Goal: Communication & Community: Answer question/provide support

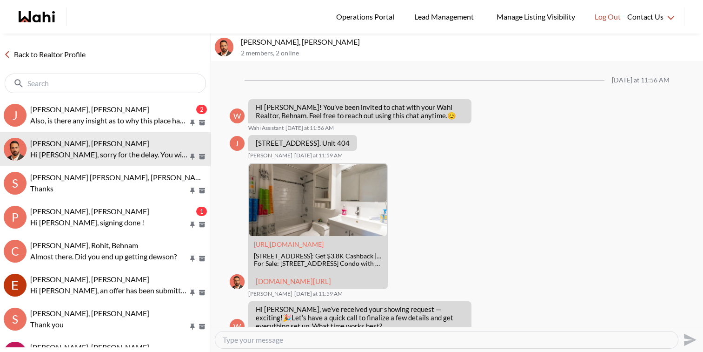
scroll to position [1050, 0]
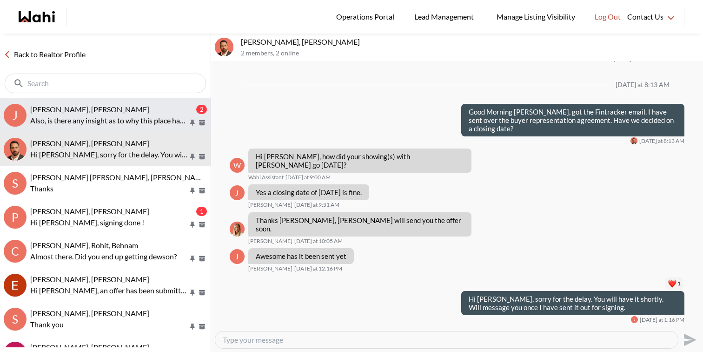
click at [116, 115] on p "Also, is there any insight as to why this place hasn't sold in the past?" at bounding box center [109, 120] width 158 height 11
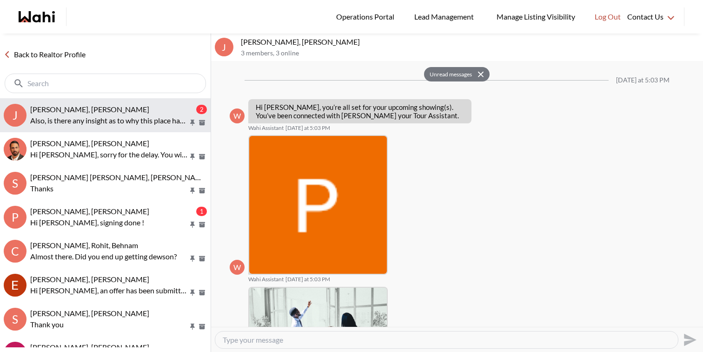
scroll to position [738, 0]
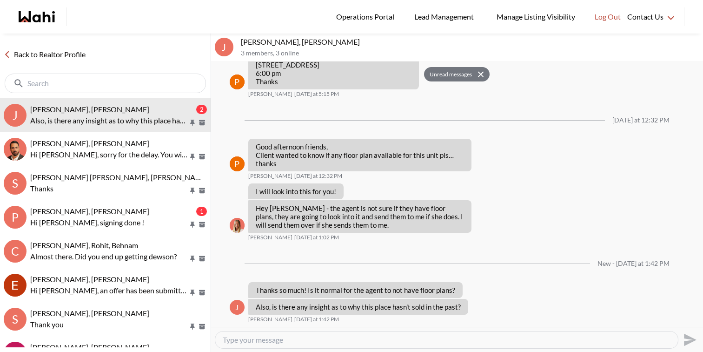
click at [307, 341] on textarea "Type your message" at bounding box center [447, 339] width 448 height 9
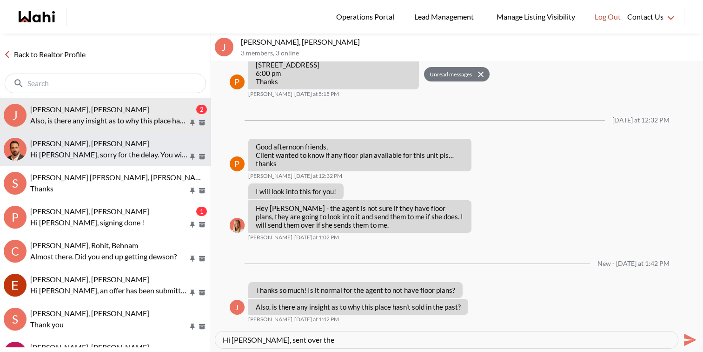
type textarea "Hi Josh, sent over the"
click at [156, 156] on p "Hi [PERSON_NAME], sorry for the delay. You will have it shortly. Will message y…" at bounding box center [109, 154] width 158 height 11
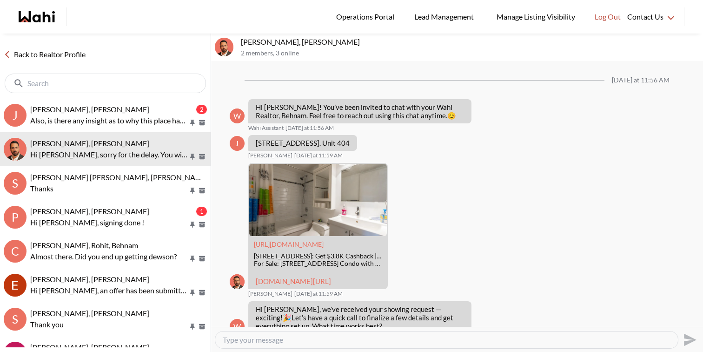
scroll to position [1064, 0]
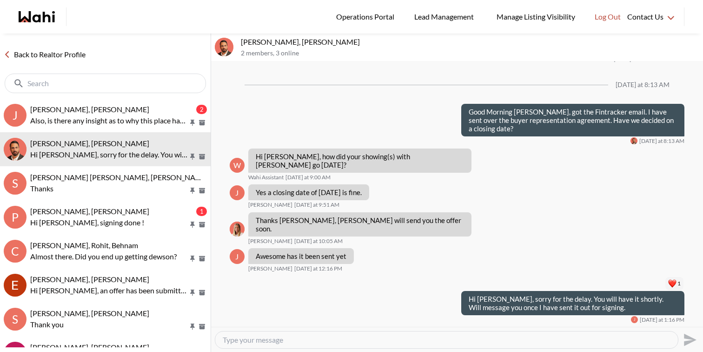
click at [291, 339] on textarea "Type your message" at bounding box center [447, 339] width 448 height 9
type textarea "Hey [PERSON_NAME], sent over the offer."
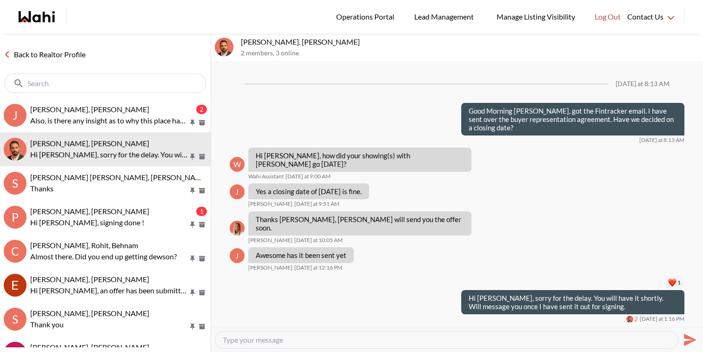
scroll to position [1081, 0]
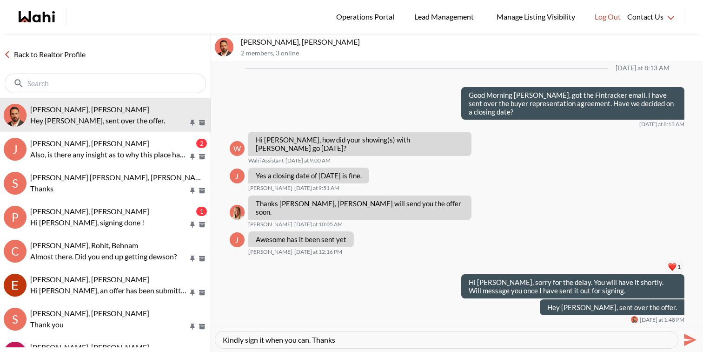
type textarea "Kindly sign it when you can. Thanks"
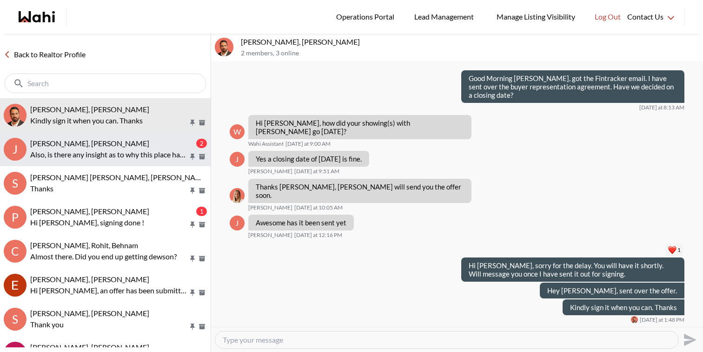
click at [147, 149] on p "Also, is there any insight as to why this place hasn't sold in the past?" at bounding box center [109, 154] width 158 height 11
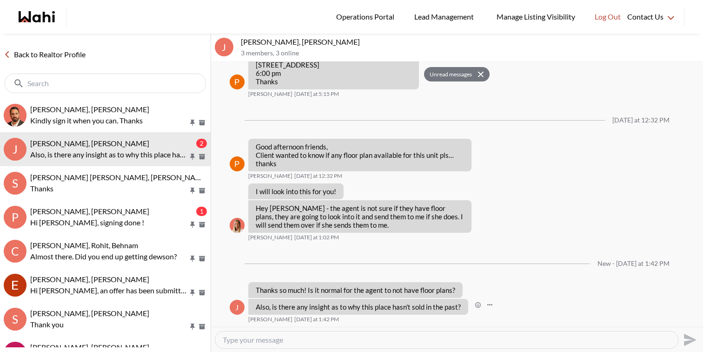
scroll to position [738, 0]
click at [319, 337] on textarea "Type your message" at bounding box center [447, 339] width 448 height 9
type textarea "Hey Josh, not all the listings have floor plans."
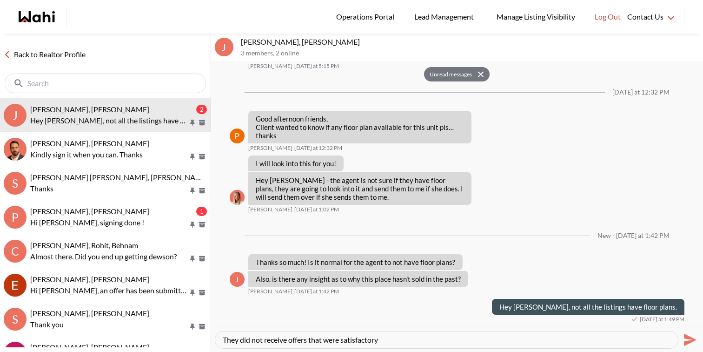
click at [312, 338] on textarea "They did not receive offers that were satisfactory" at bounding box center [447, 339] width 448 height 9
drag, startPoint x: 311, startPoint y: 338, endPoint x: 391, endPoint y: 339, distance: 80.5
click at [393, 339] on textarea "They did not receive offers that were satisfactory" at bounding box center [447, 339] width 448 height 9
click at [373, 336] on textarea "They did not receive the price that they were looking for." at bounding box center [447, 339] width 448 height 9
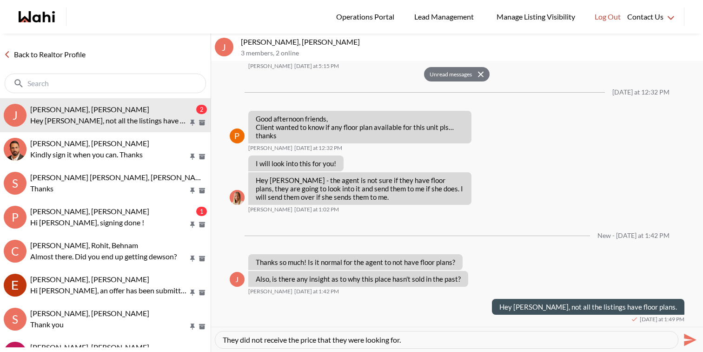
click at [373, 336] on textarea "They did not receive the price that they were looking for." at bounding box center [447, 339] width 448 height 9
click at [423, 342] on textarea "They did not receive the price that they were looking for." at bounding box center [447, 339] width 448 height 9
click at [237, 339] on textarea "They did not receive the price that they were looking for." at bounding box center [447, 339] width 448 height 9
drag, startPoint x: 430, startPoint y: 340, endPoint x: 621, endPoint y: 343, distance: 190.8
click at [621, 343] on textarea "The sellers were not happy with the offers they received earlier. They did not …" at bounding box center [447, 339] width 448 height 9
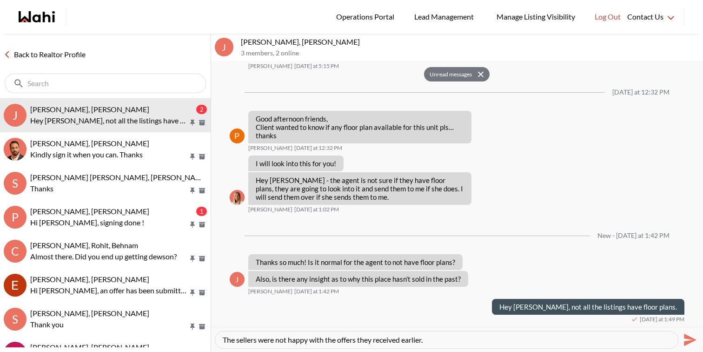
click at [356, 340] on textarea "The sellers were not happy with the offers they received earlier." at bounding box center [447, 339] width 448 height 9
click at [358, 340] on textarea "The sellers were not happy with the offers they received earlier." at bounding box center [447, 339] width 448 height 9
type textarea "The sellers were not happy with the offers(Price) they received earlier."
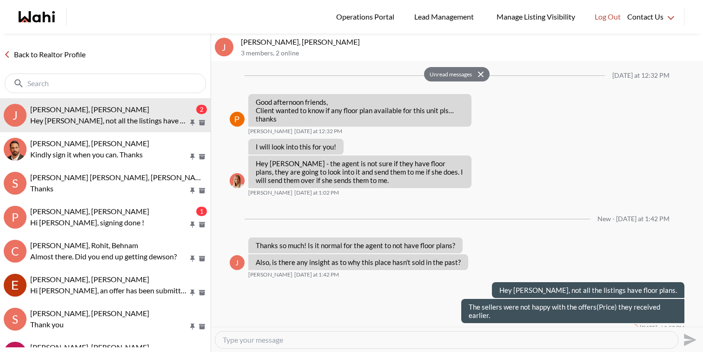
scroll to position [791, 0]
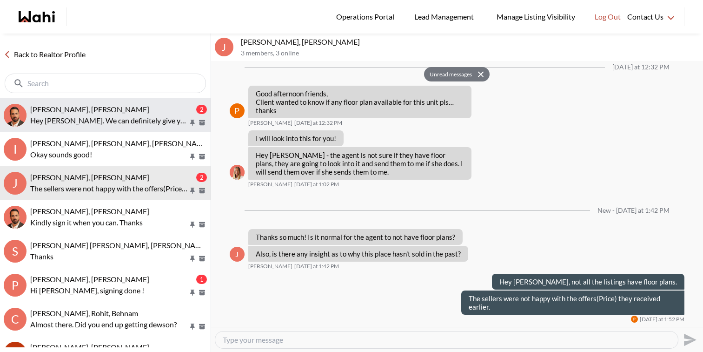
click at [114, 106] on span "Caroline Rouben, Behnam" at bounding box center [89, 109] width 119 height 9
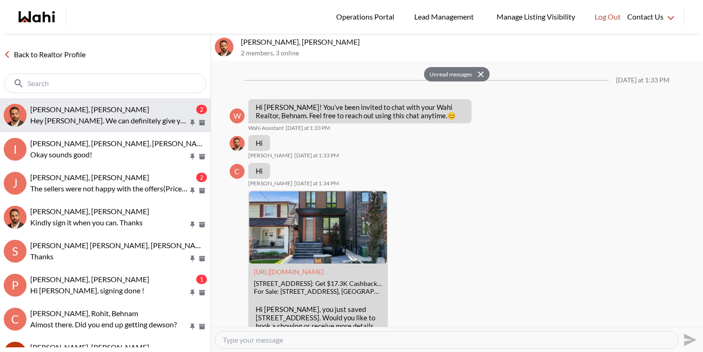
scroll to position [354, 0]
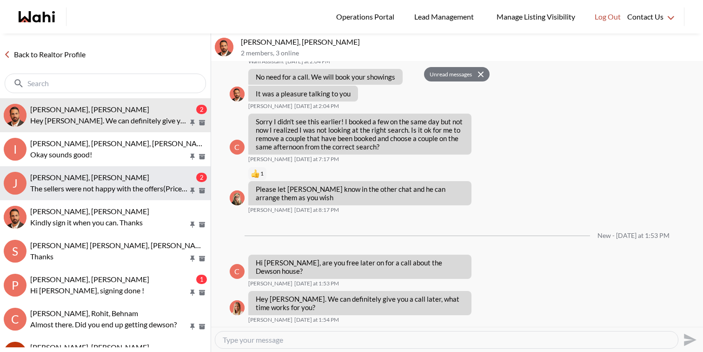
click at [121, 183] on p "The sellers were not happy with the offers(Price) they received earlier." at bounding box center [109, 188] width 158 height 11
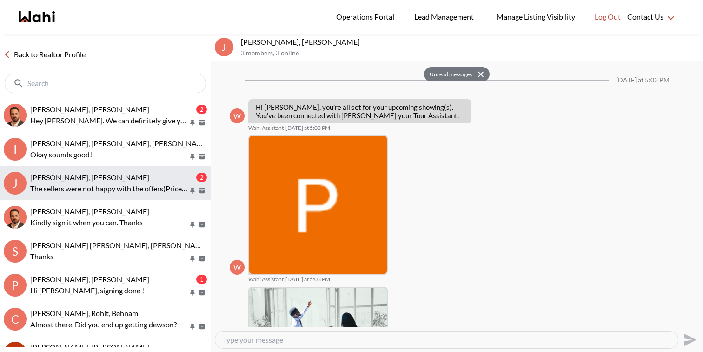
scroll to position [791, 0]
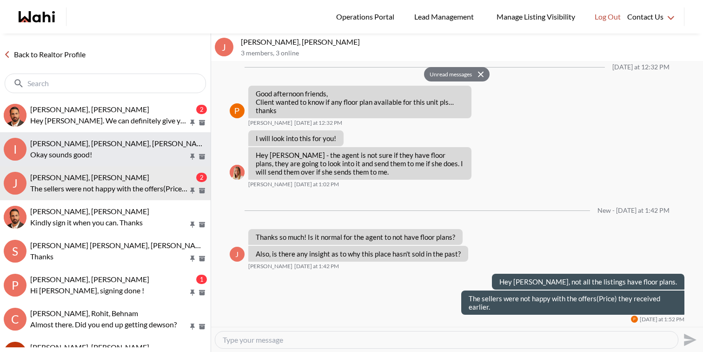
click at [132, 154] on p "Okay sounds good!" at bounding box center [109, 154] width 158 height 11
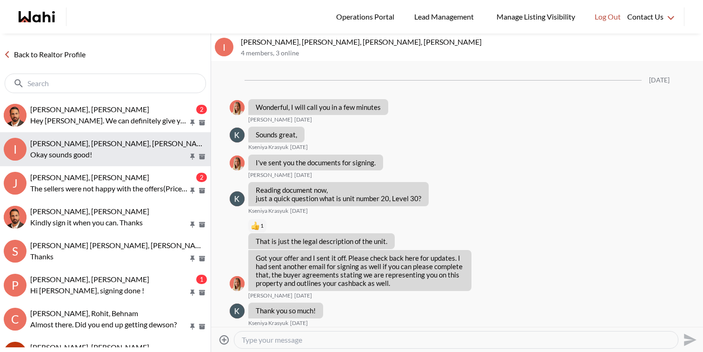
scroll to position [3492, 0]
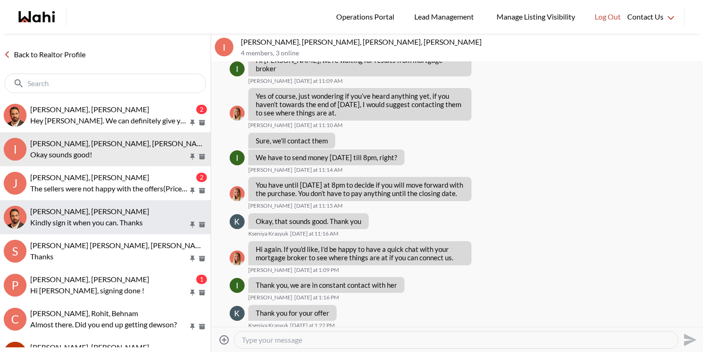
click at [129, 217] on p "Kindly sign it when you can. Thanks" at bounding box center [109, 222] width 158 height 11
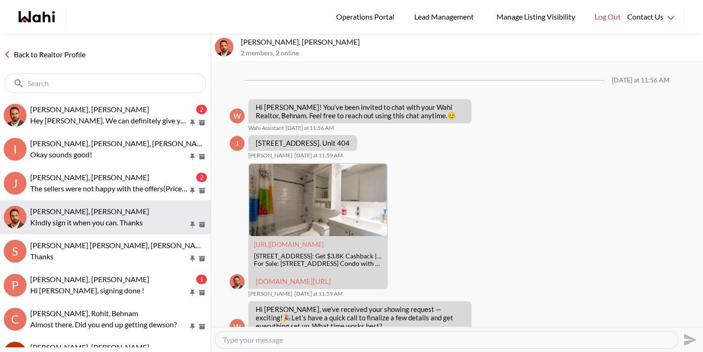
scroll to position [1097, 0]
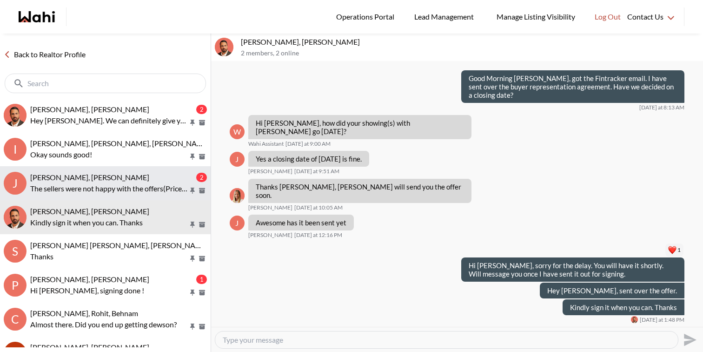
click at [164, 180] on div "Josh Hortaleza, Paul, Behnam" at bounding box center [112, 177] width 164 height 9
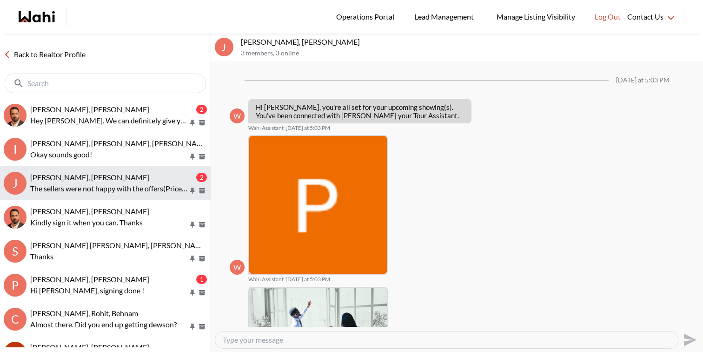
scroll to position [754, 0]
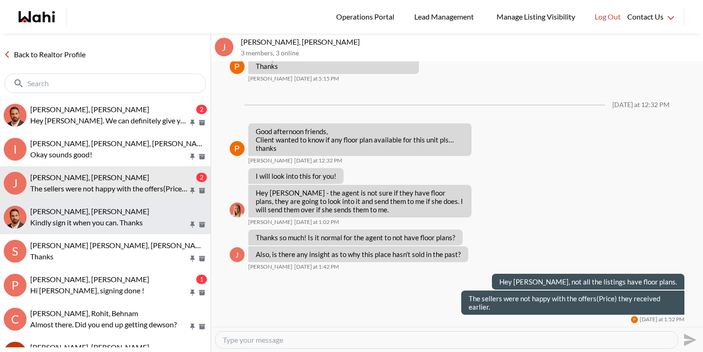
click at [146, 210] on div "Josh Hortaleza, Behnam" at bounding box center [118, 211] width 177 height 9
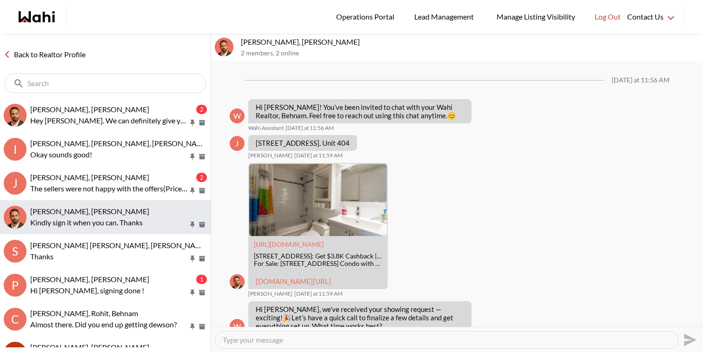
scroll to position [1097, 0]
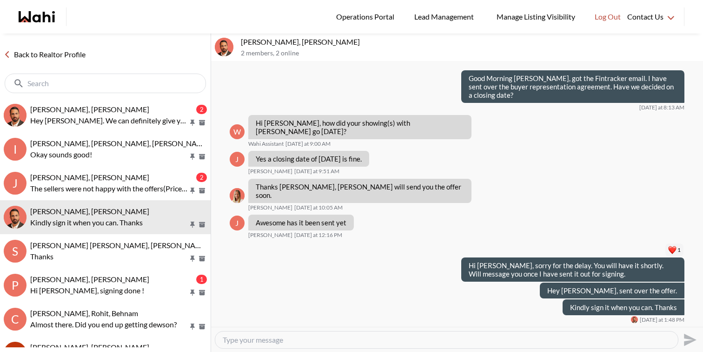
click at [421, 342] on textarea "Type your message" at bounding box center [447, 339] width 448 height 9
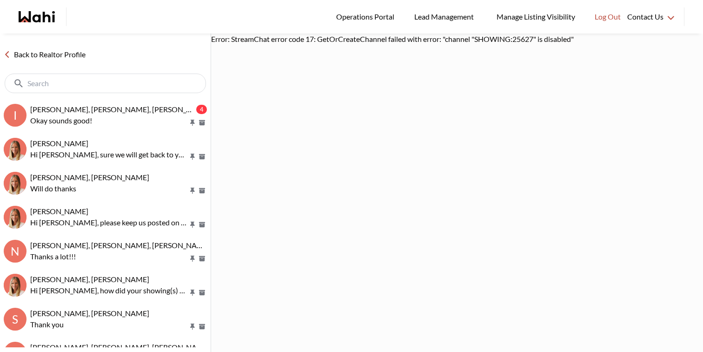
click at [131, 106] on span "[PERSON_NAME], [PERSON_NAME], [PERSON_NAME], [PERSON_NAME]" at bounding box center [150, 109] width 241 height 9
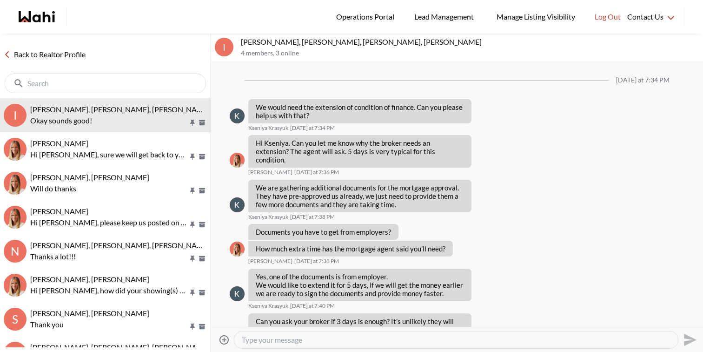
scroll to position [1129, 0]
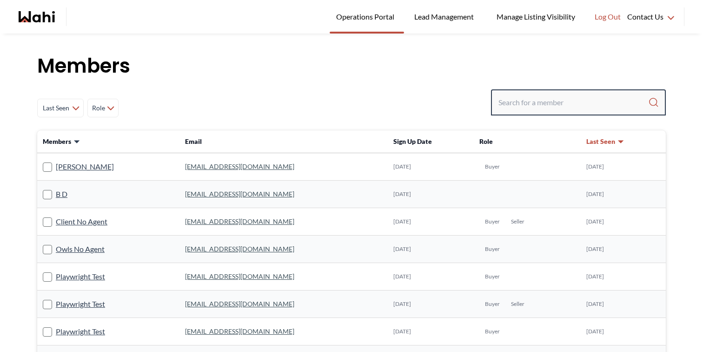
click at [529, 106] on input "Search input" at bounding box center [574, 102] width 150 height 17
type input "[PERSON_NAME]"
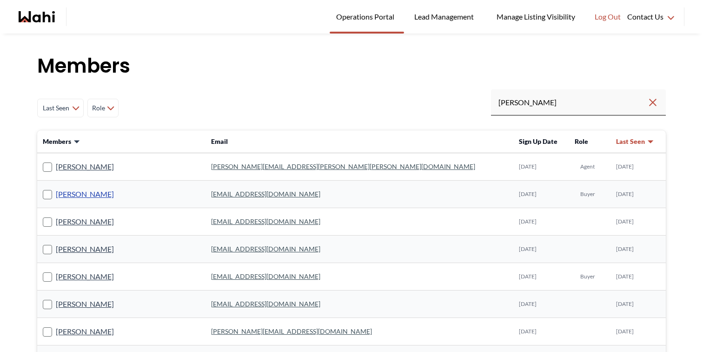
click at [92, 193] on link "[PERSON_NAME]" at bounding box center [85, 194] width 58 height 12
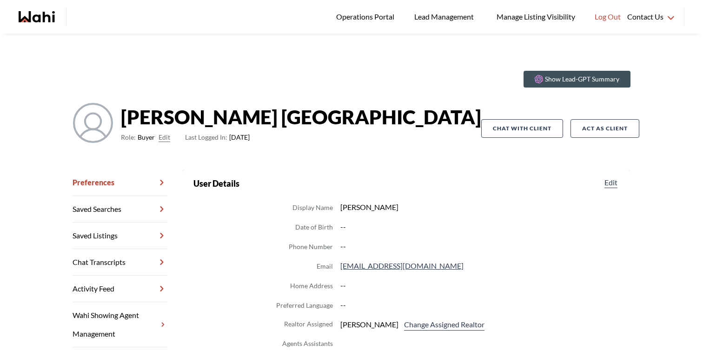
click at [110, 259] on link "Chat Transcripts" at bounding box center [120, 262] width 95 height 27
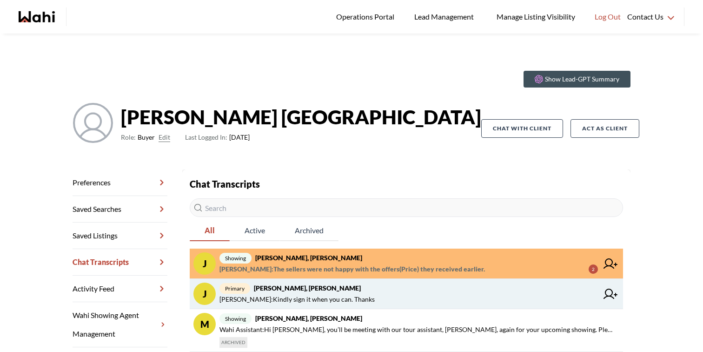
click at [611, 293] on icon at bounding box center [611, 293] width 14 height 10
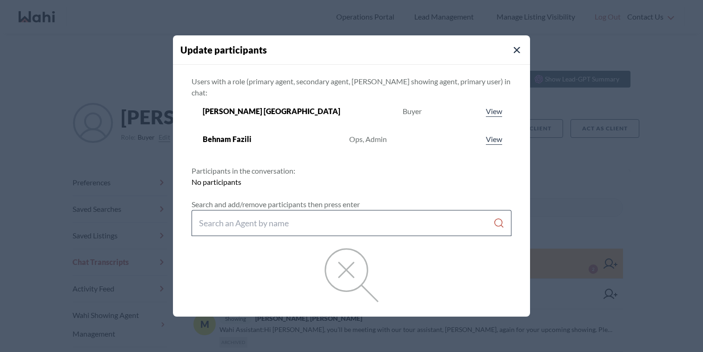
click at [390, 217] on input "Search input" at bounding box center [346, 222] width 294 height 17
type input "g"
type input "faraz azam"
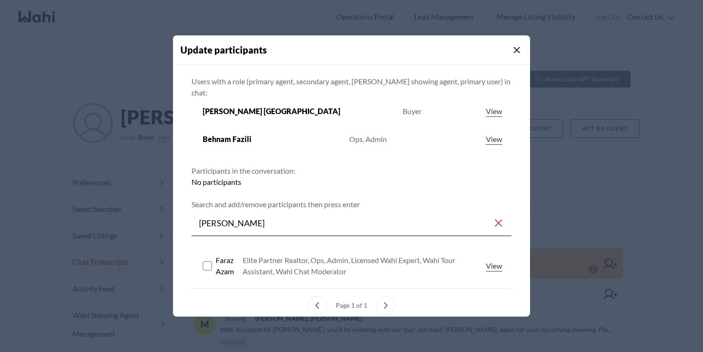
click at [208, 261] on rect at bounding box center [207, 265] width 9 height 9
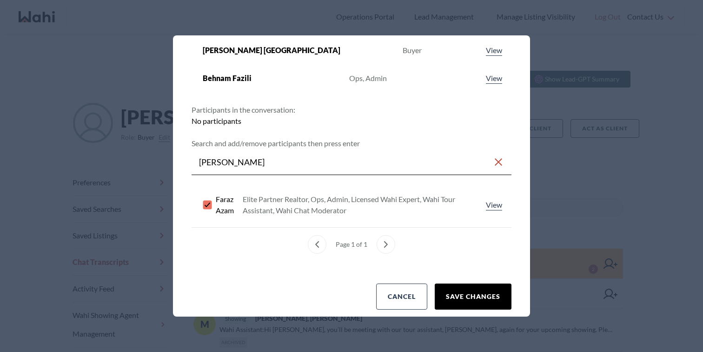
click at [471, 289] on button "Save changes" at bounding box center [473, 296] width 77 height 26
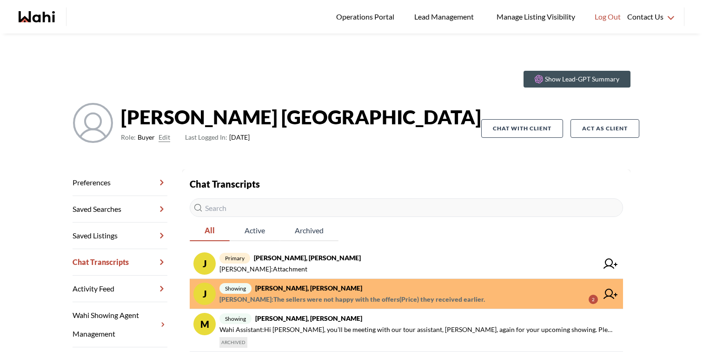
click at [434, 289] on span "showing Josh Hortaleza, Paul, Behnam" at bounding box center [409, 287] width 379 height 11
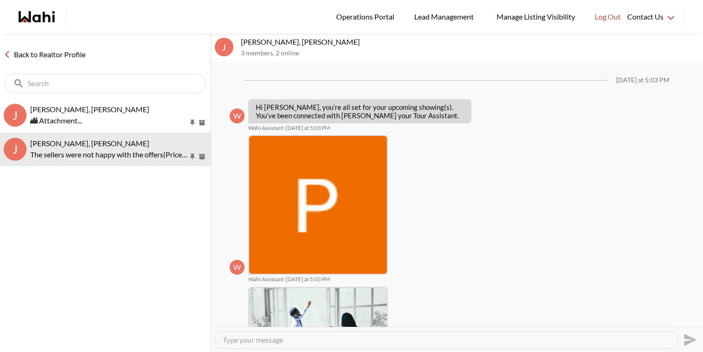
scroll to position [754, 0]
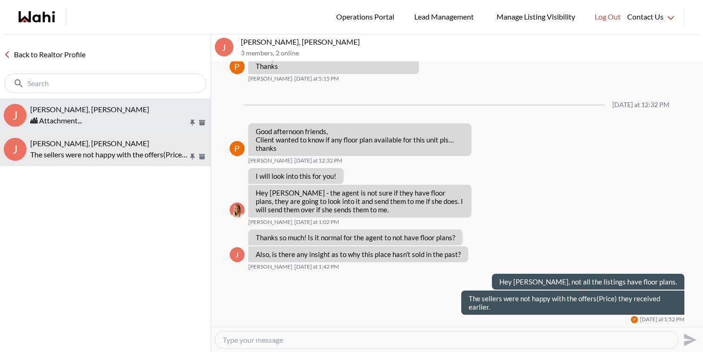
click at [147, 126] on button "J Josh Hortaleza, Faraz, Behnam 🏙 Attachment..." at bounding box center [105, 115] width 211 height 34
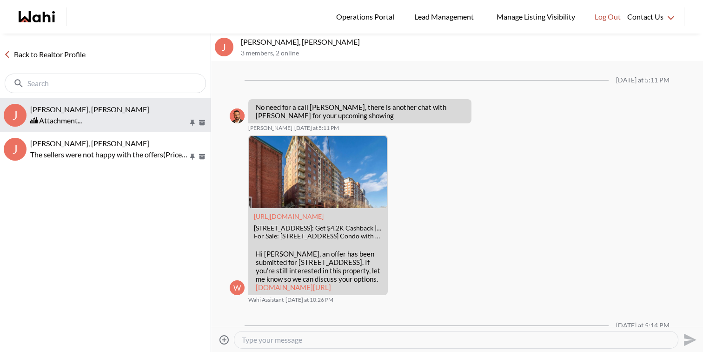
scroll to position [825, 0]
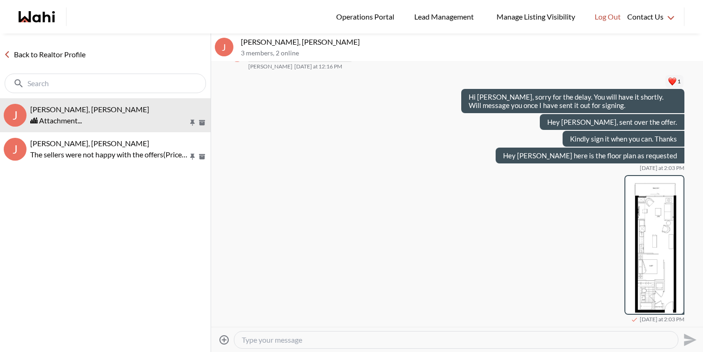
click at [7, 49] on link "Back to Realtor Profile" at bounding box center [44, 54] width 89 height 12
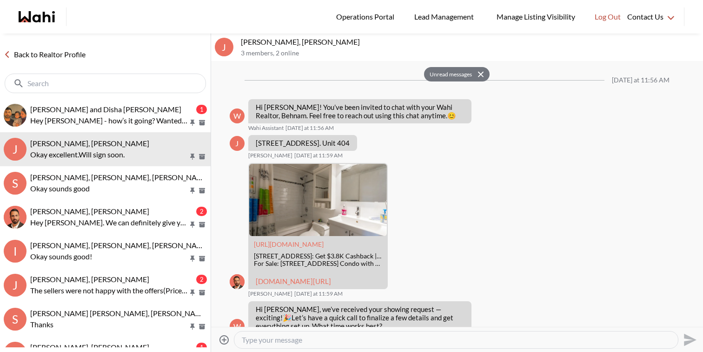
scroll to position [1321, 0]
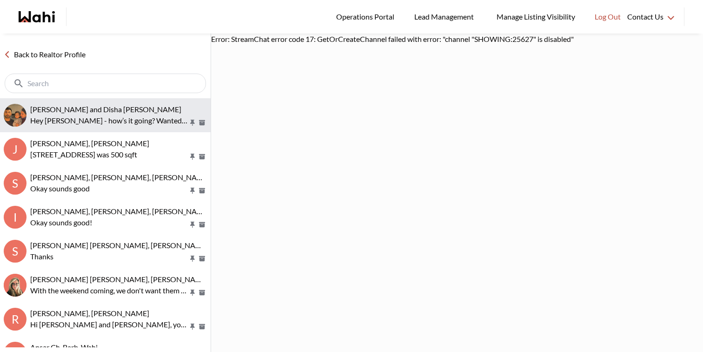
click at [94, 110] on span "[PERSON_NAME] and Disha [PERSON_NAME]" at bounding box center [105, 109] width 151 height 9
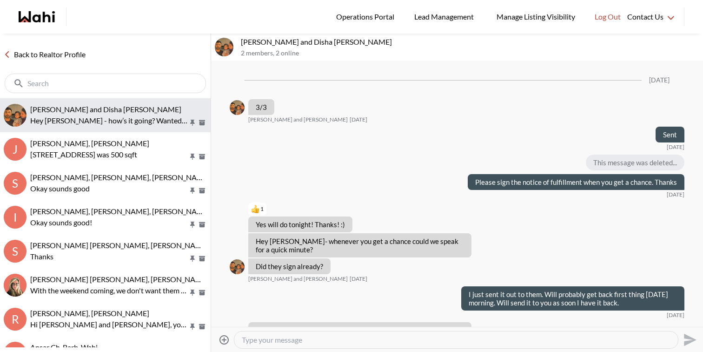
scroll to position [3685, 0]
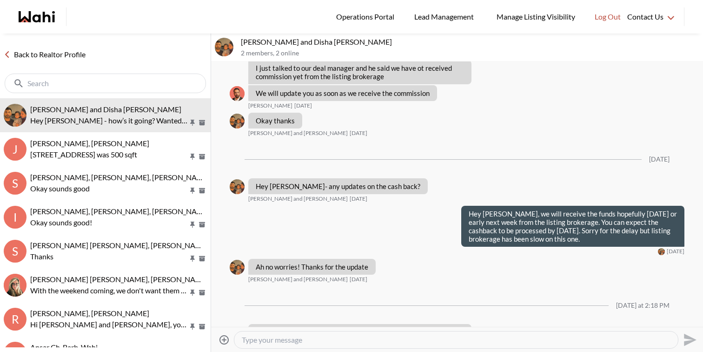
click at [298, 341] on textarea "Type your message" at bounding box center [456, 339] width 429 height 9
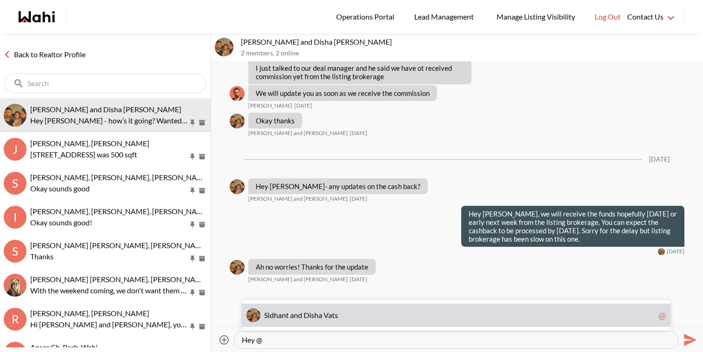
click at [307, 317] on span "D" at bounding box center [307, 314] width 6 height 9
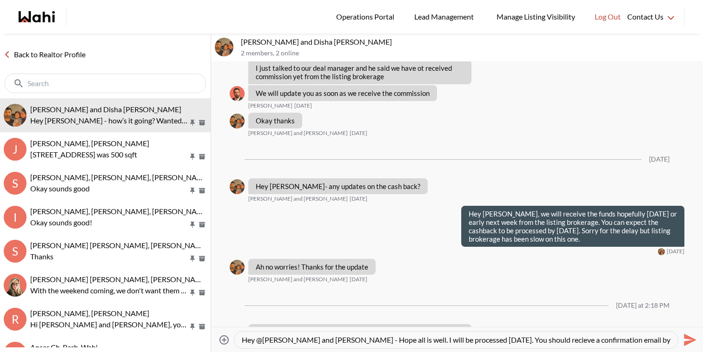
type textarea "Hey @Sidhant and Disha Vats - Hope all is well. I will be processed today. You …"
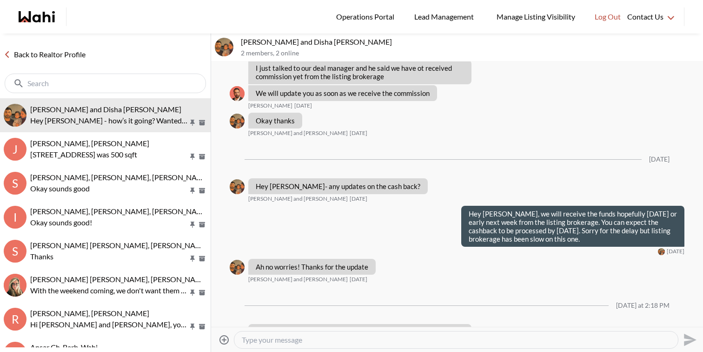
scroll to position [3721, 0]
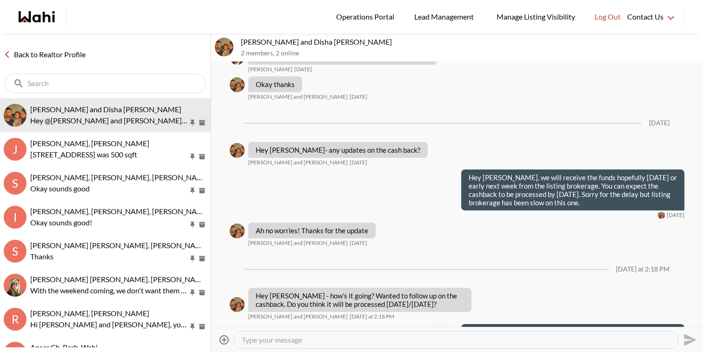
click at [440, 329] on icon "Open Message Actions Menu" at bounding box center [439, 330] width 5 height 2
click at [421, 264] on button "Edit Message" at bounding box center [409, 265] width 74 height 17
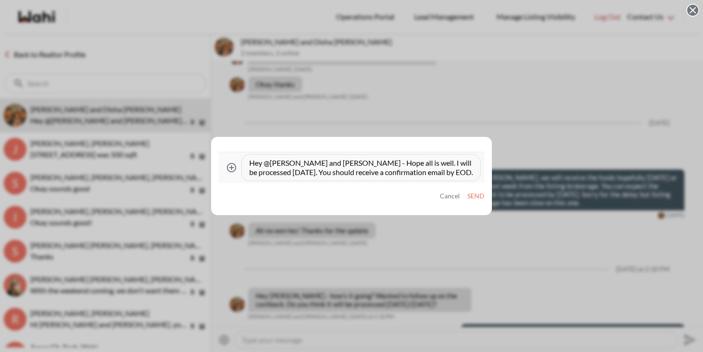
click at [404, 162] on textarea "Hey @Sidhant and Disha Vats - Hope all is well. I will be processed today. You …" at bounding box center [361, 167] width 224 height 19
type textarea "Hey @Sidhant and Disha Vats - Hope all is well. It will be processed today. You…"
click at [479, 194] on button "Send" at bounding box center [475, 196] width 17 height 8
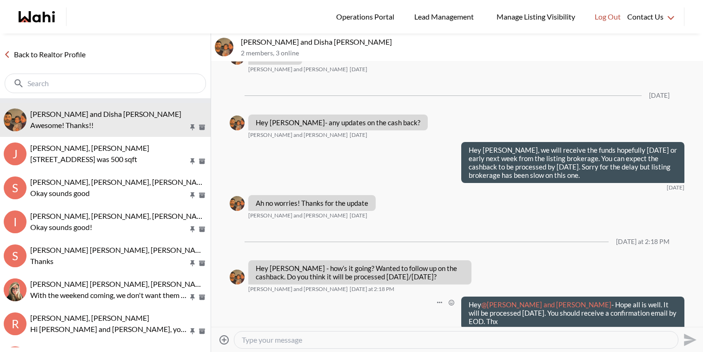
scroll to position [0, 0]
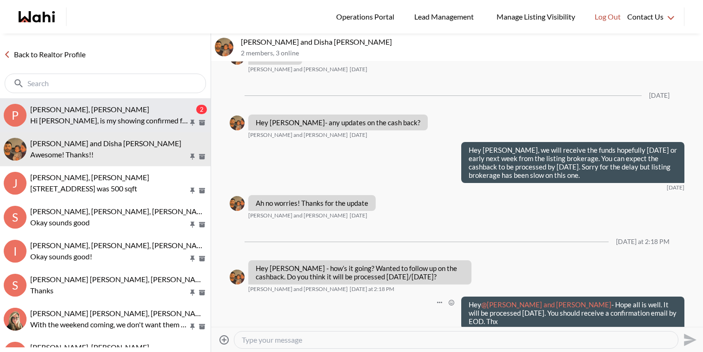
click at [112, 110] on div "[PERSON_NAME], [PERSON_NAME]" at bounding box center [112, 109] width 164 height 9
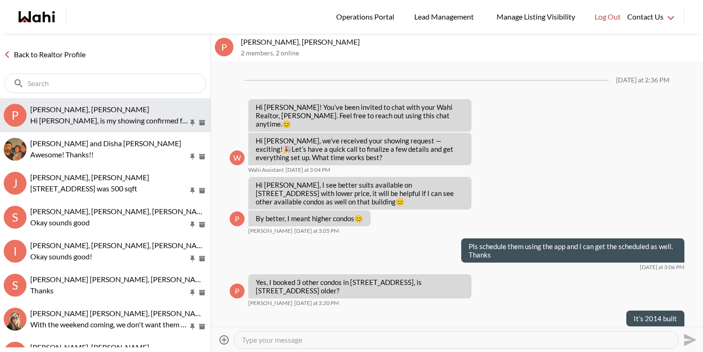
scroll to position [1142, 0]
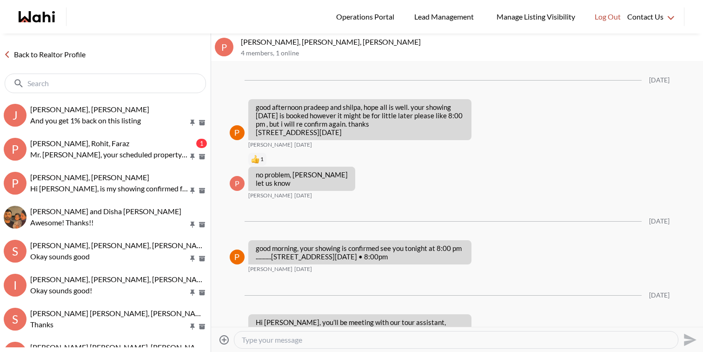
scroll to position [1361, 0]
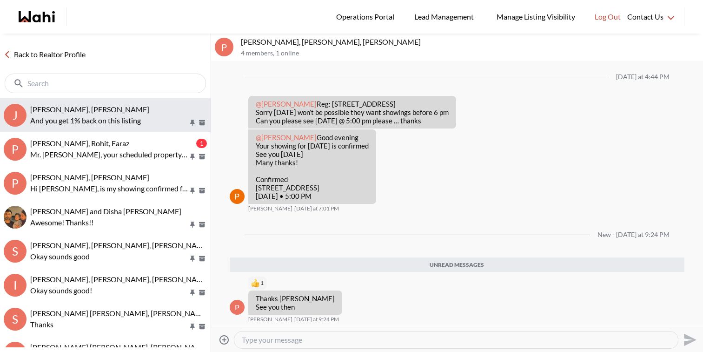
click at [140, 121] on p "And you get 1% back on this listing" at bounding box center [109, 120] width 158 height 11
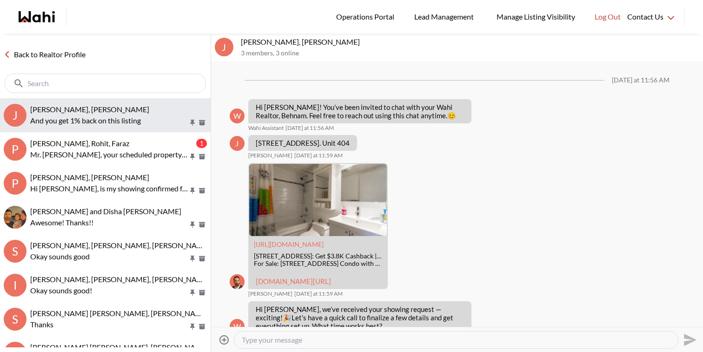
scroll to position [1840, 0]
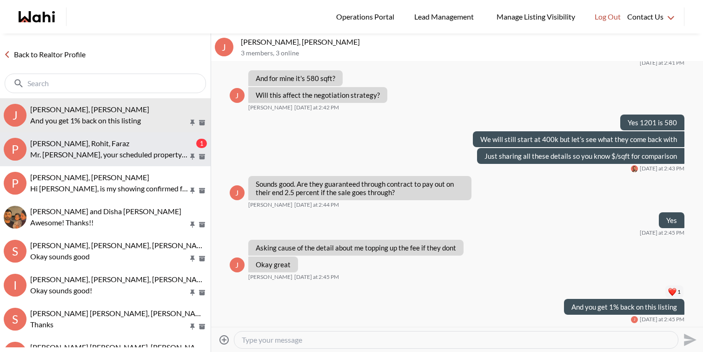
click at [141, 144] on div "Pradip Saha, Rohit, Faraz" at bounding box center [112, 143] width 164 height 9
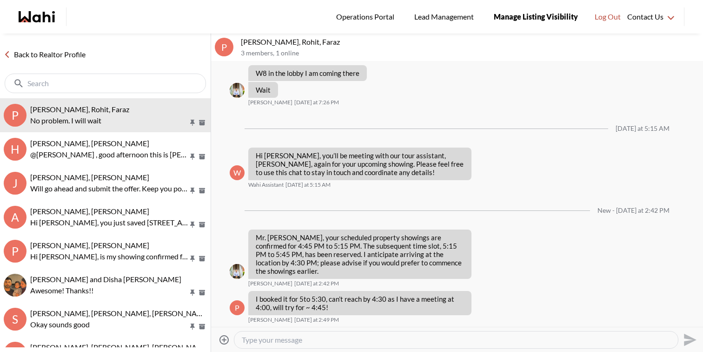
scroll to position [944, 0]
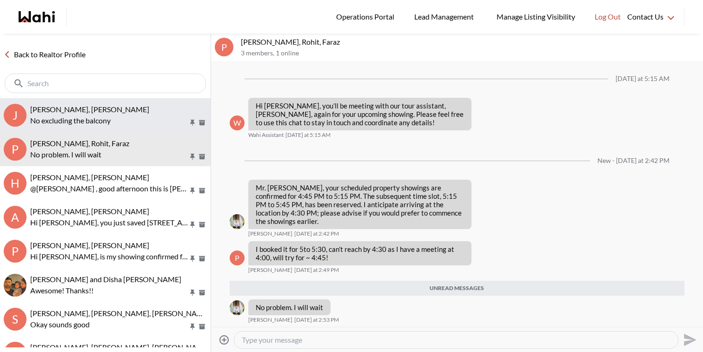
click at [122, 111] on span "[PERSON_NAME], [PERSON_NAME]" at bounding box center [89, 109] width 119 height 9
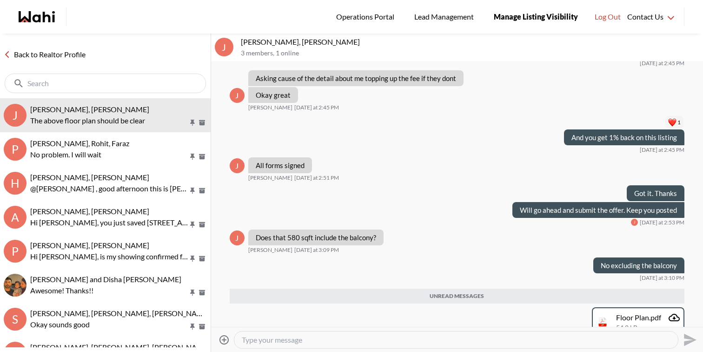
scroll to position [2058, 0]
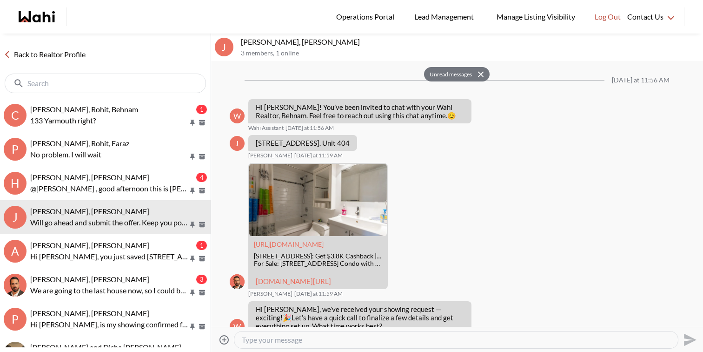
scroll to position [1912, 0]
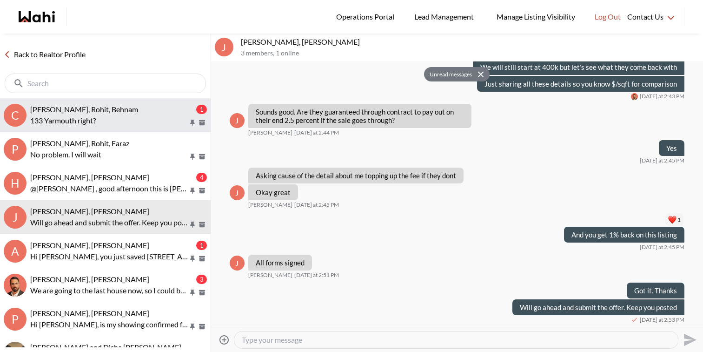
click at [145, 119] on p "133 Yarmouth right?" at bounding box center [109, 120] width 158 height 11
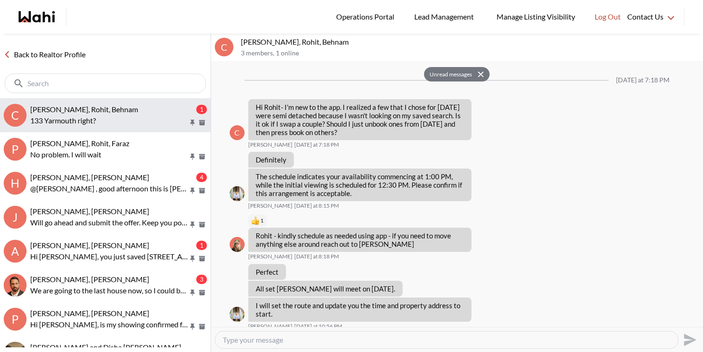
scroll to position [822, 0]
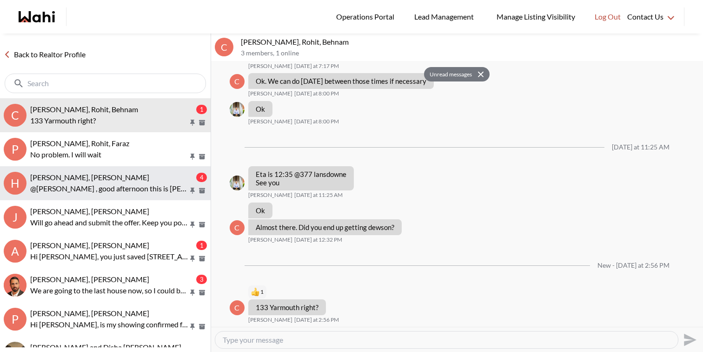
click at [107, 187] on p "@[PERSON_NAME] , good afternoon this is [PERSON_NAME] here I will be showing yo…" at bounding box center [109, 188] width 158 height 11
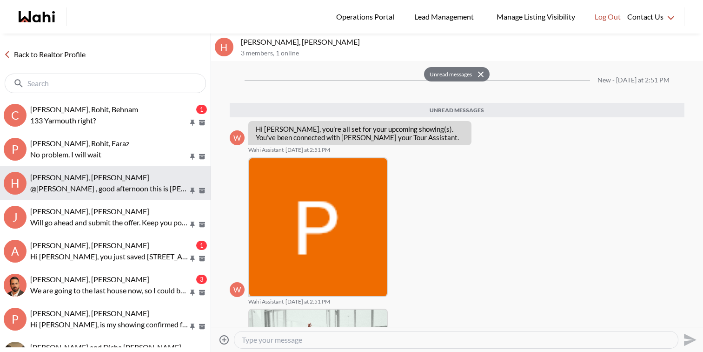
scroll to position [215, 0]
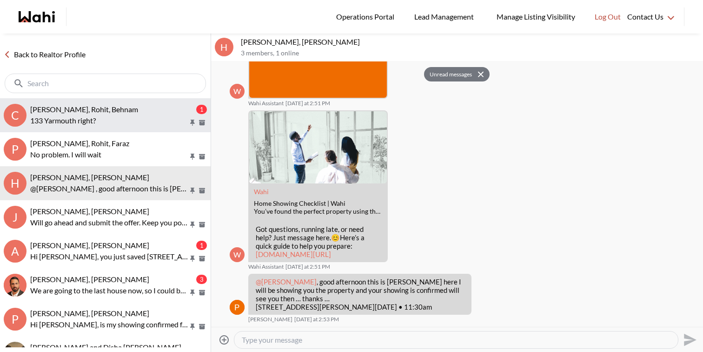
click at [146, 120] on p "133 Yarmouth right?" at bounding box center [109, 120] width 158 height 11
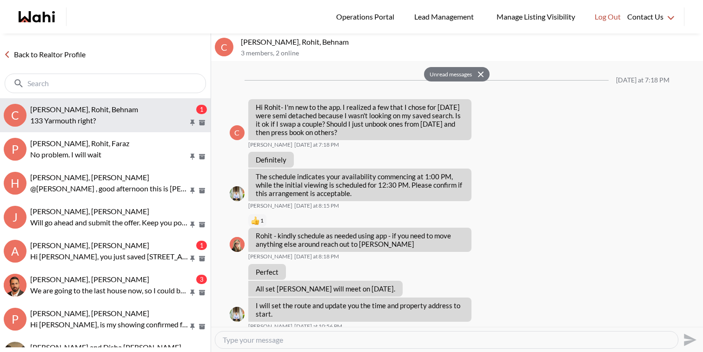
scroll to position [822, 0]
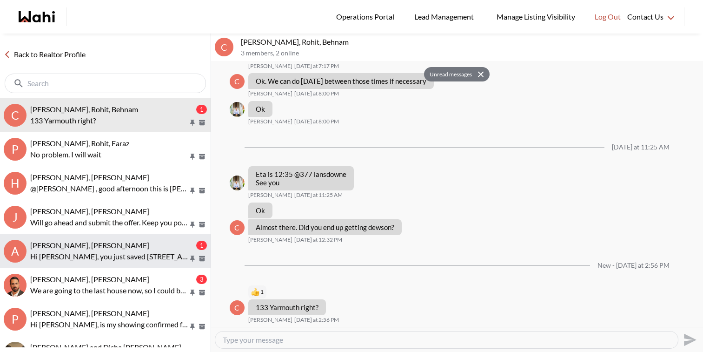
click at [138, 248] on div "[PERSON_NAME], [PERSON_NAME]" at bounding box center [112, 244] width 164 height 9
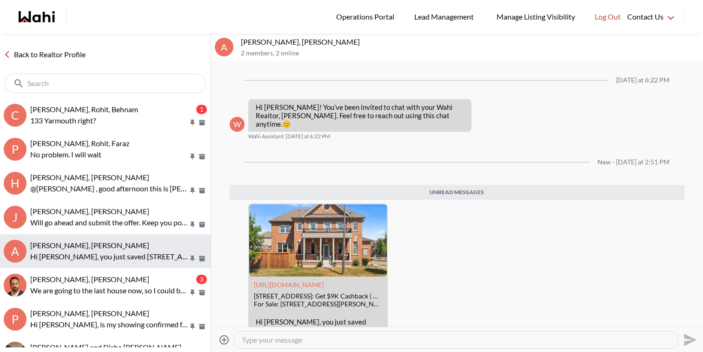
scroll to position [56, 0]
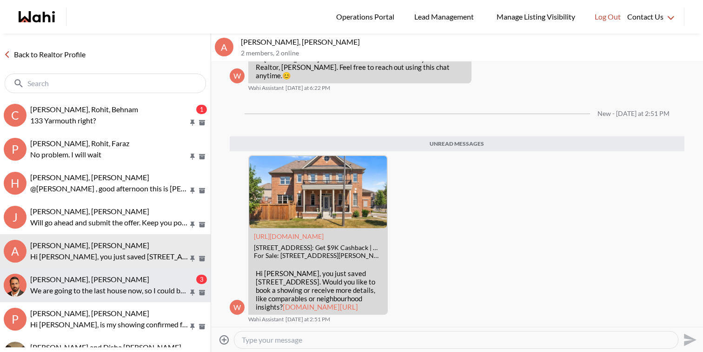
click at [132, 281] on div "[PERSON_NAME], [PERSON_NAME]" at bounding box center [112, 278] width 164 height 9
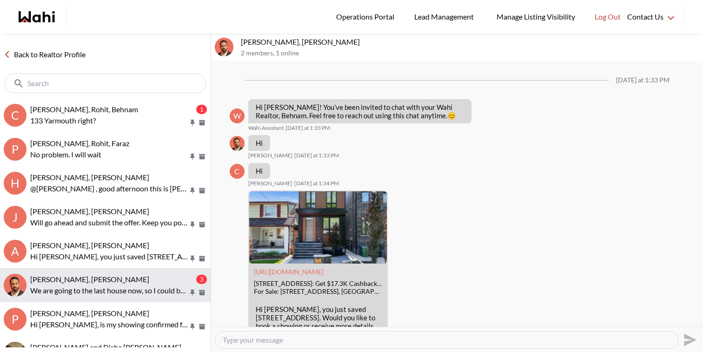
scroll to position [382, 0]
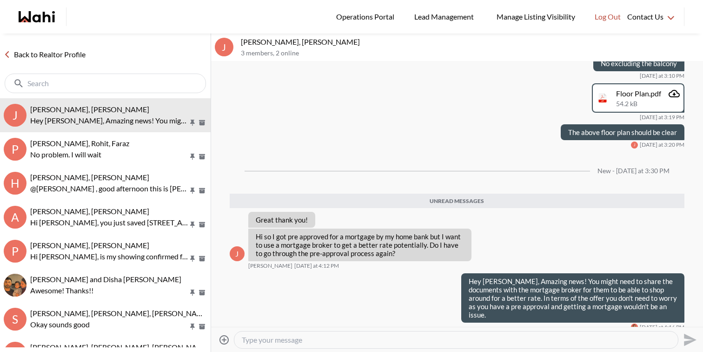
scroll to position [868, 0]
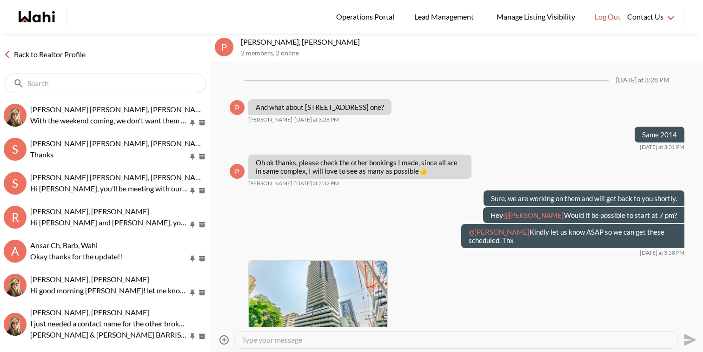
scroll to position [897, 0]
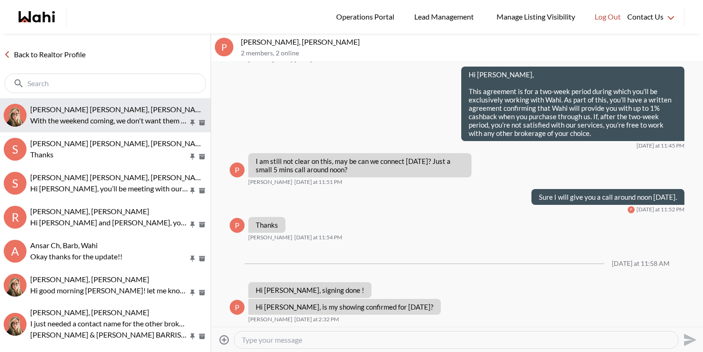
click at [80, 119] on p "With the weekend coming, we don't want them to start next week" at bounding box center [109, 120] width 158 height 11
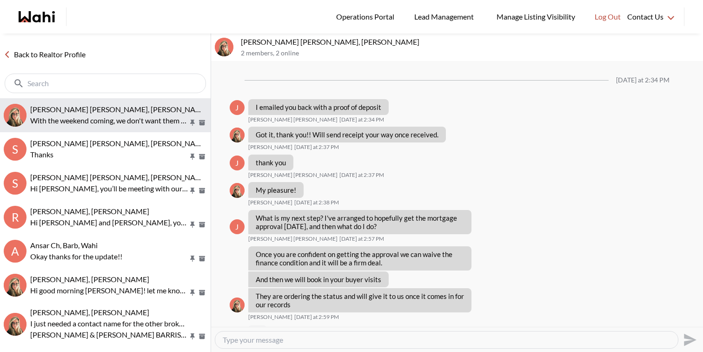
scroll to position [648, 0]
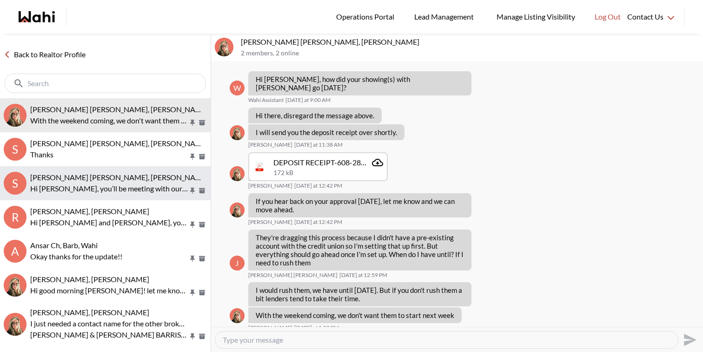
click at [160, 191] on p "Hi samina, you’ll be meeting with our tour assistant, Faraz, again for your upc…" at bounding box center [109, 188] width 158 height 11
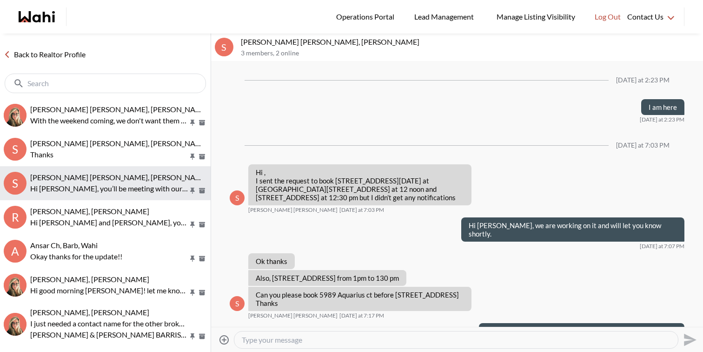
scroll to position [660, 0]
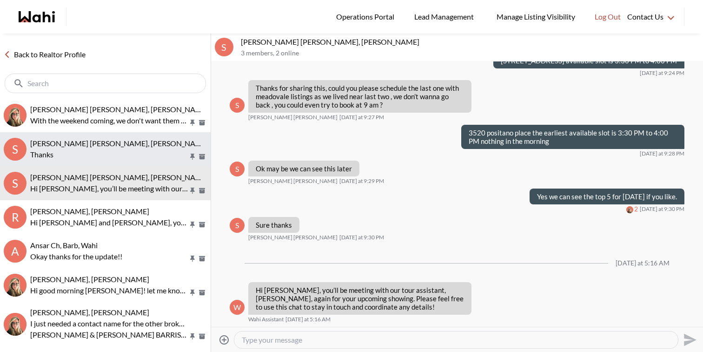
click at [107, 149] on p "Thanks" at bounding box center [109, 154] width 158 height 11
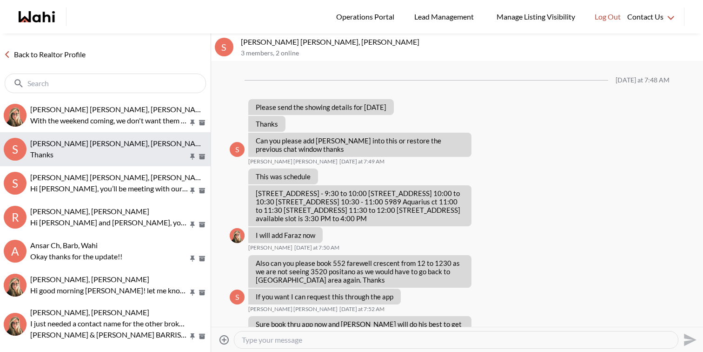
scroll to position [434, 0]
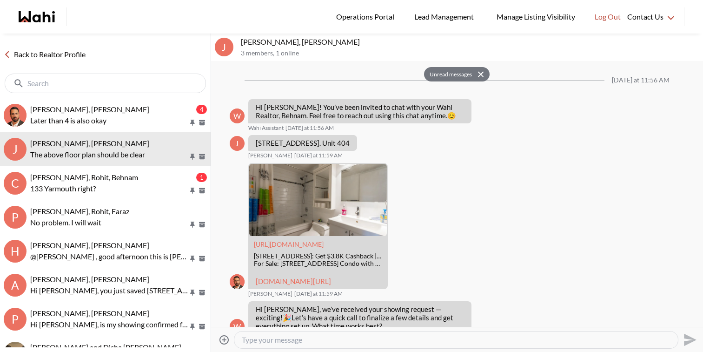
scroll to position [2036, 0]
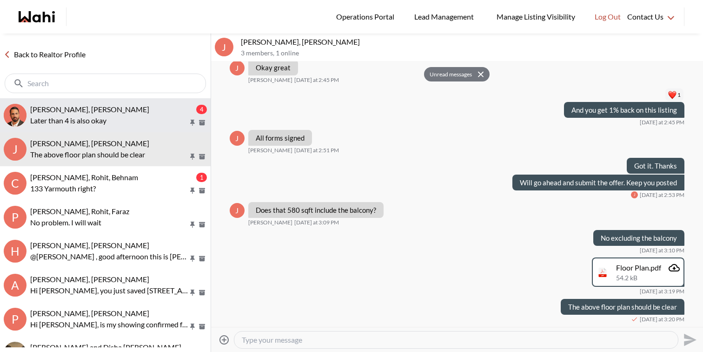
click at [142, 112] on div "[PERSON_NAME], [PERSON_NAME]" at bounding box center [112, 109] width 164 height 9
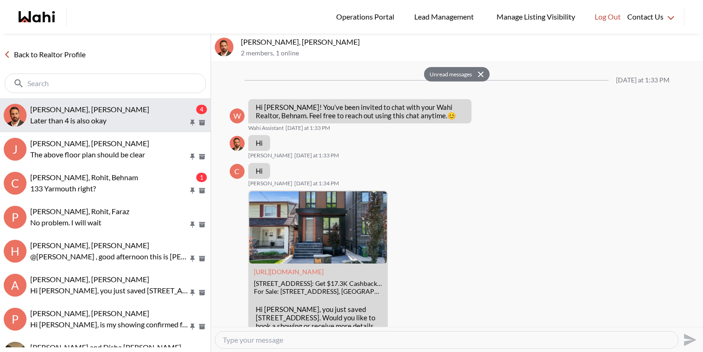
scroll to position [447, 0]
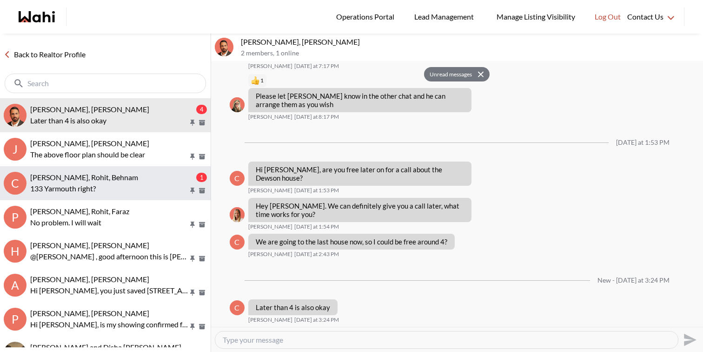
click at [150, 180] on div "Caroline Rouben, Rohit, Behnam" at bounding box center [112, 177] width 164 height 9
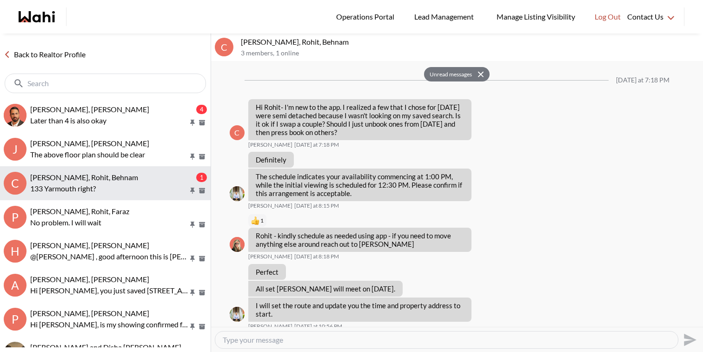
scroll to position [822, 0]
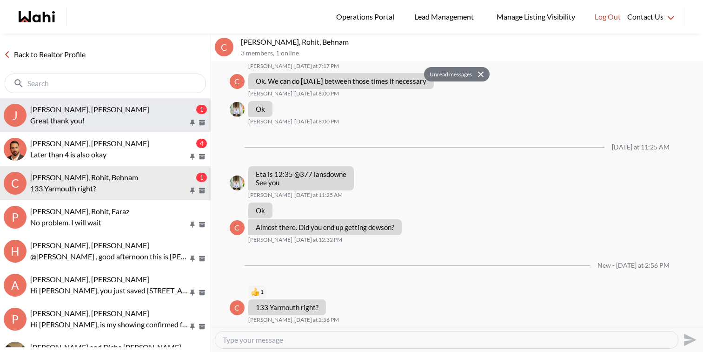
click at [130, 122] on p "Great thank you!" at bounding box center [109, 120] width 158 height 11
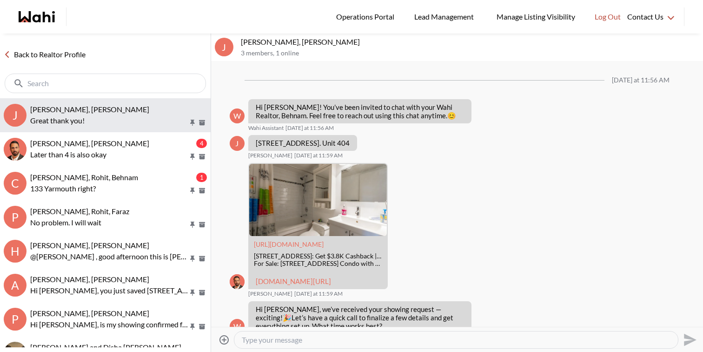
scroll to position [2123, 0]
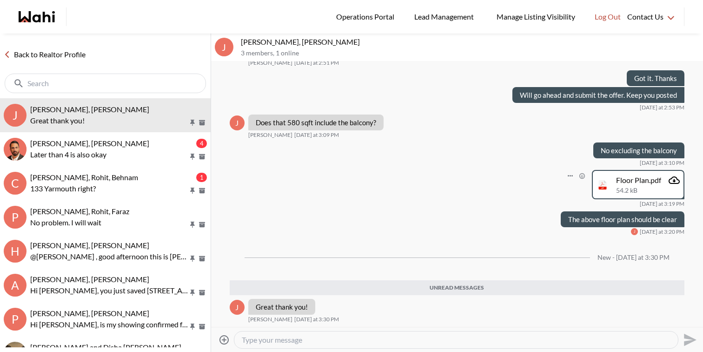
click at [629, 188] on span "54.2 kB" at bounding box center [626, 191] width 21 height 8
click at [674, 183] on icon "Attachment" at bounding box center [674, 179] width 11 height 7
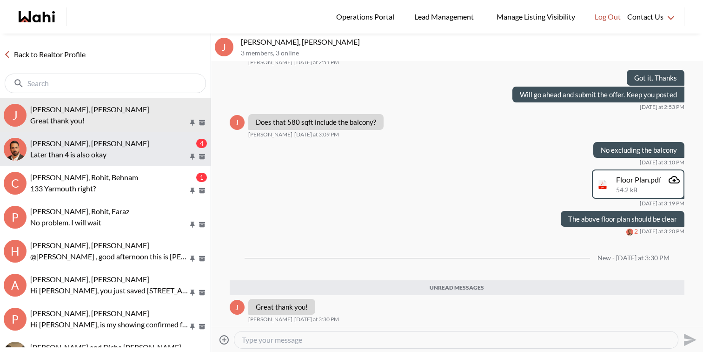
click at [150, 161] on button "Caroline Rouben, Behnam 4 Later than 4 is also okay" at bounding box center [105, 149] width 211 height 34
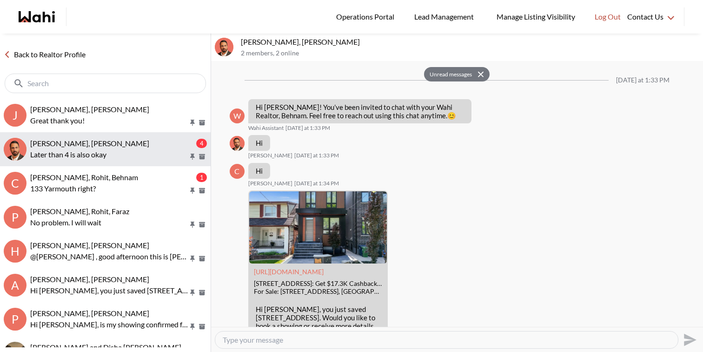
scroll to position [447, 0]
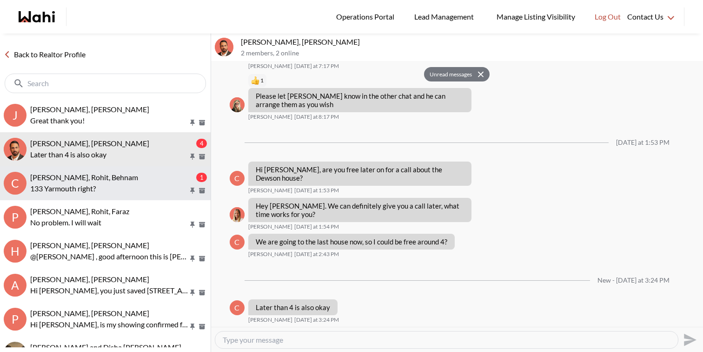
click at [157, 176] on div "Caroline Rouben, Rohit, Behnam" at bounding box center [112, 177] width 164 height 9
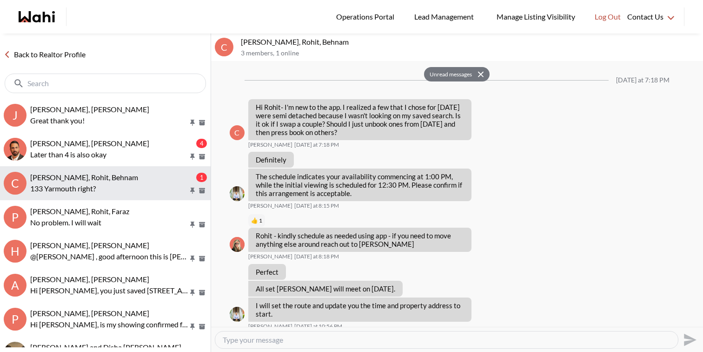
scroll to position [822, 0]
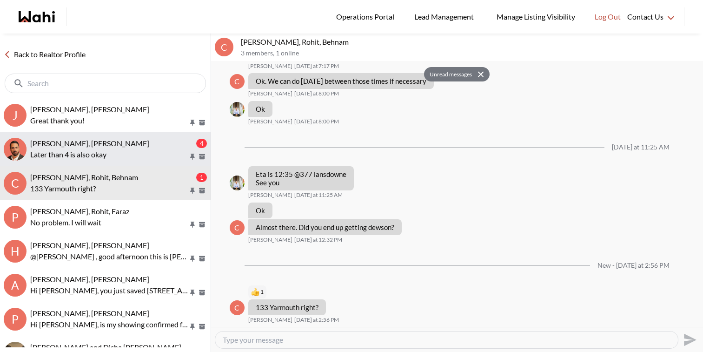
click at [163, 154] on p "Later than 4 is also okay" at bounding box center [109, 154] width 158 height 11
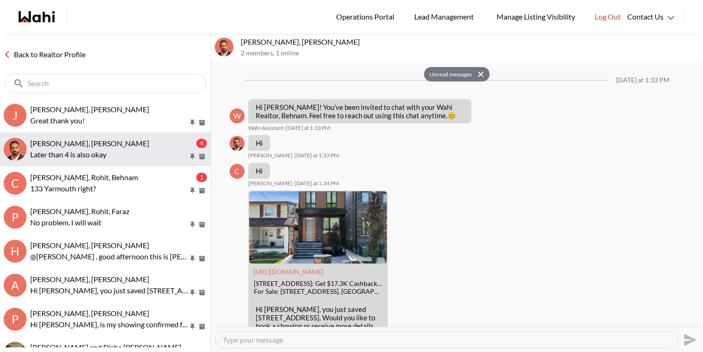
scroll to position [447, 0]
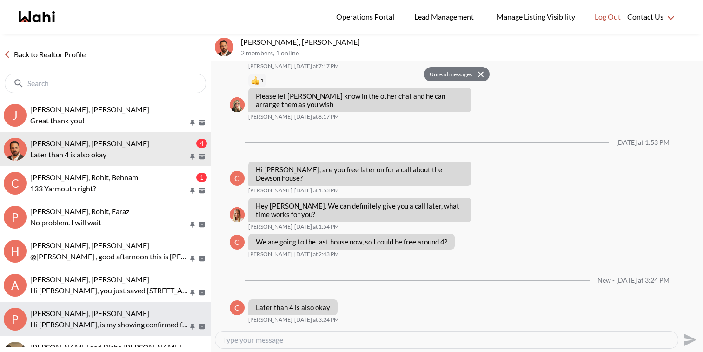
click at [129, 319] on p "Hi [PERSON_NAME], is my showing confirmed for [DATE]?" at bounding box center [109, 324] width 158 height 11
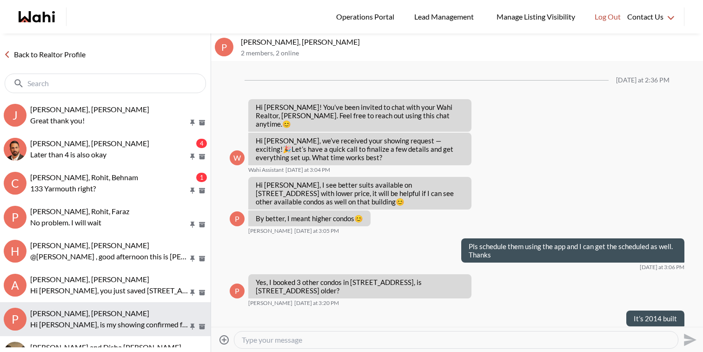
scroll to position [1120, 0]
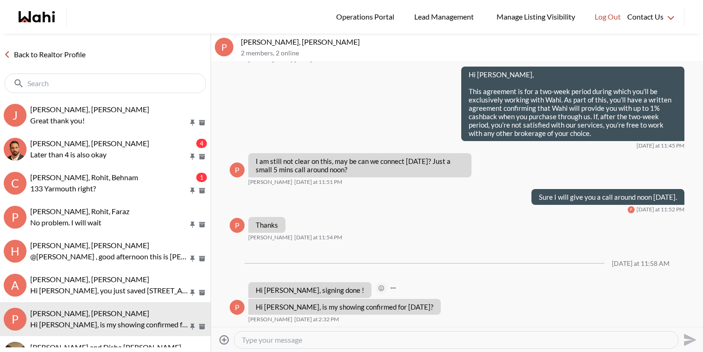
click at [380, 288] on icon "Open Reaction Selector" at bounding box center [381, 288] width 3 height 3
click at [374, 271] on button "Select Reaction: Thumbs up" at bounding box center [370, 268] width 19 height 19
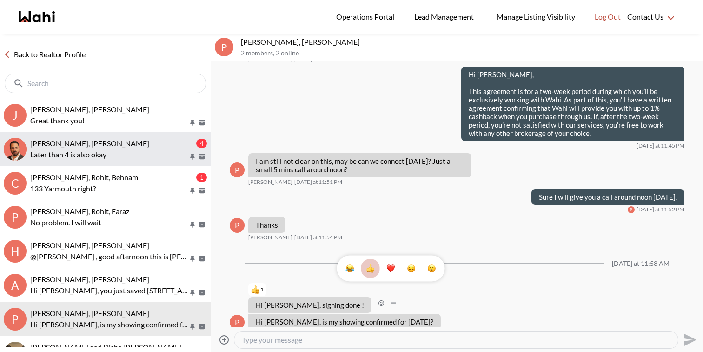
click at [164, 145] on div "Caroline Rouben, Behnam" at bounding box center [112, 143] width 164 height 9
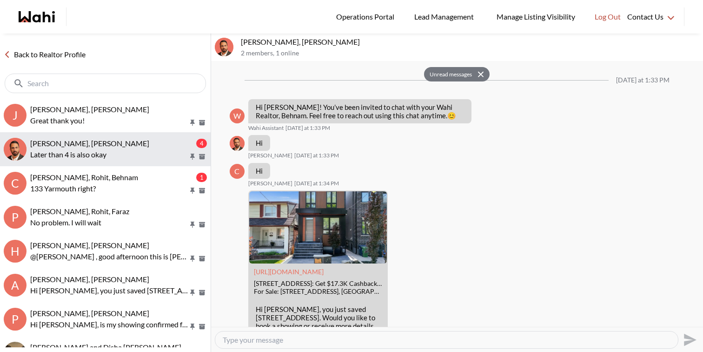
scroll to position [447, 0]
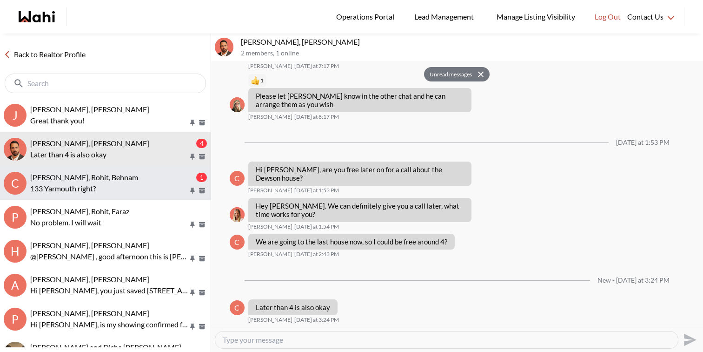
click at [157, 177] on div "[PERSON_NAME], Rohit, Behnam" at bounding box center [112, 177] width 164 height 9
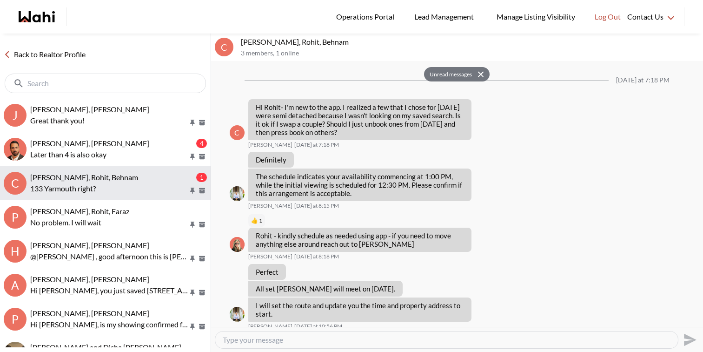
scroll to position [822, 0]
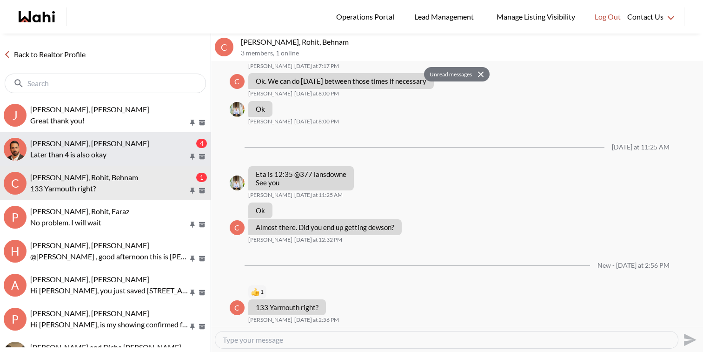
click at [154, 153] on p "Later than 4 is also okay" at bounding box center [109, 154] width 158 height 11
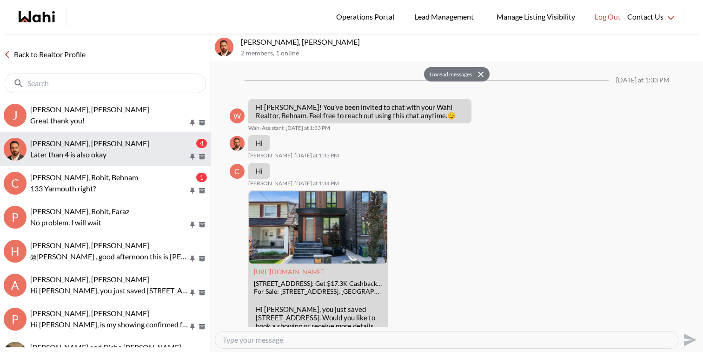
scroll to position [447, 0]
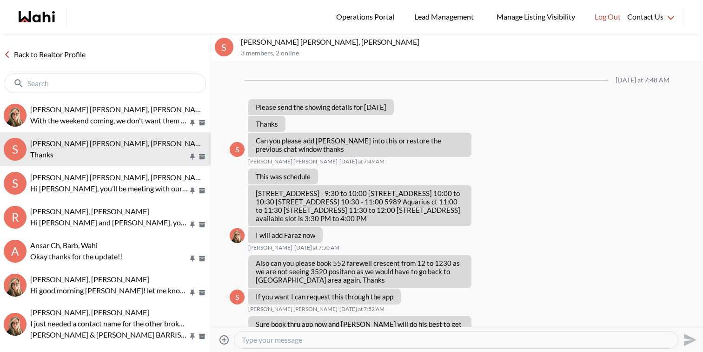
scroll to position [434, 0]
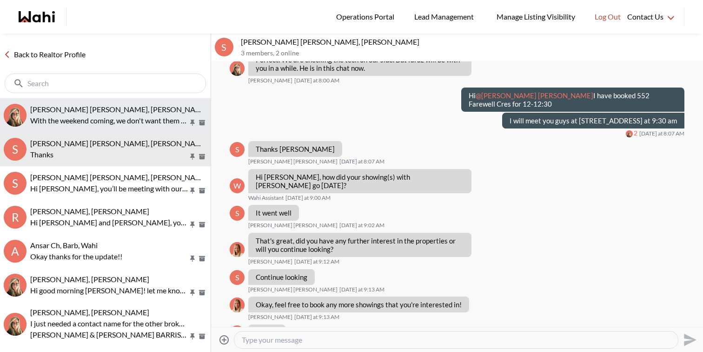
click at [110, 101] on button "[PERSON_NAME] [PERSON_NAME], [PERSON_NAME] With the weekend coming, we don't wa…" at bounding box center [105, 115] width 211 height 34
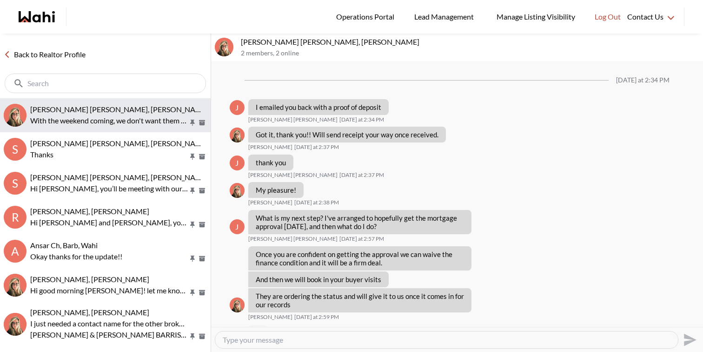
scroll to position [648, 0]
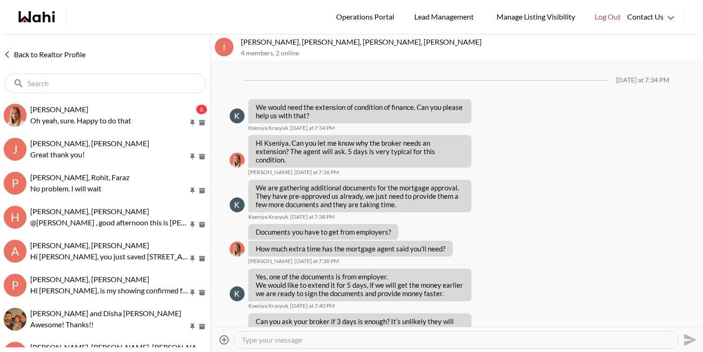
scroll to position [1129, 0]
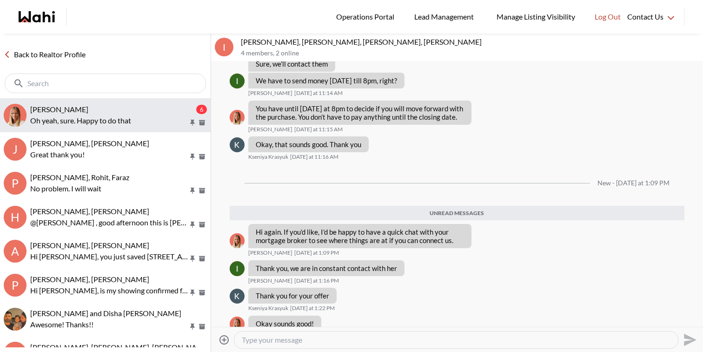
click at [102, 110] on div "[PERSON_NAME]" at bounding box center [112, 109] width 164 height 9
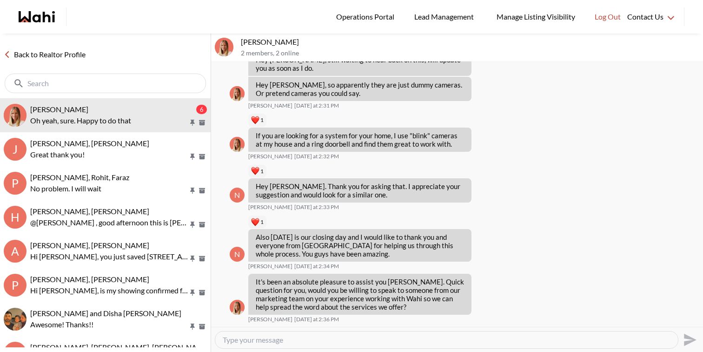
scroll to position [1815, 0]
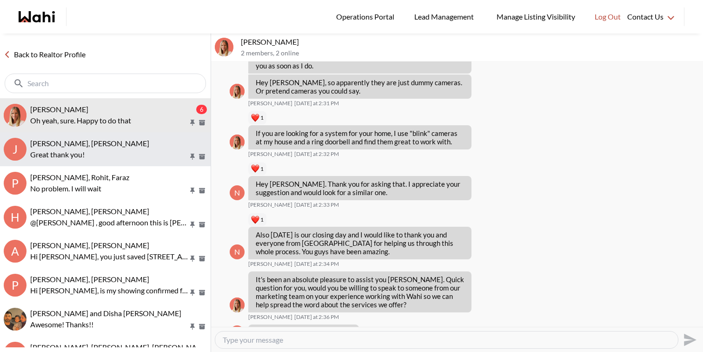
click at [155, 142] on div "[PERSON_NAME], [PERSON_NAME]" at bounding box center [118, 143] width 177 height 9
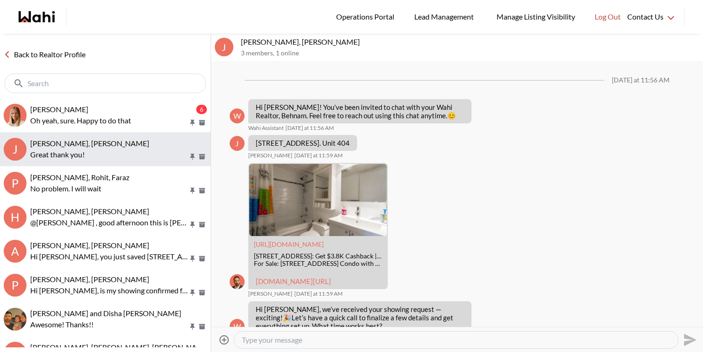
scroll to position [2064, 0]
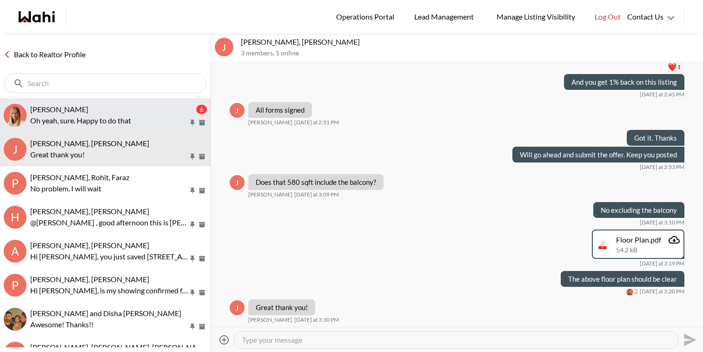
click at [161, 119] on p "Oh yeah, sure. Happy to do that" at bounding box center [109, 120] width 158 height 11
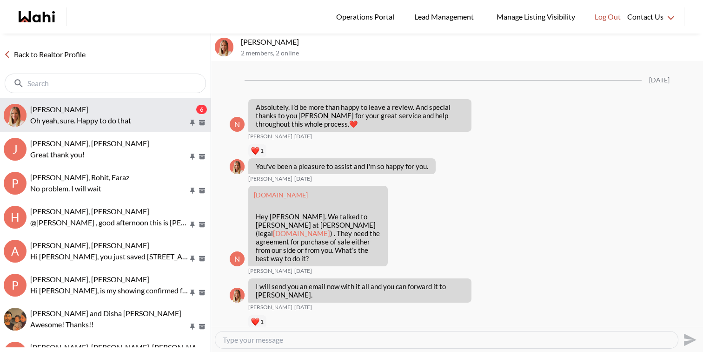
scroll to position [1815, 0]
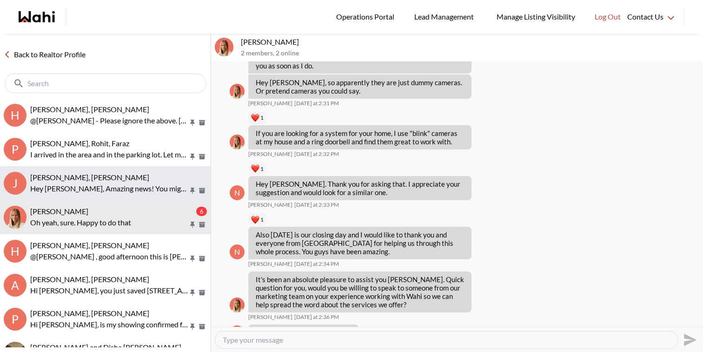
click at [146, 187] on p "Hey [PERSON_NAME], Amazing news! You might need to share the documents with the…" at bounding box center [109, 188] width 158 height 11
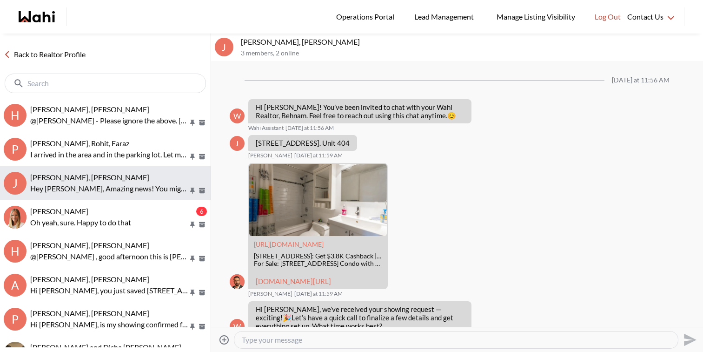
scroll to position [2150, 0]
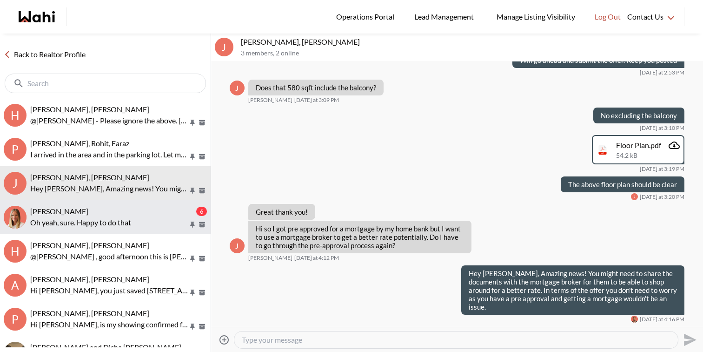
click at [147, 210] on div "Neha Saini, Michelle" at bounding box center [112, 211] width 164 height 9
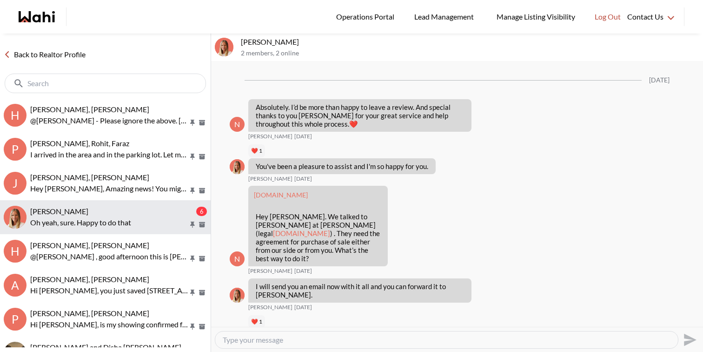
scroll to position [1815, 0]
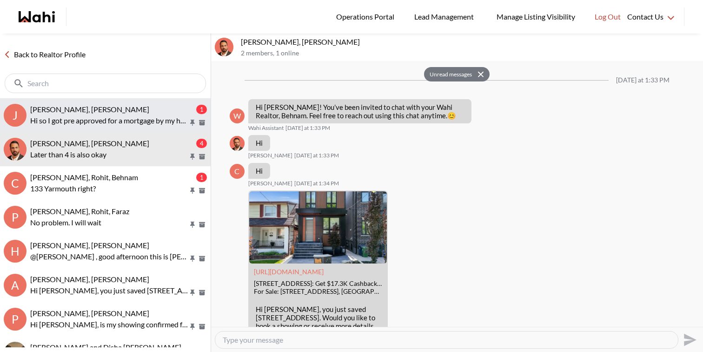
scroll to position [447, 0]
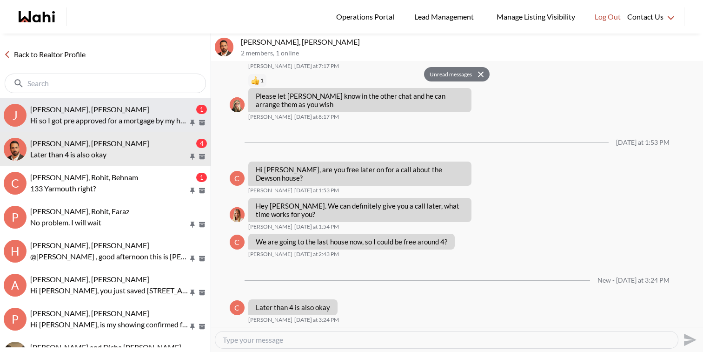
click at [145, 123] on p "Hi so I got pre approved for a mortgage by my home bank but I want to use a mor…" at bounding box center [109, 120] width 158 height 11
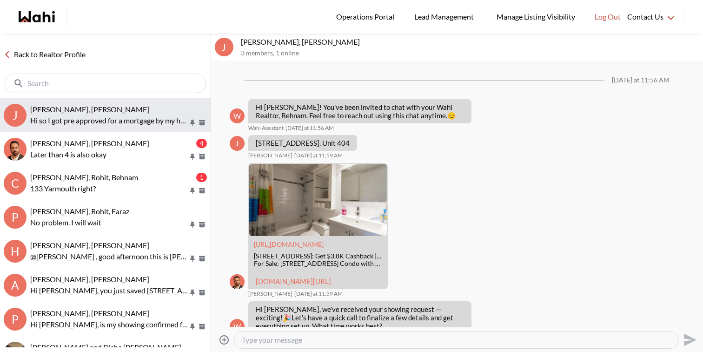
scroll to position [2169, 0]
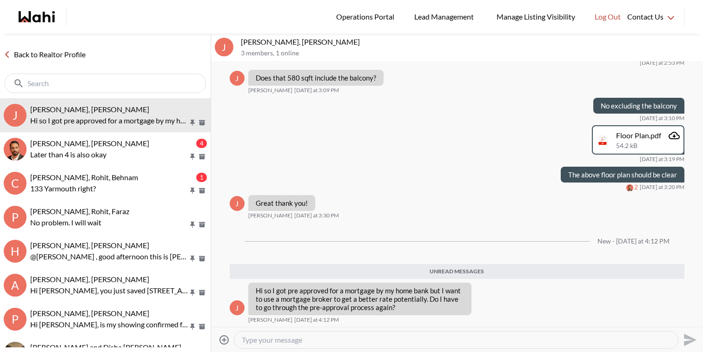
click at [297, 340] on textarea "Type your message" at bounding box center [456, 339] width 429 height 9
click at [276, 339] on textarea "Hey Josh, you might need to share the documents with the mortgage broker for th…" at bounding box center [456, 339] width 429 height 9
type textarea "Hey [PERSON_NAME], Amazing news! You might need to share the documents with the…"
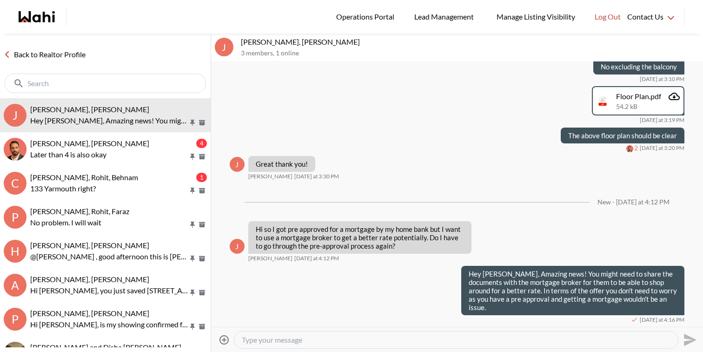
scroll to position [2199, 0]
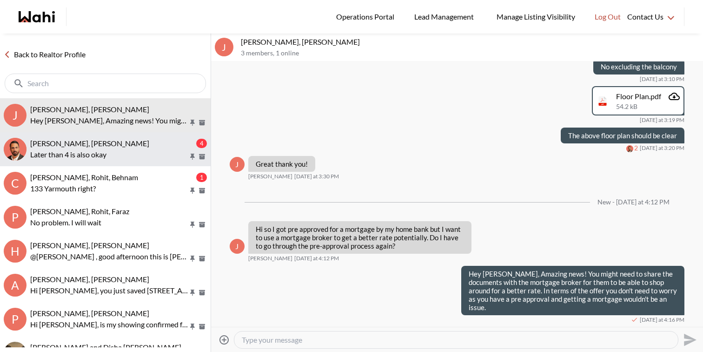
click at [166, 158] on p "Later than 4 is also okay" at bounding box center [109, 154] width 158 height 11
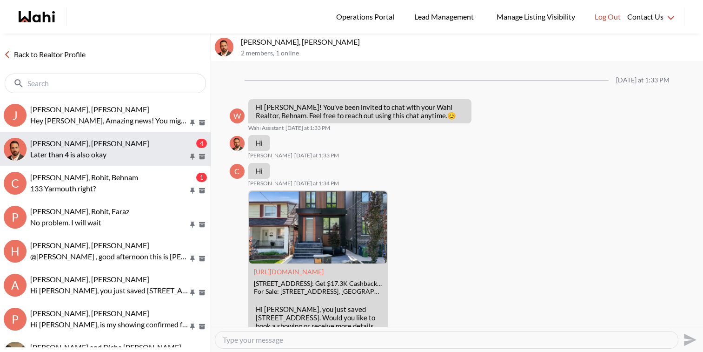
scroll to position [399, 0]
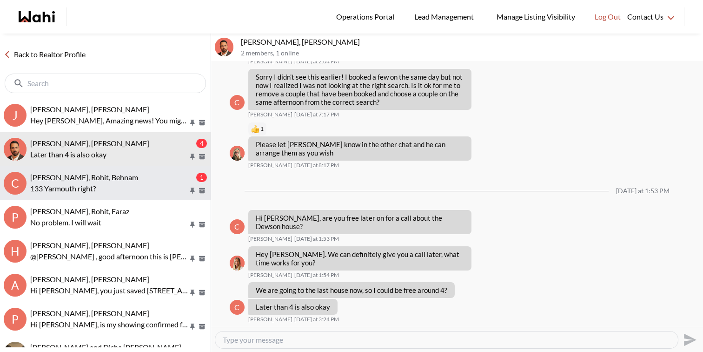
click at [170, 178] on div "Caroline Rouben, Rohit, Behnam" at bounding box center [112, 177] width 164 height 9
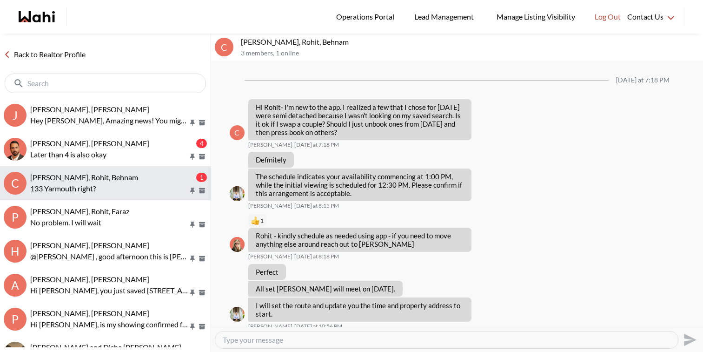
scroll to position [785, 0]
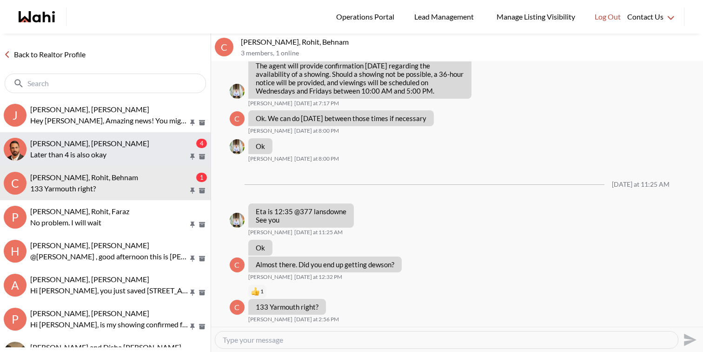
click at [170, 159] on p "Later than 4 is also okay" at bounding box center [109, 154] width 158 height 11
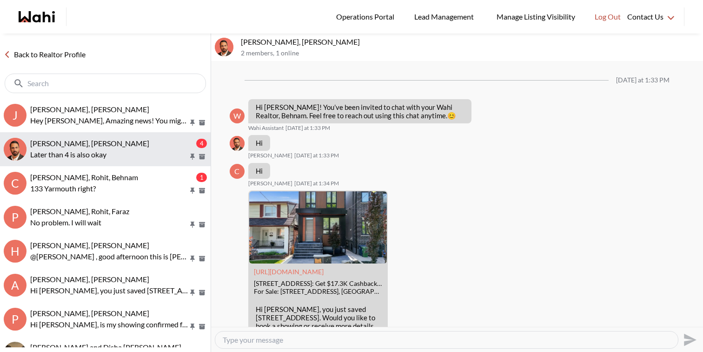
scroll to position [399, 0]
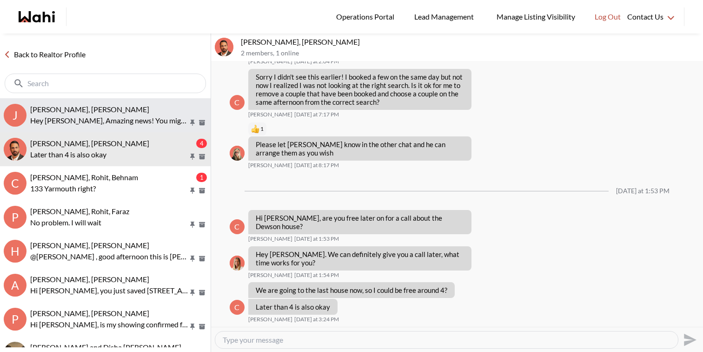
click at [110, 103] on button "J [PERSON_NAME], [PERSON_NAME] Hey [PERSON_NAME], Amazing news! You might need …" at bounding box center [105, 115] width 211 height 34
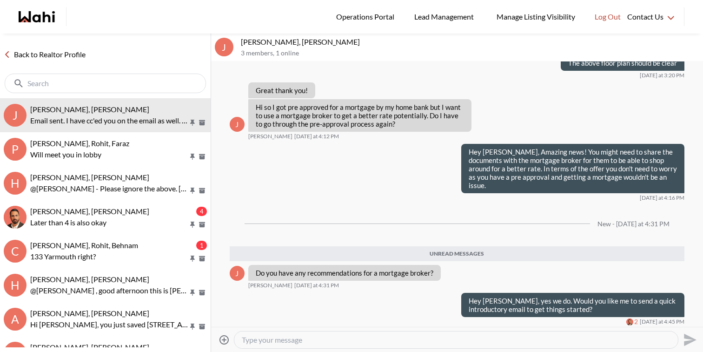
scroll to position [2330, 0]
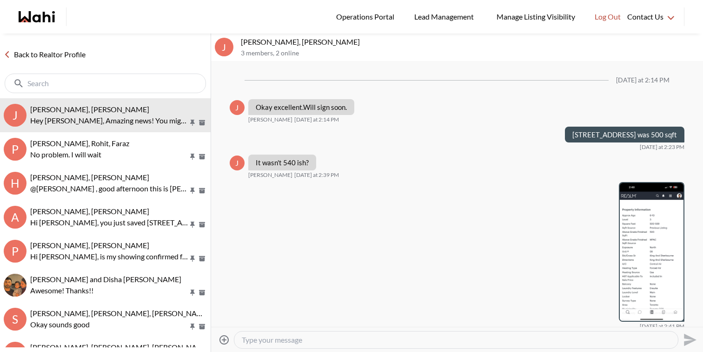
scroll to position [601, 0]
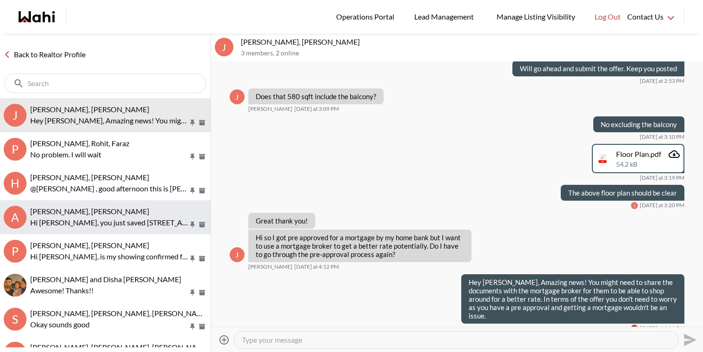
click at [144, 214] on div "[PERSON_NAME], [PERSON_NAME]" at bounding box center [118, 211] width 177 height 9
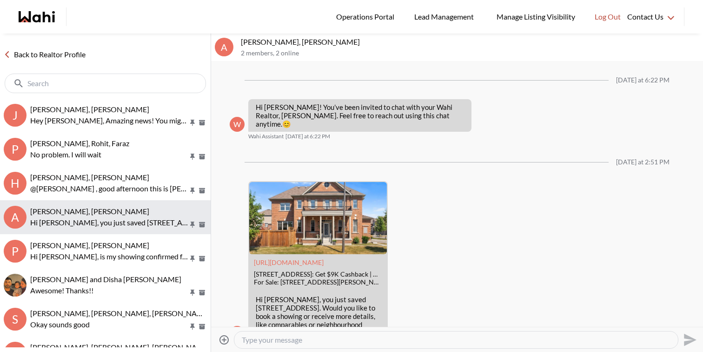
scroll to position [34, 0]
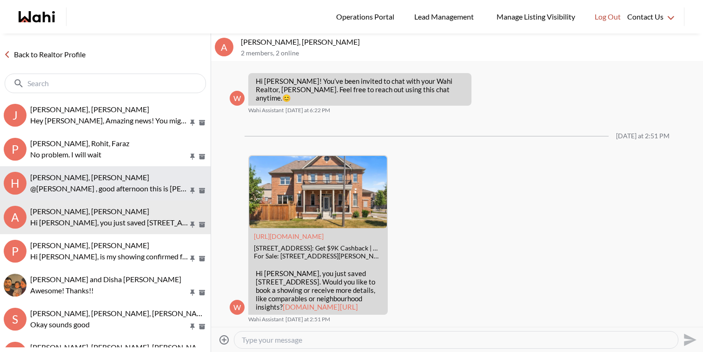
click at [136, 183] on p "@[PERSON_NAME] , good afternoon this is [PERSON_NAME] here I will be showing yo…" at bounding box center [109, 188] width 158 height 11
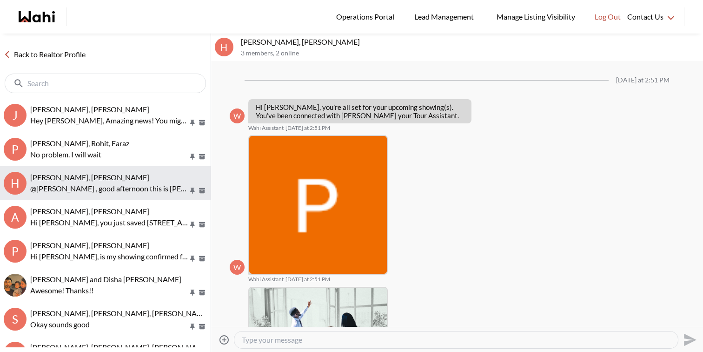
scroll to position [193, 0]
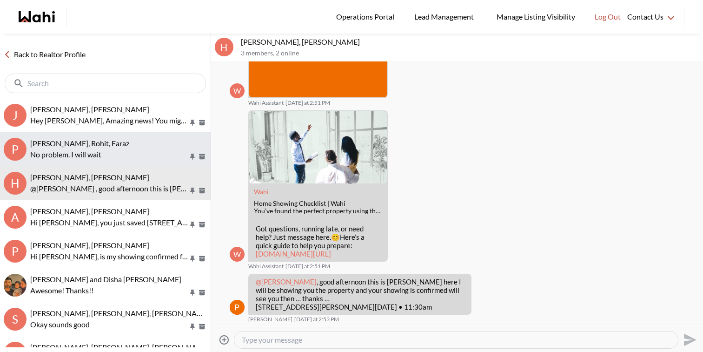
click at [127, 143] on div "[PERSON_NAME], Rohit, Faraz" at bounding box center [118, 143] width 177 height 9
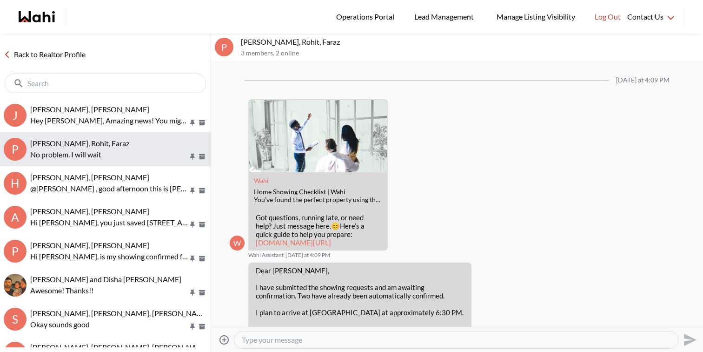
scroll to position [734, 0]
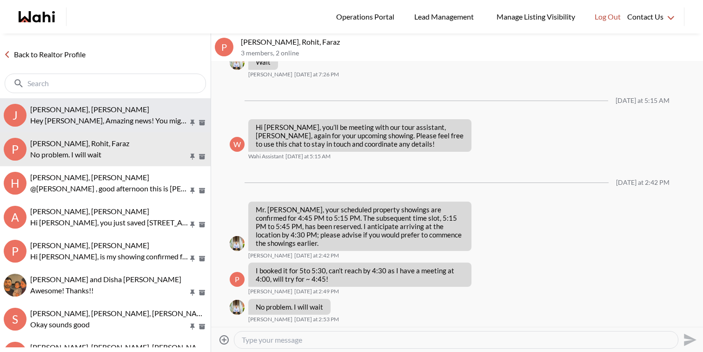
click at [127, 115] on p "Hey [PERSON_NAME], Amazing news! You might need to share the documents with the…" at bounding box center [109, 120] width 158 height 11
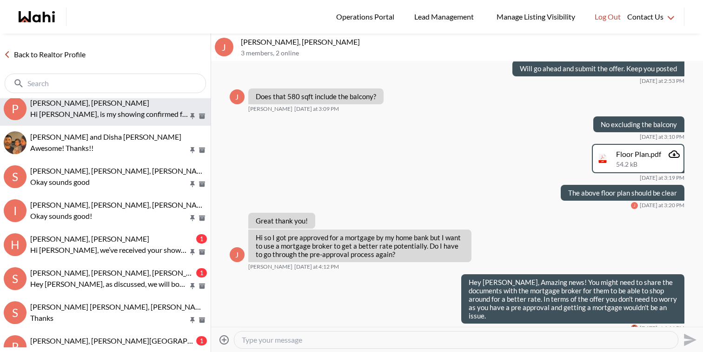
scroll to position [145, 0]
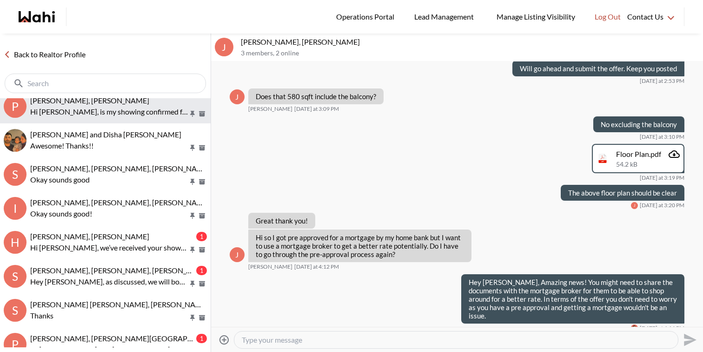
click at [122, 243] on p "Hi [PERSON_NAME], we’ve received your showing request —exciting! 🎉 Let’s have a…" at bounding box center [109, 247] width 158 height 11
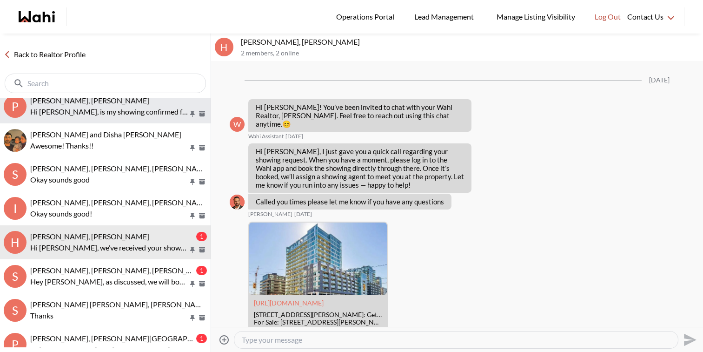
scroll to position [223, 0]
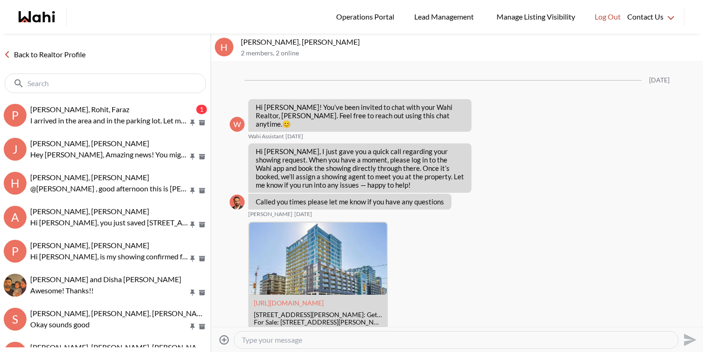
scroll to position [201, 0]
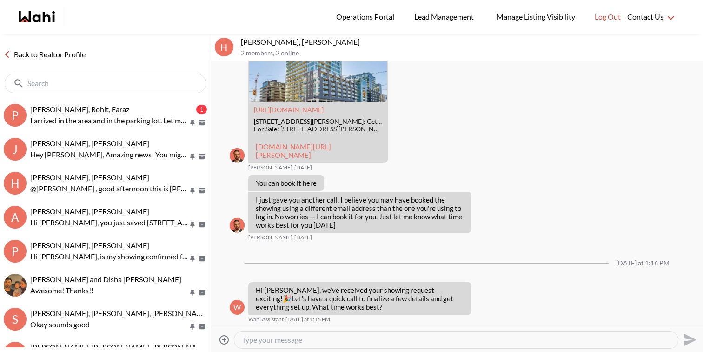
click at [312, 340] on textarea "Type your message" at bounding box center [456, 339] width 429 height 9
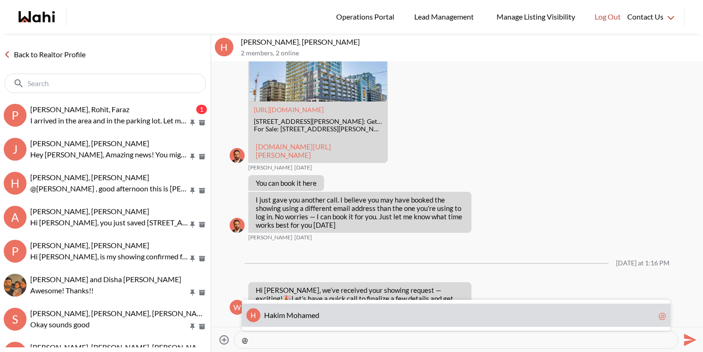
click at [316, 314] on span "d" at bounding box center [317, 314] width 4 height 9
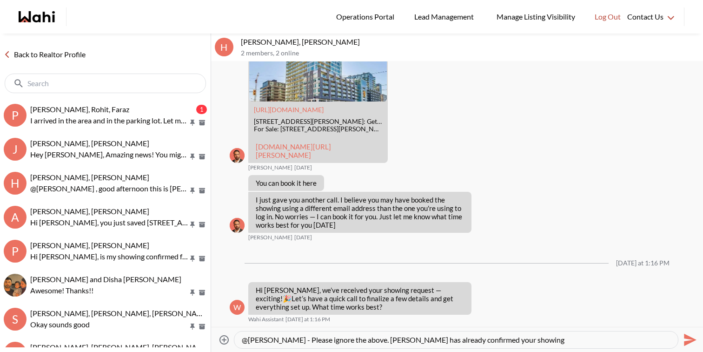
click at [335, 335] on textarea "@Hakim Mohamed - Please ignore the above. Paul has already confirmed your showi…" at bounding box center [456, 339] width 429 height 9
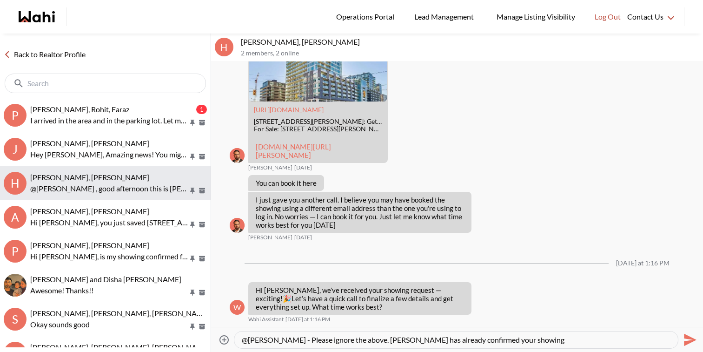
type textarea "@Hakim Mohamed - Please ignore the above. Paul has already confirmed your showi…"
click at [163, 187] on p "@Hakim Mohamed , good afternoon this is Paul here I will be showing you the pro…" at bounding box center [109, 188] width 158 height 11
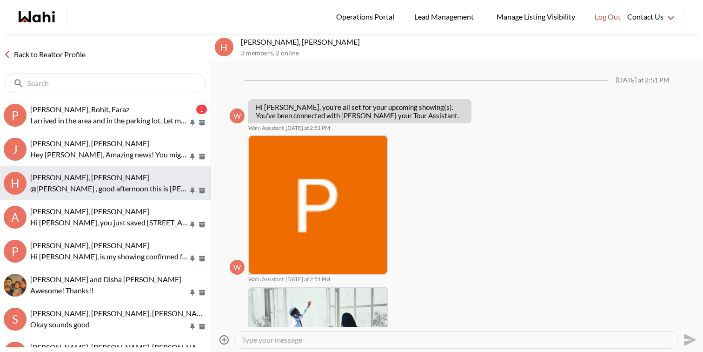
scroll to position [193, 0]
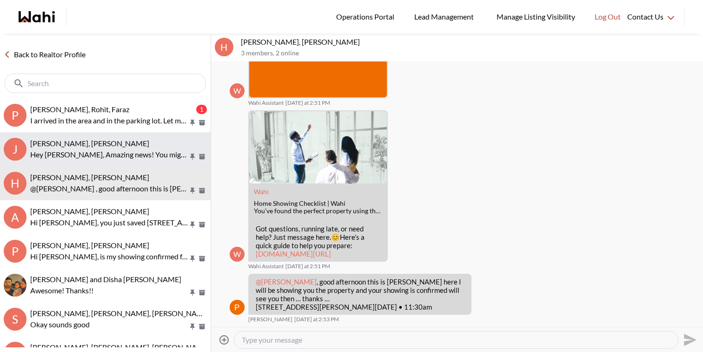
click at [156, 146] on div "[PERSON_NAME], [PERSON_NAME]" at bounding box center [118, 143] width 177 height 9
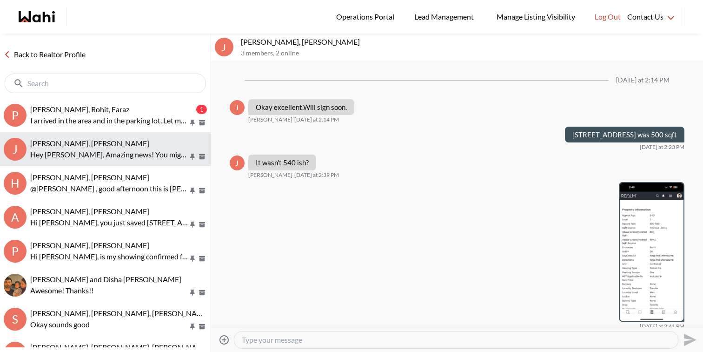
scroll to position [601, 0]
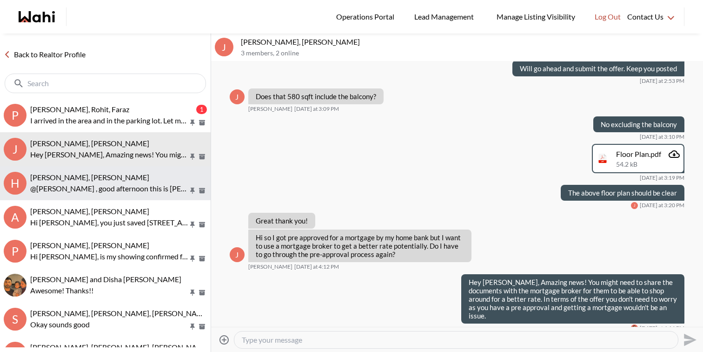
click at [159, 185] on p "@Hakim Mohamed , good afternoon this is Paul here I will be showing you the pro…" at bounding box center [109, 188] width 158 height 11
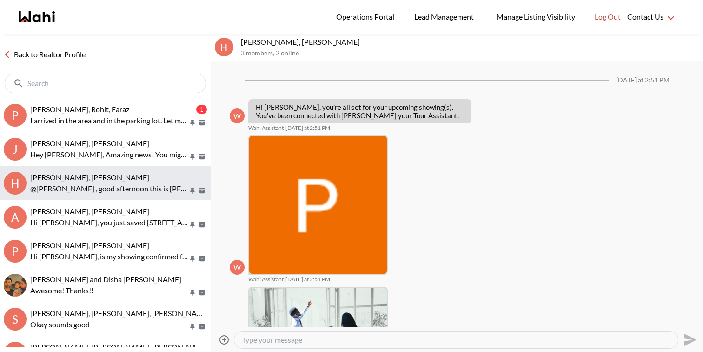
scroll to position [193, 0]
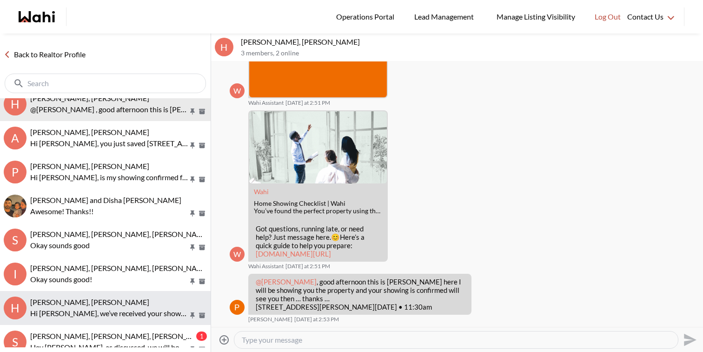
click at [146, 313] on p "Hi Hakim, we’ve received your showing request —exciting! 🎉 Let’s have a quick c…" at bounding box center [109, 312] width 158 height 11
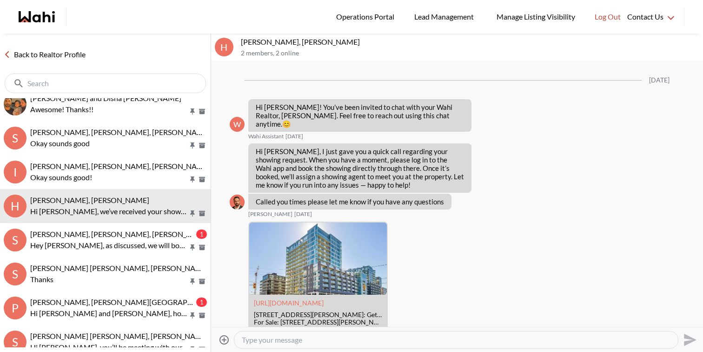
scroll to position [201, 0]
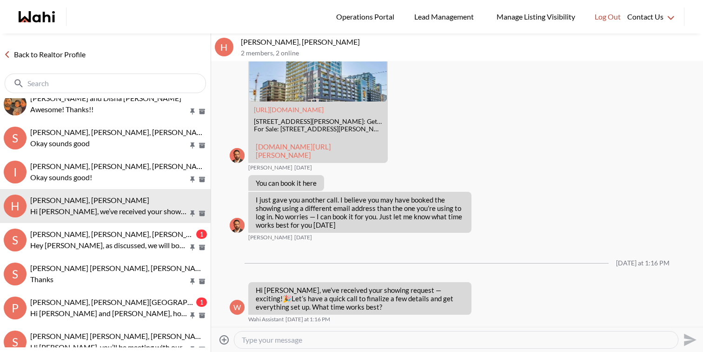
click at [272, 344] on textarea "Type your message" at bounding box center [456, 339] width 429 height 9
paste textarea "@Hakim Mohamed - Please ignore the above. Paul has already confirmed your showi…"
click at [577, 340] on textarea "@Hakim Mohamed - Please ignore the above. Paul has already confirmed your showi…" at bounding box center [456, 339] width 429 height 9
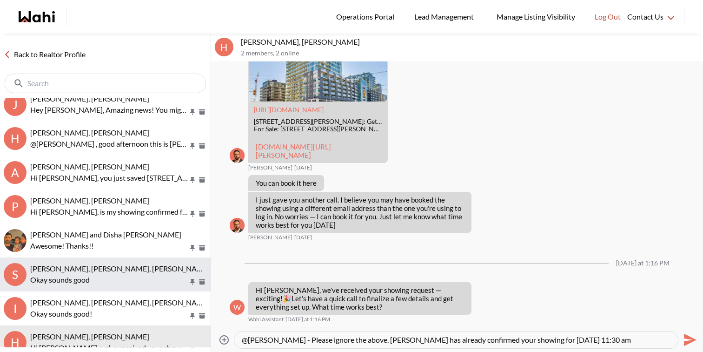
scroll to position [44, 0]
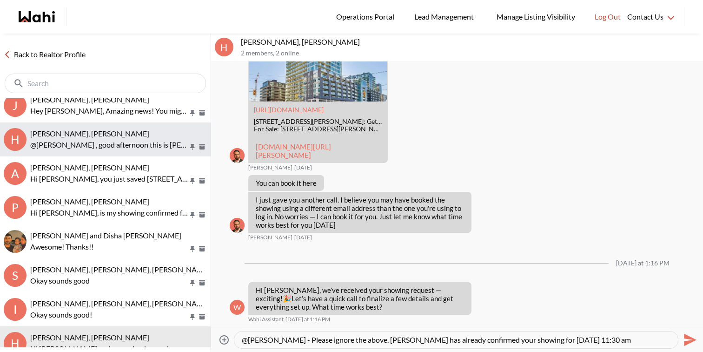
type textarea "@Hakim Mohamed - Please ignore the above. Paul has already confirmed your showi…"
click at [137, 150] on p "@Hakim Mohamed , good afternoon this is Paul here I will be showing you the pro…" at bounding box center [109, 144] width 158 height 11
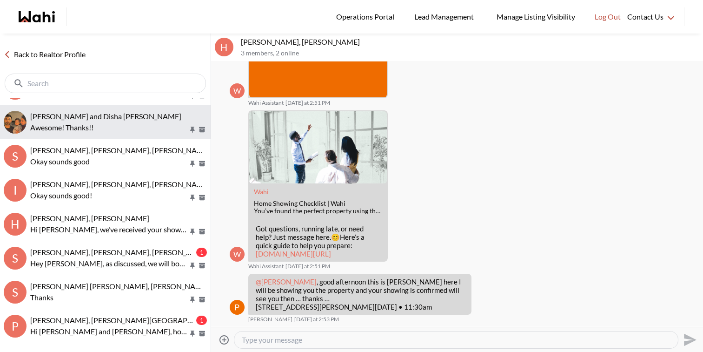
scroll to position [184, 0]
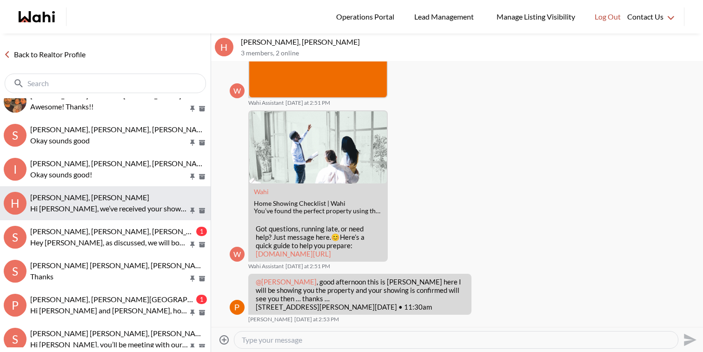
click at [131, 212] on p "Hi Hakim, we’ve received your showing request —exciting! 🎉 Let’s have a quick c…" at bounding box center [109, 208] width 158 height 11
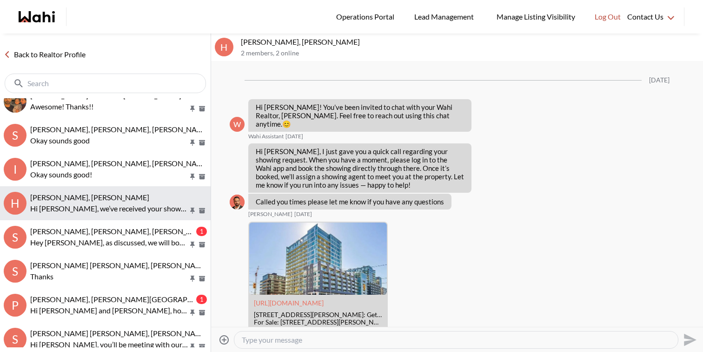
scroll to position [201, 0]
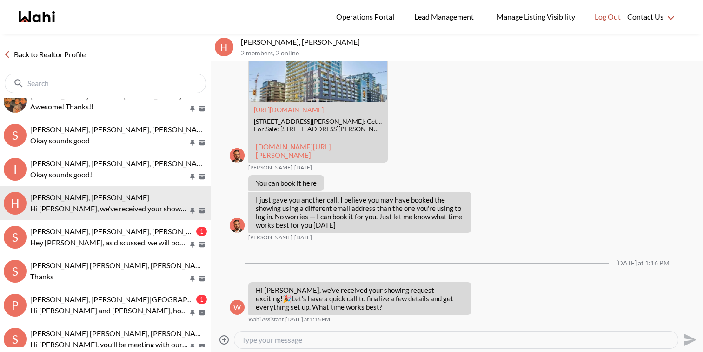
click at [309, 342] on textarea "Type your message" at bounding box center [456, 339] width 429 height 9
paste textarea "@[PERSON_NAME] - Please ignore the above. [PERSON_NAME] has already confirmed y…"
type textarea "@[PERSON_NAME] - Please ignore the above. [PERSON_NAME] has already confirmed y…"
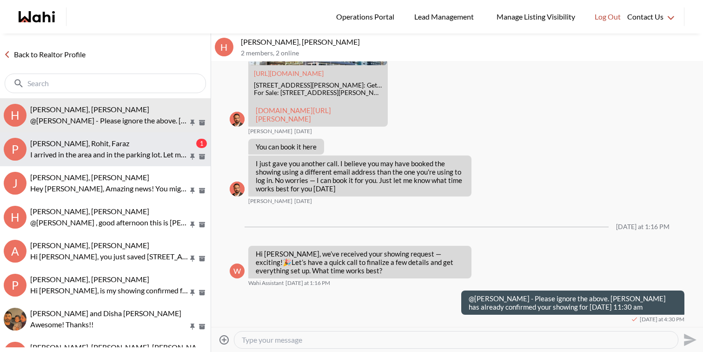
click at [121, 151] on p "I arrived in the area and in the parking lot. Let me know when you are close by…" at bounding box center [109, 154] width 158 height 11
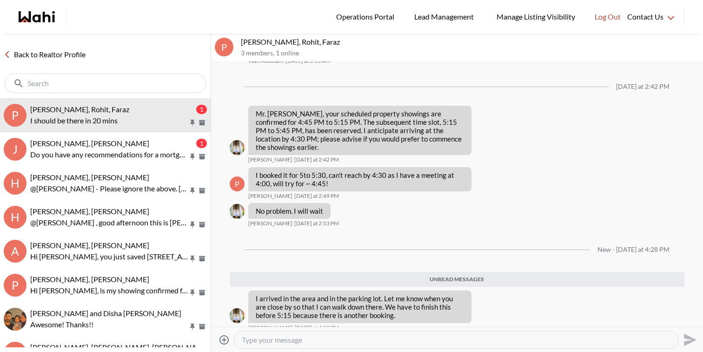
scroll to position [687, 0]
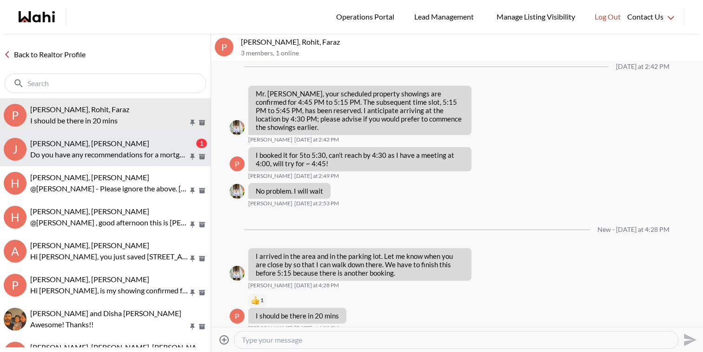
click at [103, 141] on span "[PERSON_NAME], [PERSON_NAME]" at bounding box center [89, 143] width 119 height 9
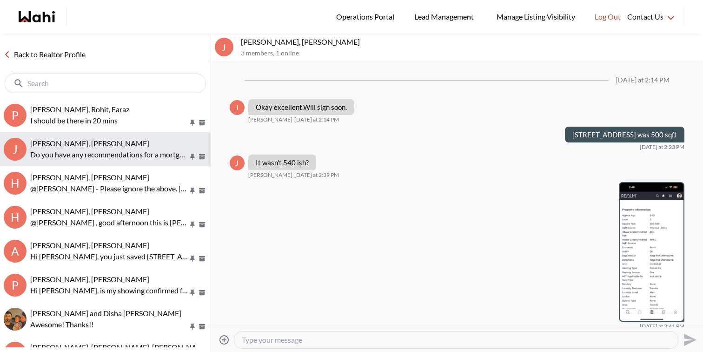
scroll to position [689, 0]
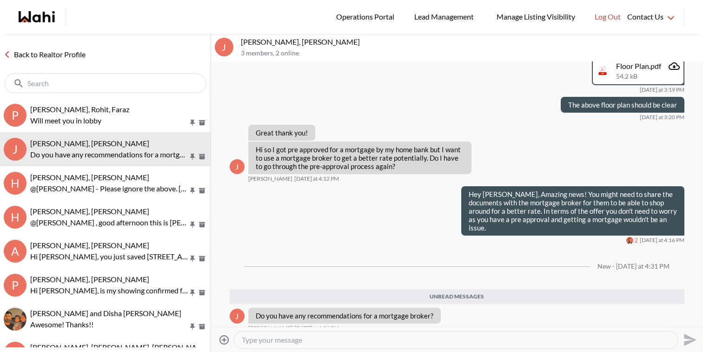
click at [271, 341] on textarea "Type your message" at bounding box center [456, 339] width 429 height 9
click at [358, 340] on textarea "Hey Josh, yes we do. Would you like to send a quick introductory email to get t…" at bounding box center [456, 339] width 429 height 9
type textarea "Hey Josh, yes we do. Would you like me to send a quick introductory email to ge…"
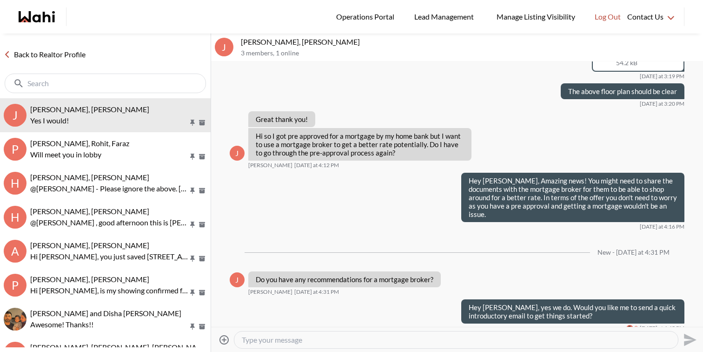
scroll to position [754, 0]
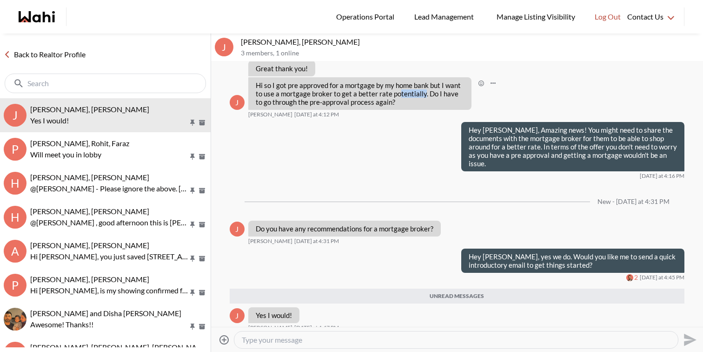
drag, startPoint x: 422, startPoint y: 93, endPoint x: 398, endPoint y: 92, distance: 24.2
click at [398, 92] on p "Hi so I got pre approved for a mortgage by my home bank but I want to use a mor…" at bounding box center [360, 93] width 208 height 25
click at [278, 341] on textarea "Type your message" at bounding box center [456, 339] width 429 height 9
type textarea "email sent."
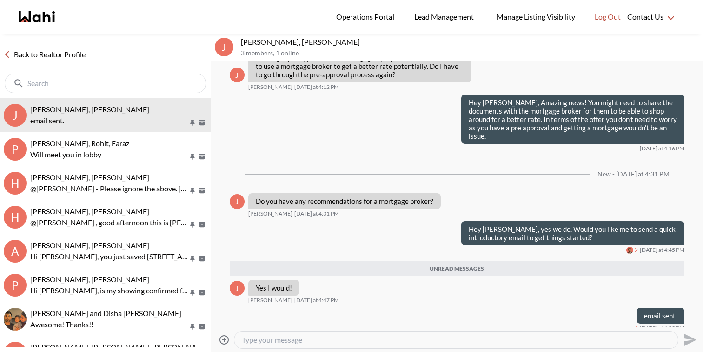
scroll to position [759, 0]
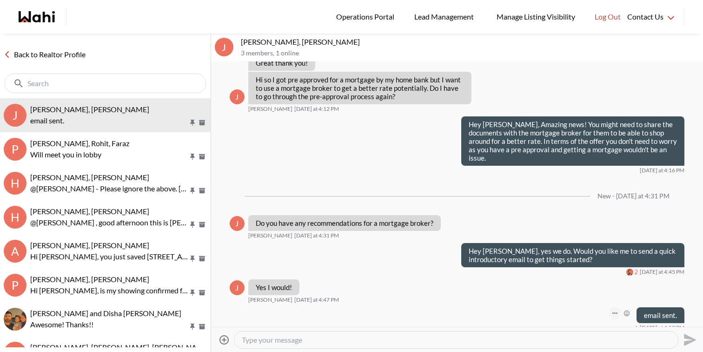
click at [615, 312] on icon "Open Message Actions Menu" at bounding box center [615, 312] width 5 height 1
click at [587, 274] on button "Edit Message" at bounding box center [584, 274] width 74 height 17
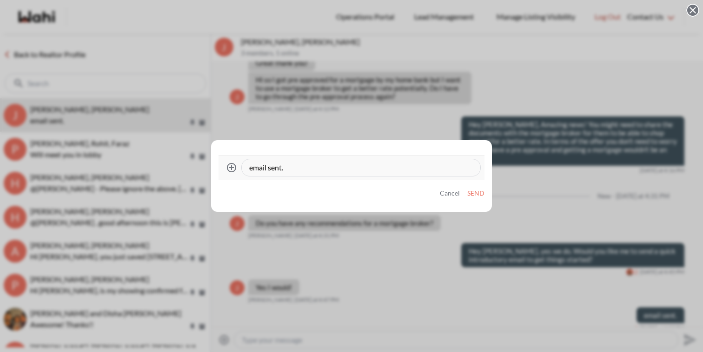
click at [335, 167] on textarea "email sent." at bounding box center [361, 167] width 224 height 9
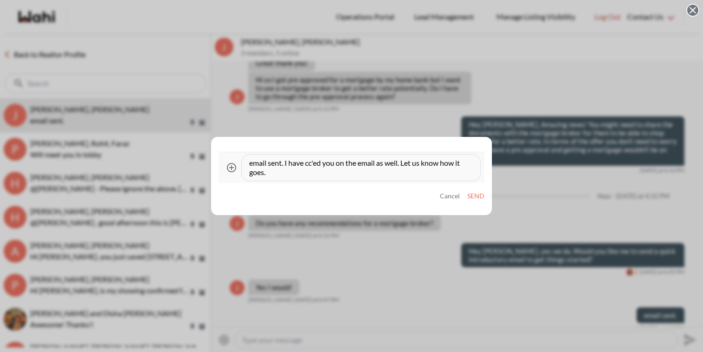
click at [252, 165] on textarea "email sent. I have cc'ed you on the email as well. Let us know how it goes." at bounding box center [361, 167] width 224 height 19
type textarea "Email sent. I have cc'ed you on the email as well. Let us know how it goes."
click at [476, 200] on button "Send" at bounding box center [475, 196] width 17 height 8
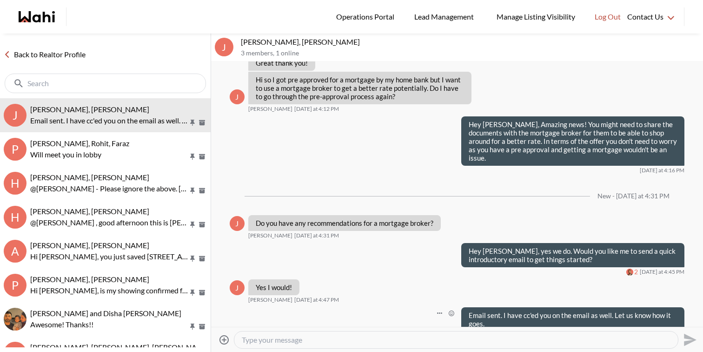
scroll to position [767, 0]
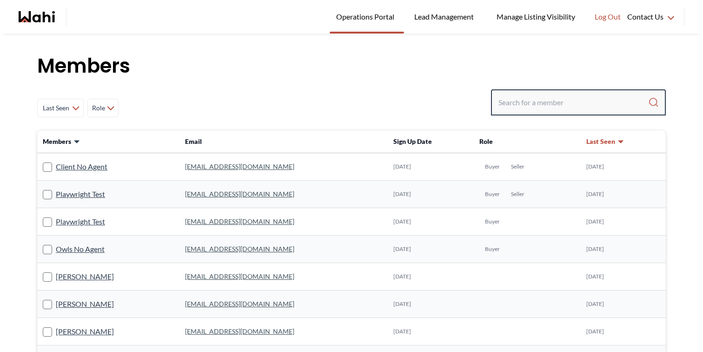
click at [501, 100] on input "Search input" at bounding box center [574, 102] width 150 height 17
type input "michelle"
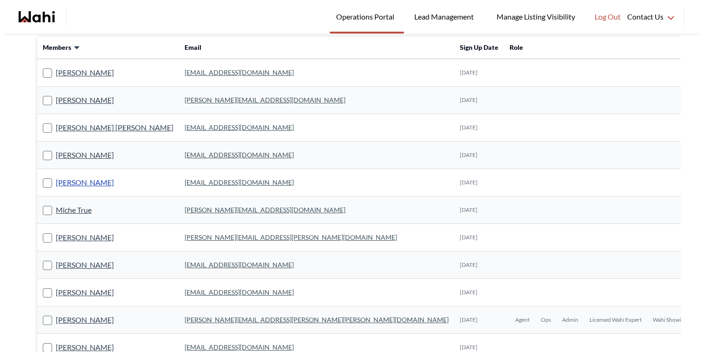
scroll to position [98, 0]
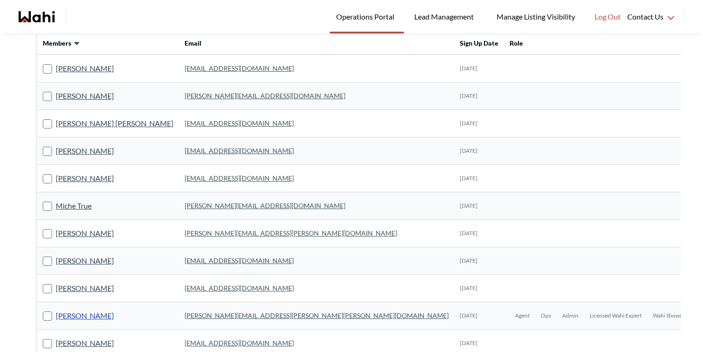
click at [100, 317] on link "Michelle Ryckman" at bounding box center [85, 315] width 58 height 12
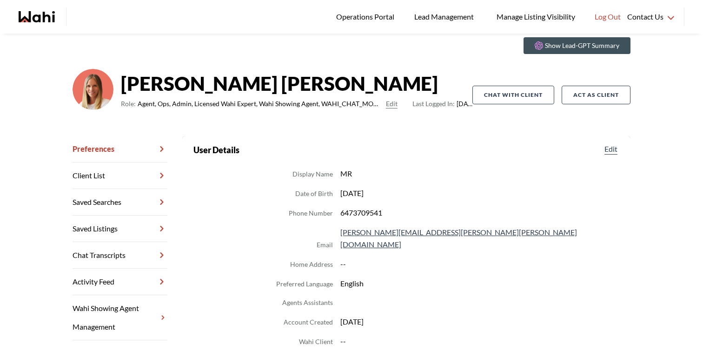
click at [114, 255] on link "Chat Transcripts" at bounding box center [120, 255] width 95 height 27
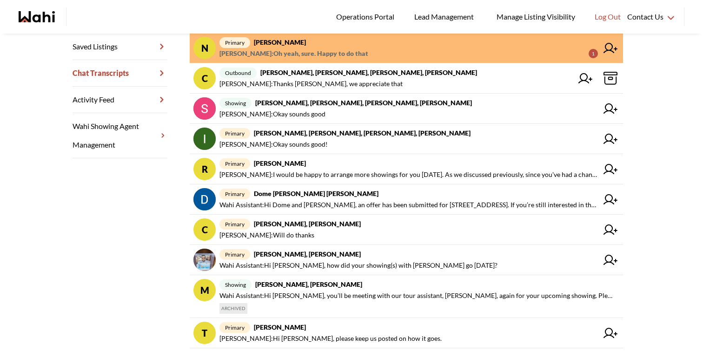
scroll to position [282, 0]
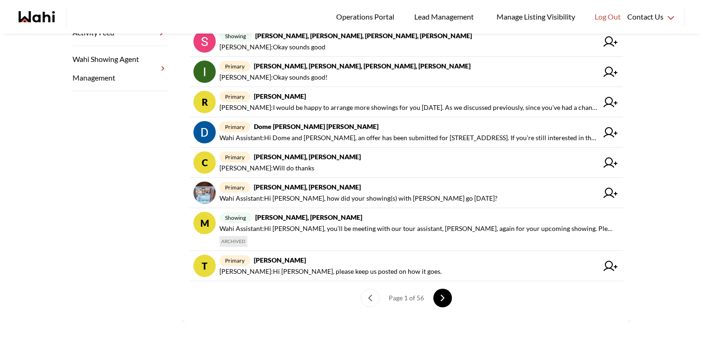
click at [448, 295] on button "next page" at bounding box center [443, 297] width 19 height 19
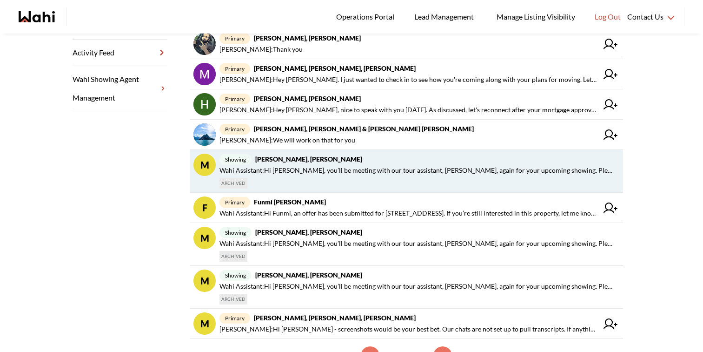
scroll to position [320, 0]
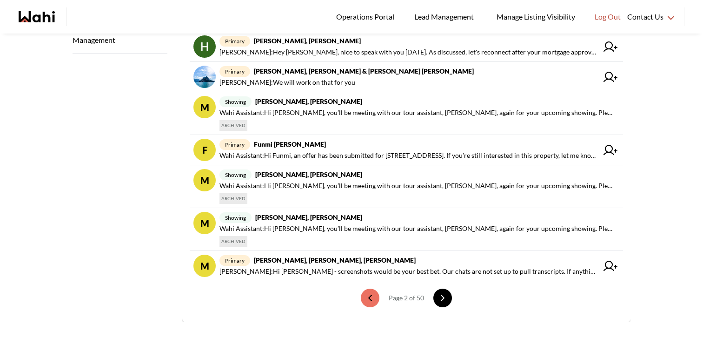
click at [446, 293] on button "next page" at bounding box center [443, 297] width 19 height 19
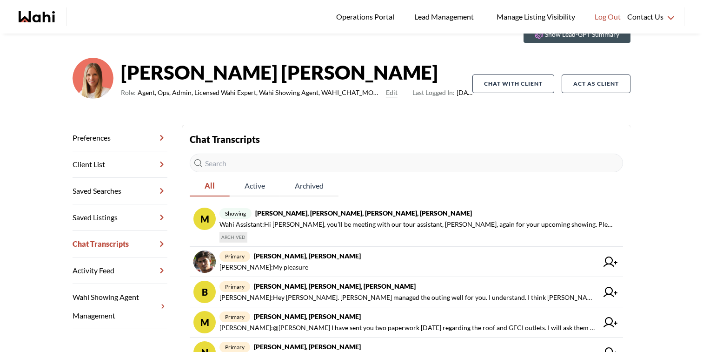
scroll to position [0, 0]
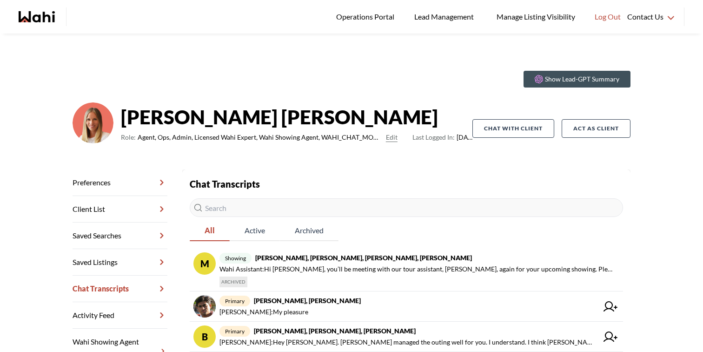
click at [294, 209] on input "text" at bounding box center [407, 207] width 434 height 19
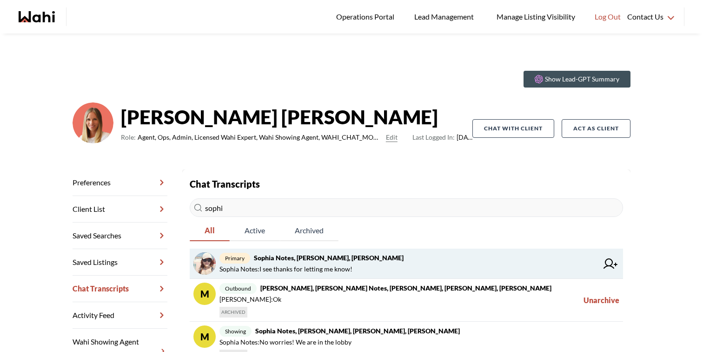
type input "sophi"
click at [311, 270] on span "Sophia Notes : I see thanks for letting me know!" at bounding box center [286, 268] width 133 height 11
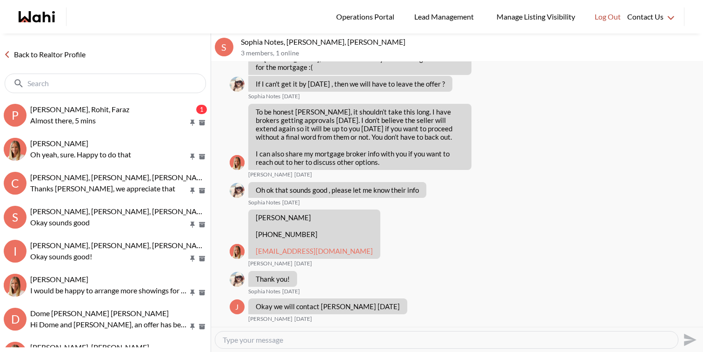
scroll to position [4410, 0]
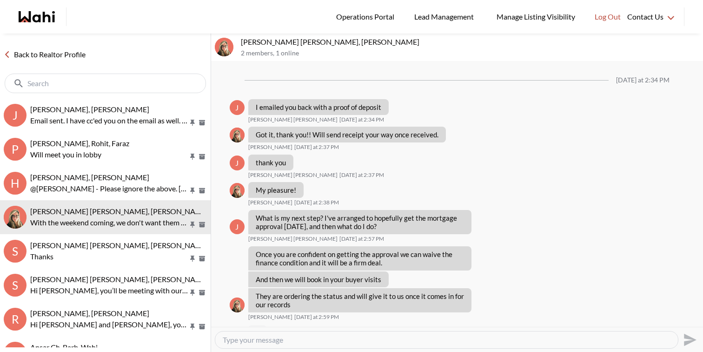
scroll to position [648, 0]
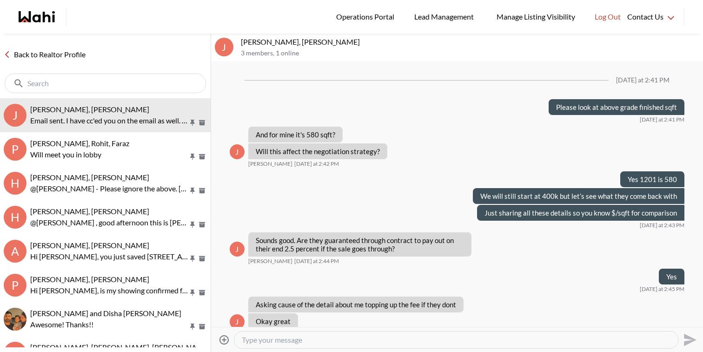
scroll to position [495, 0]
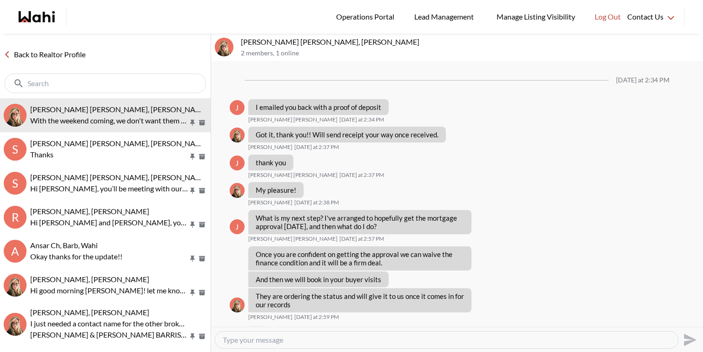
scroll to position [648, 0]
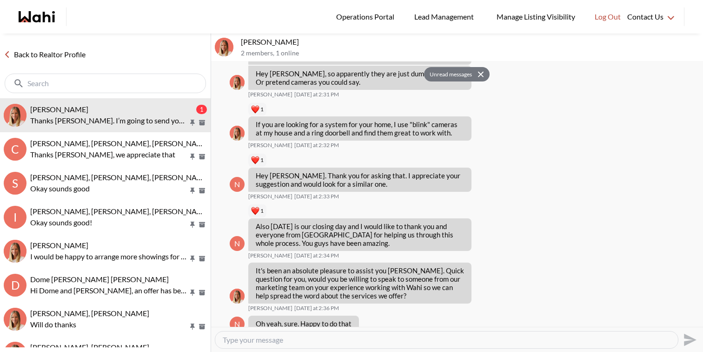
scroll to position [1498, 0]
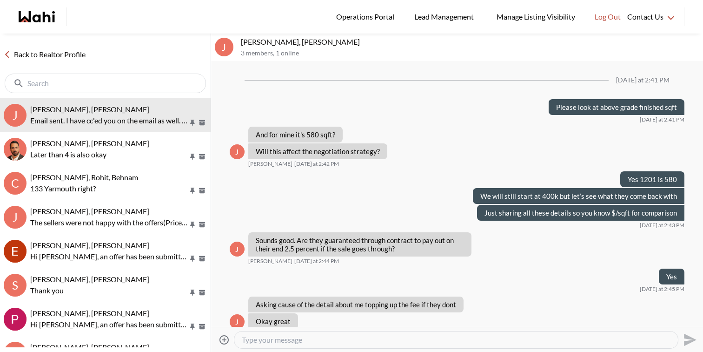
scroll to position [495, 0]
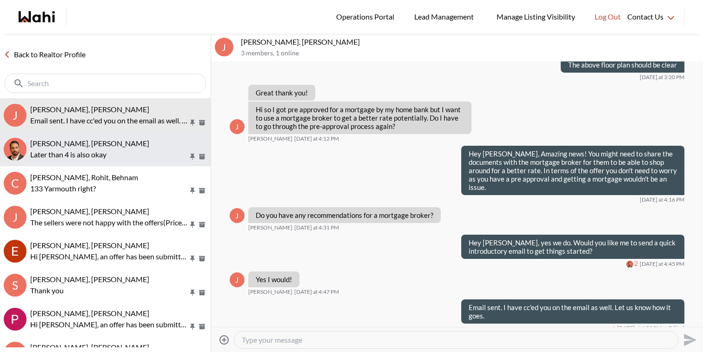
click at [93, 148] on div "Caroline Rouben, Behnam Later than 4 is also okay" at bounding box center [118, 149] width 177 height 21
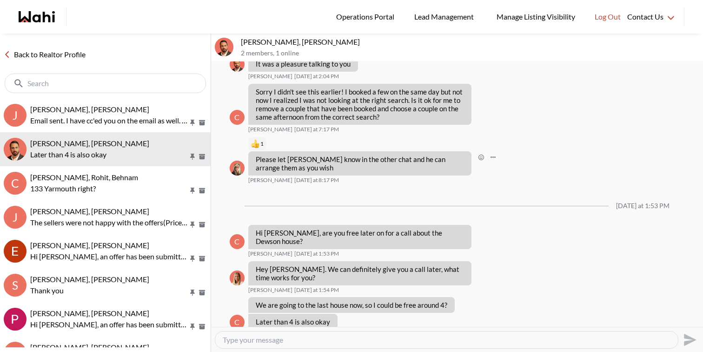
scroll to position [399, 0]
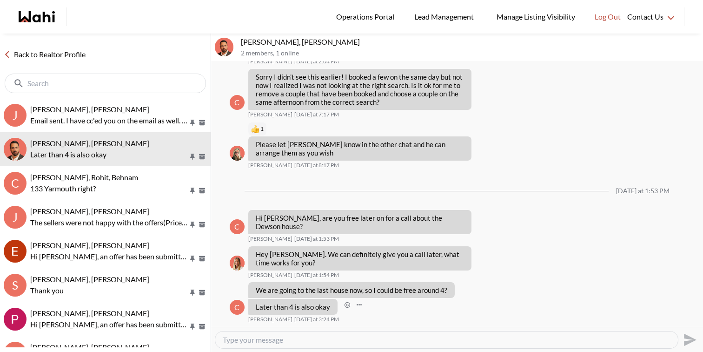
click at [260, 320] on span "Caroline Rouben" at bounding box center [270, 318] width 44 height 7
copy span "Caroline Rouben"
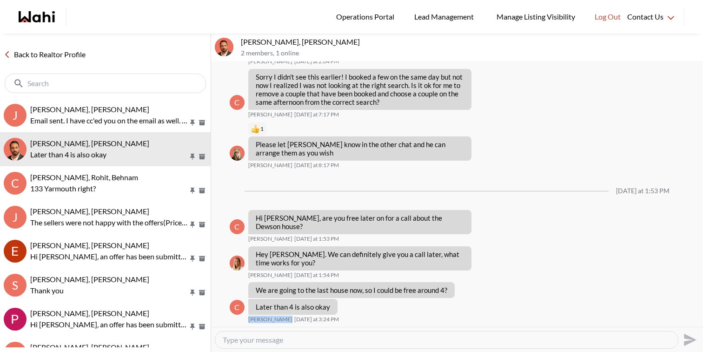
click at [284, 338] on textarea "Type your message" at bounding box center [447, 339] width 448 height 9
type textarea "Hi Caroline, sorry for the delayed response. When would be a good time to give …"
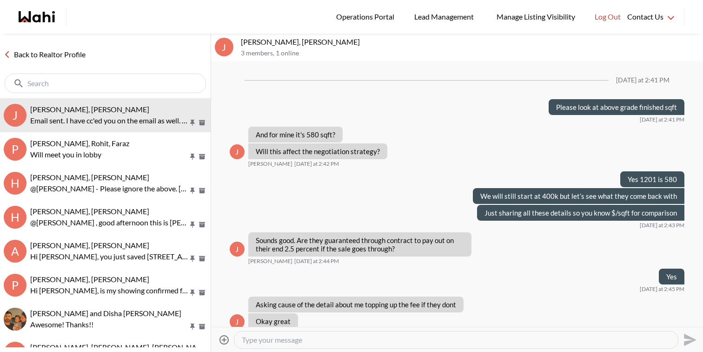
scroll to position [495, 0]
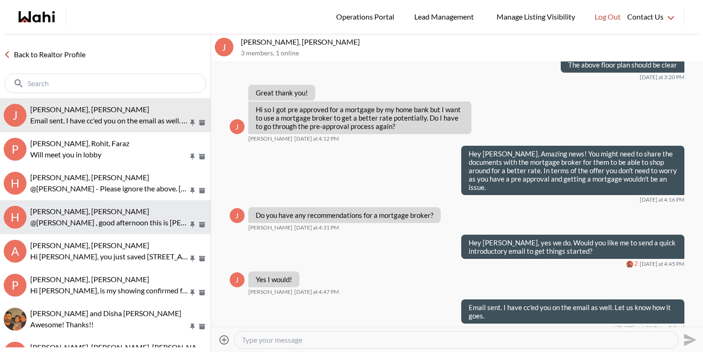
click at [145, 233] on button "[PERSON_NAME], [PERSON_NAME] @[PERSON_NAME] , good afternoon this is [PERSON_NA…" at bounding box center [105, 217] width 211 height 34
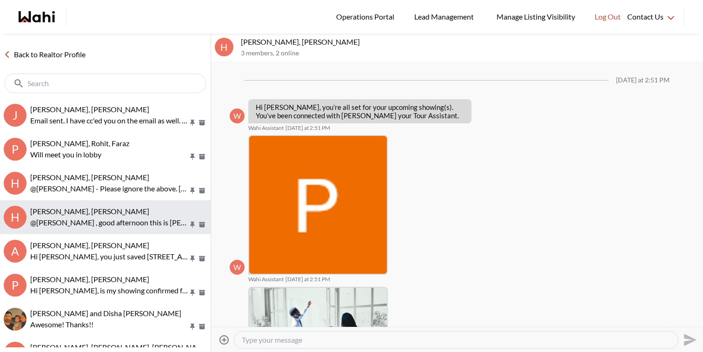
scroll to position [193, 0]
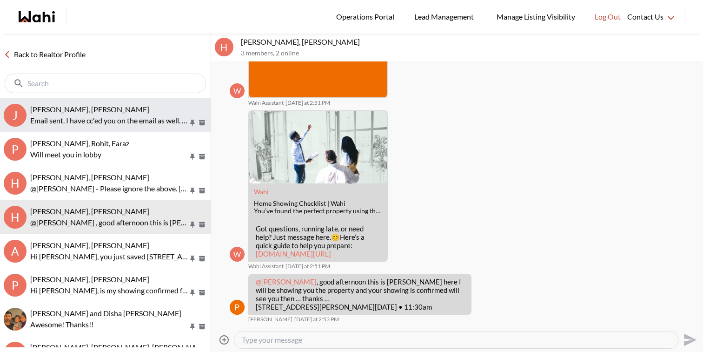
click at [103, 106] on span "Josh Hortaleza, Faraz, Behnam" at bounding box center [89, 109] width 119 height 9
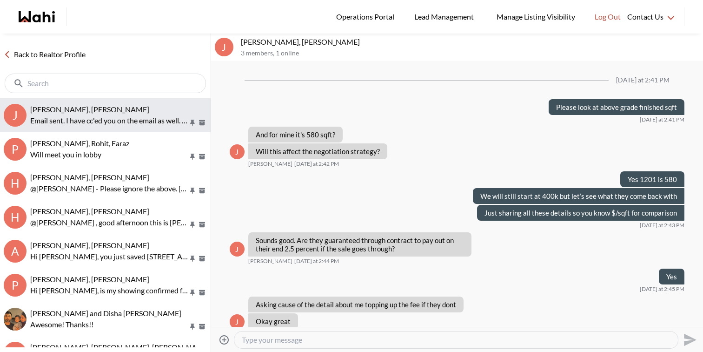
scroll to position [495, 0]
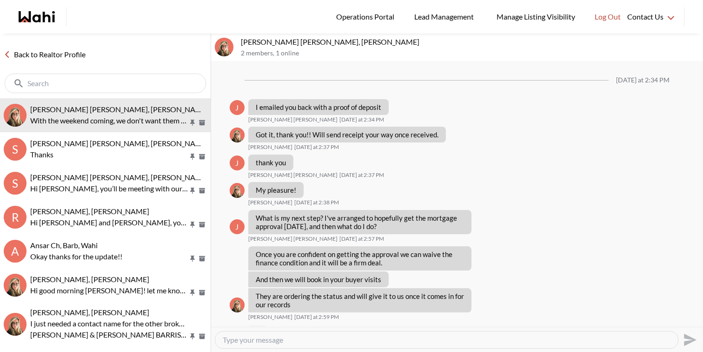
scroll to position [648, 0]
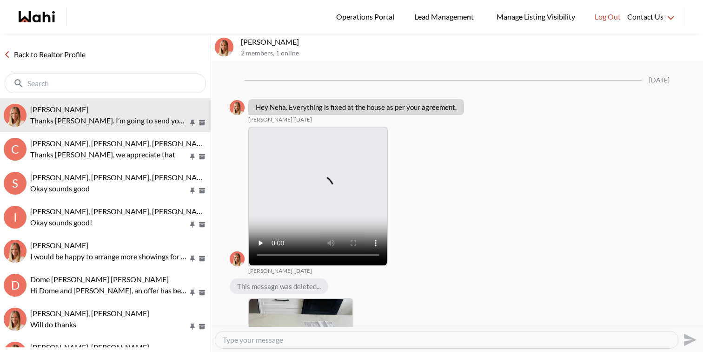
scroll to position [1380, 0]
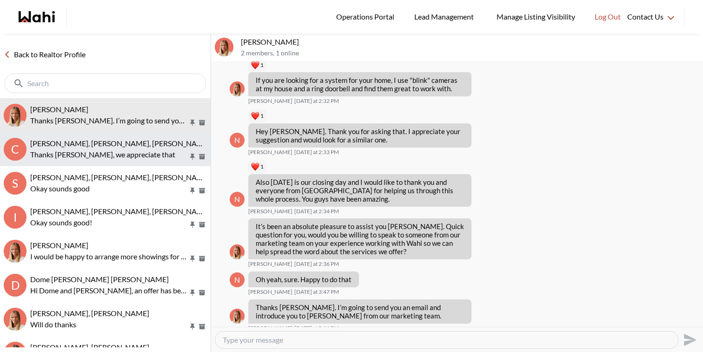
click at [86, 144] on span "[PERSON_NAME], [PERSON_NAME], [PERSON_NAME], [PERSON_NAME]" at bounding box center [150, 143] width 241 height 9
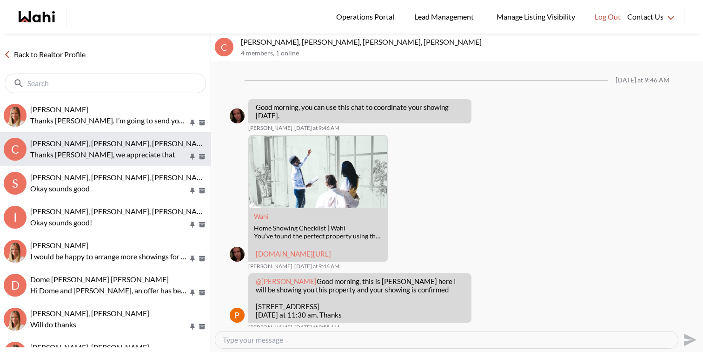
scroll to position [525, 0]
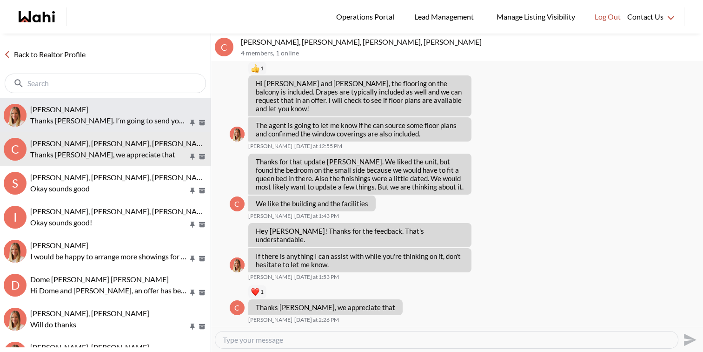
click at [125, 129] on button "Neha Saini, Michelle Thanks Neha. I’m going to send you an email and introduce …" at bounding box center [105, 115] width 211 height 34
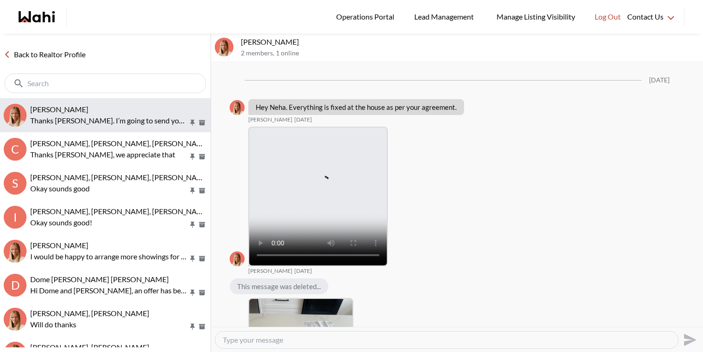
scroll to position [1380, 0]
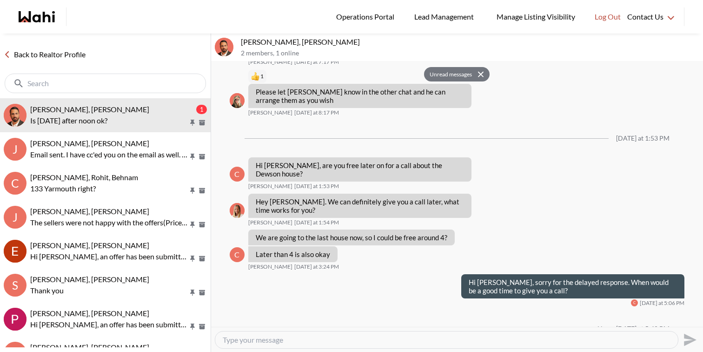
scroll to position [501, 0]
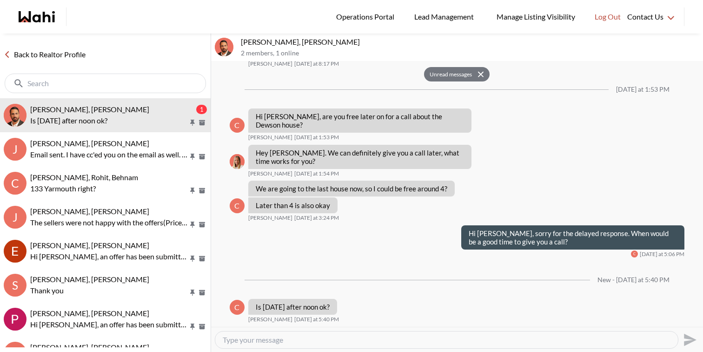
click at [353, 341] on textarea "Type your message" at bounding box center [447, 339] width 448 height 9
click at [243, 339] on textarea "sure Would 12:30 pm work?" at bounding box center [447, 339] width 448 height 9
click at [337, 339] on textarea "sure would 12:30 pm work?" at bounding box center [447, 339] width 448 height 9
type textarea "sure would 12:30 pm work?"
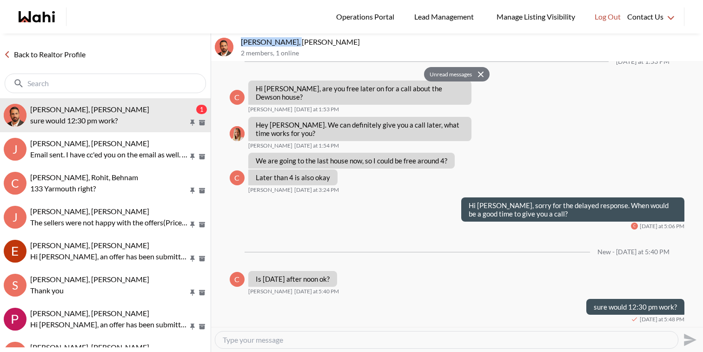
drag, startPoint x: 295, startPoint y: 43, endPoint x: 240, endPoint y: 43, distance: 54.9
click at [241, 43] on p "Caroline Rouben, Behnam" at bounding box center [470, 41] width 459 height 9
copy p "Caroline Rouben"
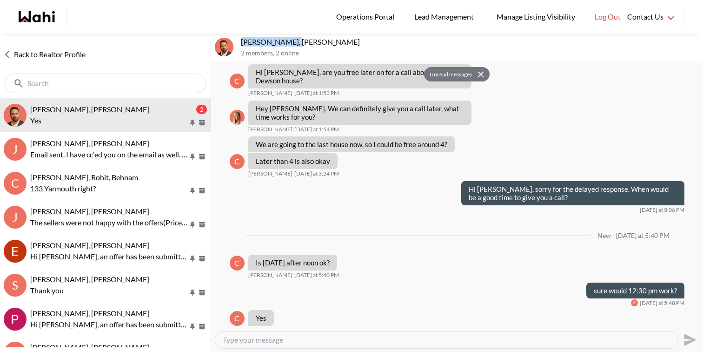
scroll to position [556, 0]
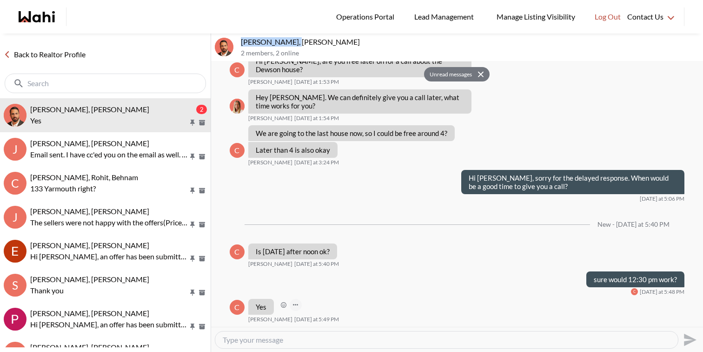
click at [297, 304] on icon "Open Message Actions Menu" at bounding box center [295, 305] width 5 height 2
click at [302, 337] on textarea "Type your message" at bounding box center [447, 339] width 448 height 9
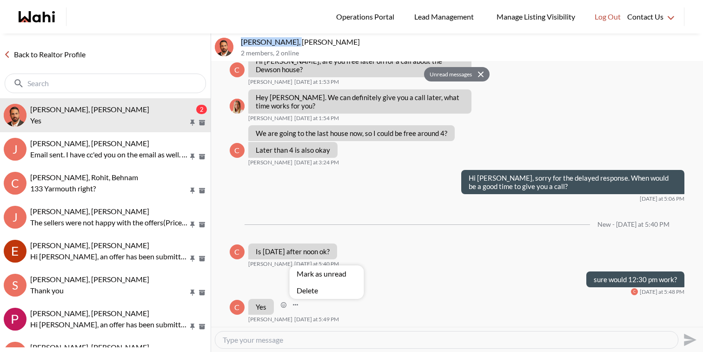
click at [302, 337] on textarea "Type your message" at bounding box center [447, 339] width 448 height 9
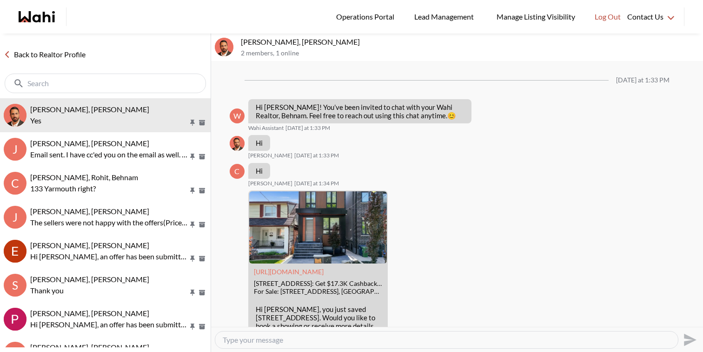
scroll to position [518, 0]
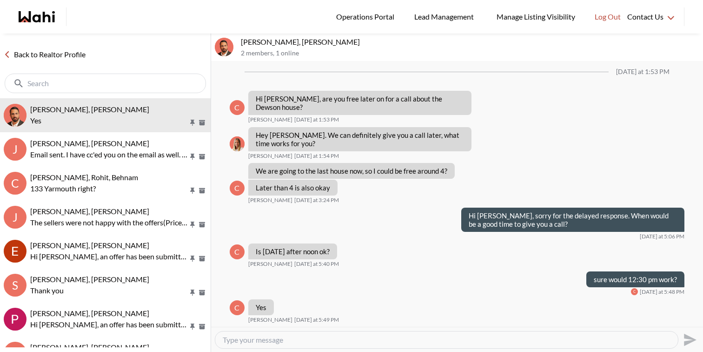
click at [260, 339] on textarea "Type your message" at bounding box center [447, 339] width 448 height 9
type textarea "Perfect. I will give you a call then. Have a great evening."
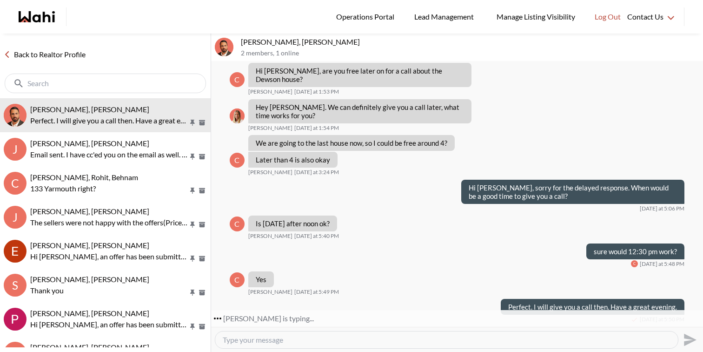
scroll to position [574, 0]
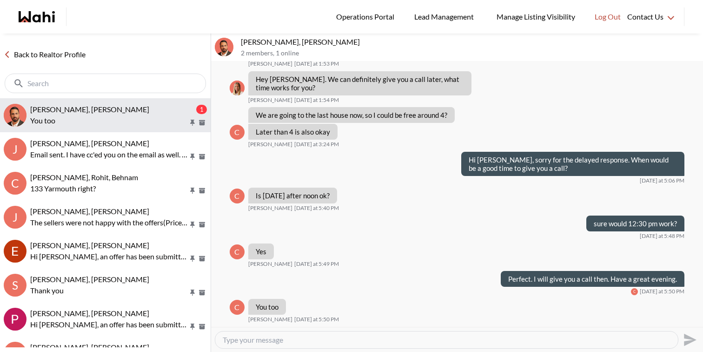
click at [125, 119] on p "You too" at bounding box center [109, 120] width 158 height 11
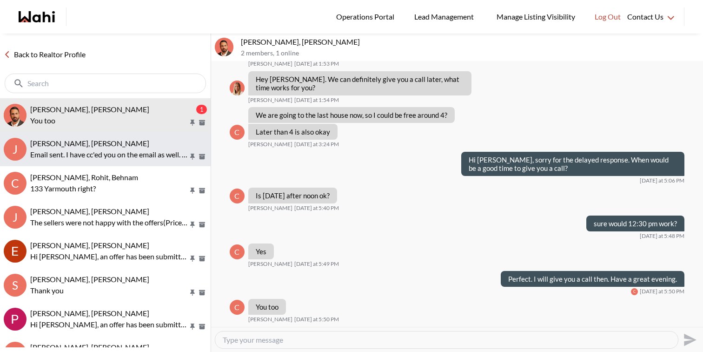
click at [127, 153] on p "Email sent. I have cc'ed you on the email as well. Let us know how it goes." at bounding box center [109, 154] width 158 height 11
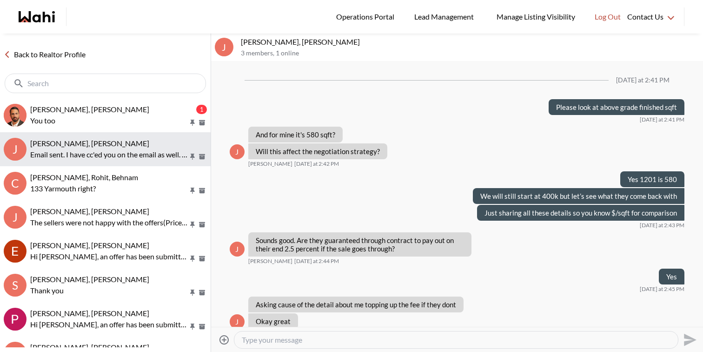
scroll to position [509, 0]
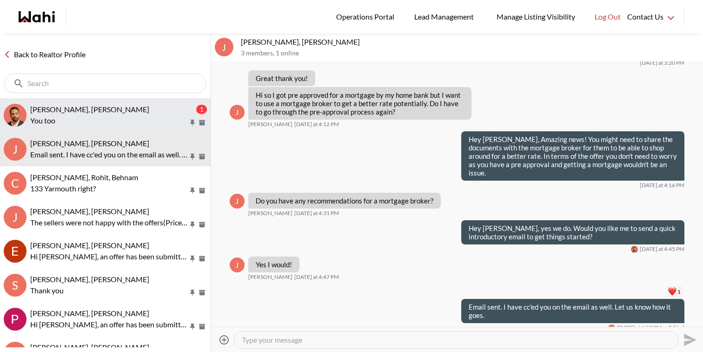
click at [133, 120] on p "You too" at bounding box center [109, 120] width 158 height 11
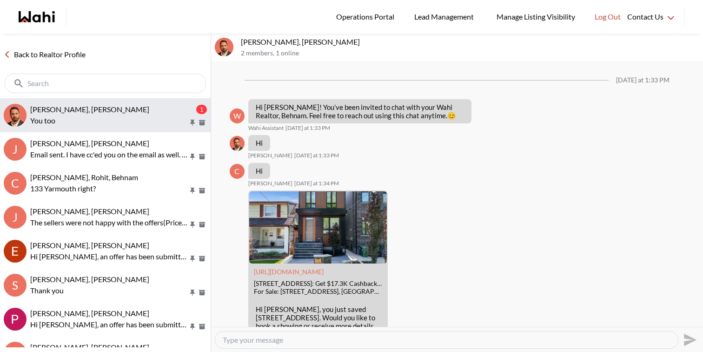
scroll to position [574, 0]
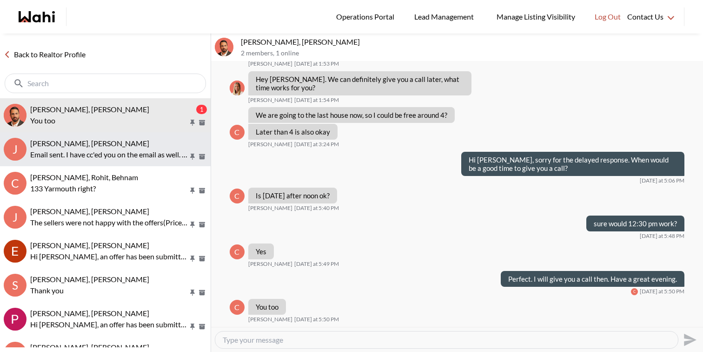
click at [132, 141] on div "[PERSON_NAME], [PERSON_NAME]" at bounding box center [118, 143] width 177 height 9
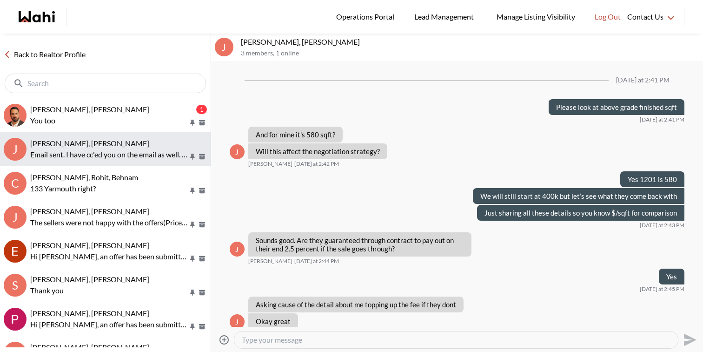
scroll to position [509, 0]
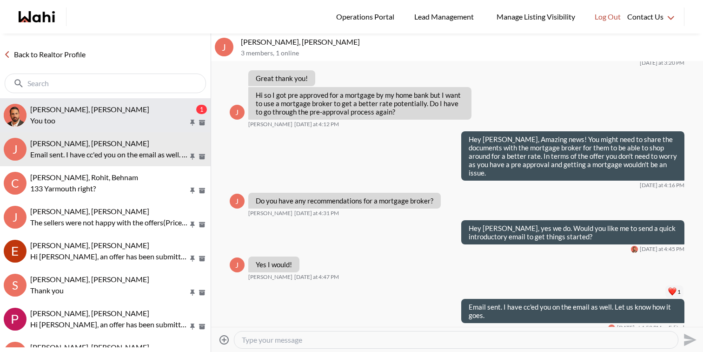
click at [136, 120] on p "You too" at bounding box center [109, 120] width 158 height 11
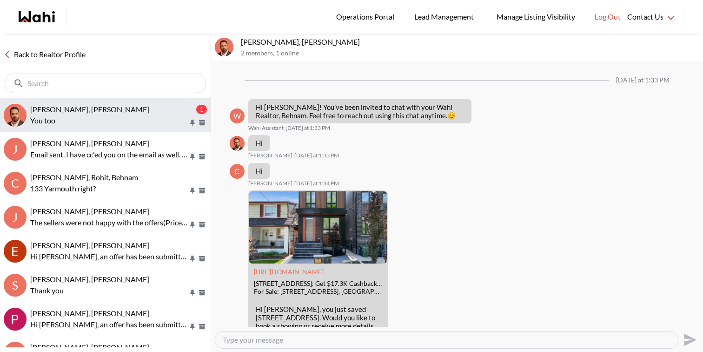
scroll to position [574, 0]
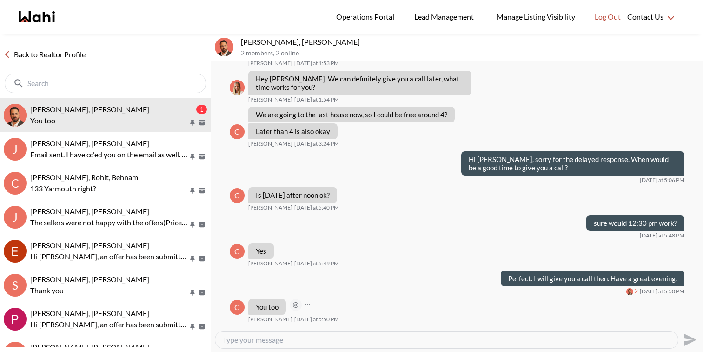
click at [296, 307] on icon "Open Reaction Selector" at bounding box center [295, 305] width 3 height 3
click at [348, 287] on button "Select Reaction: Heart" at bounding box center [344, 285] width 19 height 19
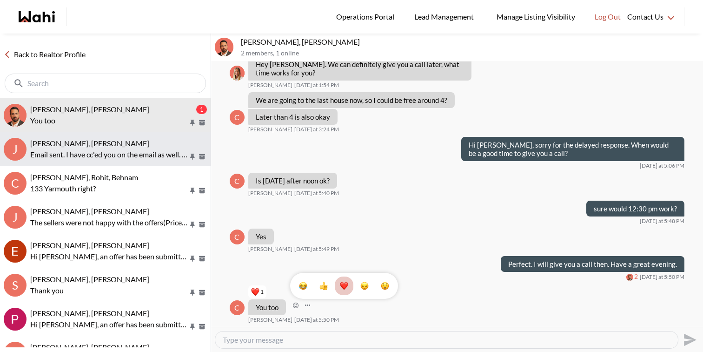
click at [126, 145] on span "[PERSON_NAME], [PERSON_NAME]" at bounding box center [89, 143] width 119 height 9
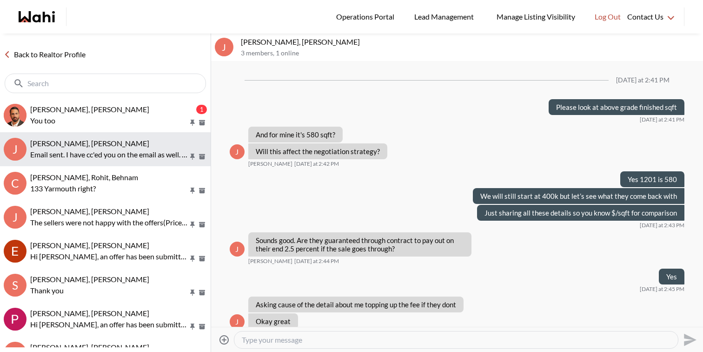
scroll to position [510, 0]
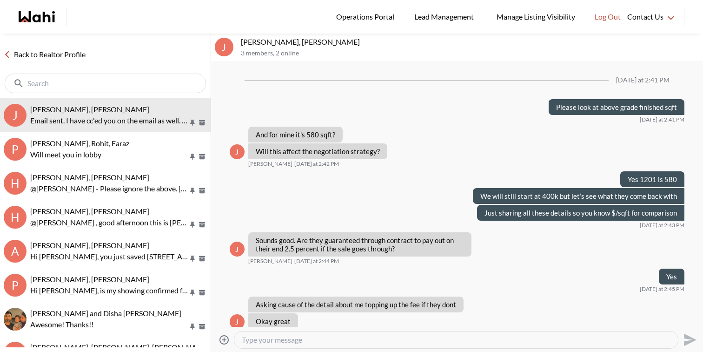
scroll to position [509, 0]
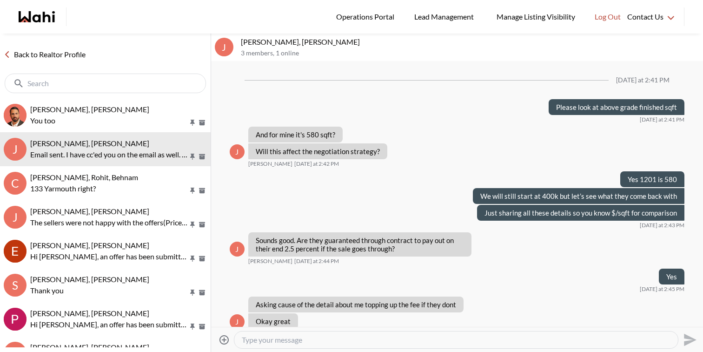
scroll to position [510, 0]
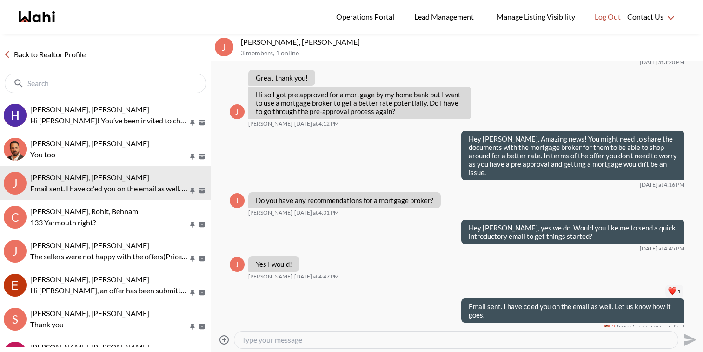
click at [265, 343] on textarea "Type your message" at bounding box center [456, 339] width 429 height 9
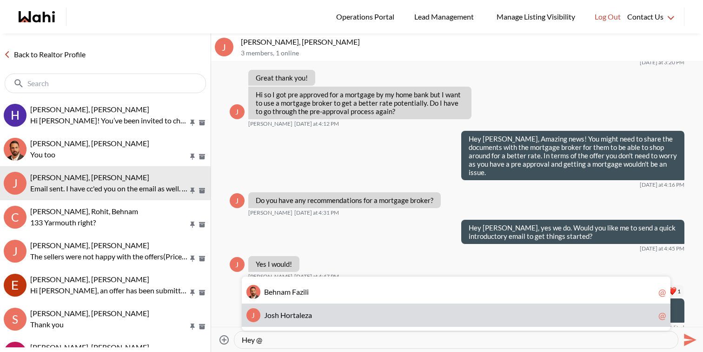
click at [273, 321] on div "J J o s h H o r t a l e z a @" at bounding box center [456, 314] width 429 height 23
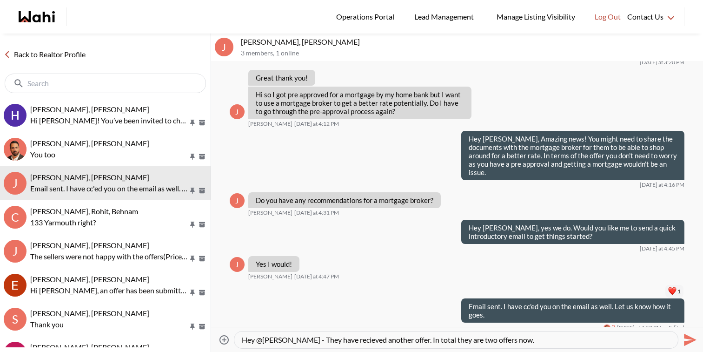
type textarea "Hey @[PERSON_NAME] - They have received another offer. In total they are two of…"
click at [542, 341] on textarea "Hey @[PERSON_NAME] - They have received another offer. In total they are two of…" at bounding box center [456, 339] width 429 height 9
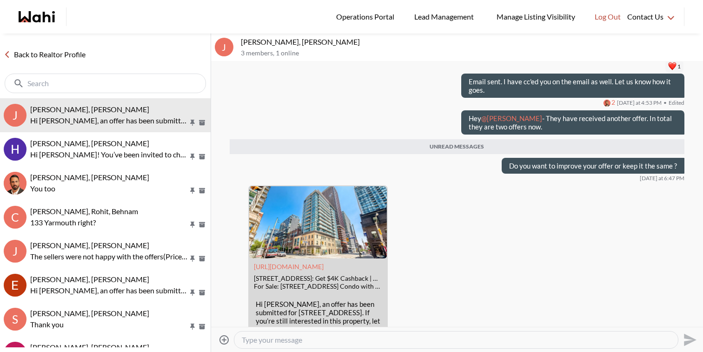
scroll to position [790, 0]
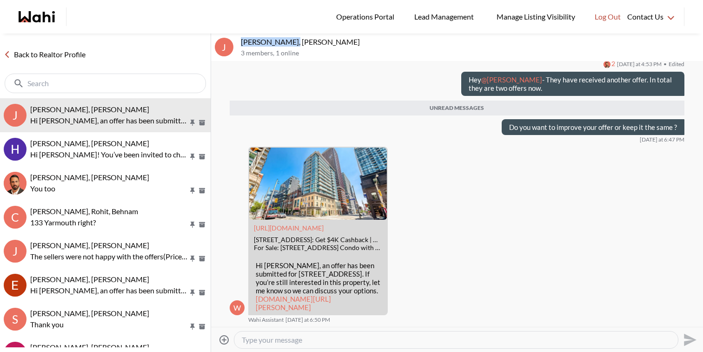
drag, startPoint x: 290, startPoint y: 44, endPoint x: 241, endPoint y: 38, distance: 49.2
click at [241, 38] on p "[PERSON_NAME], [PERSON_NAME]" at bounding box center [470, 41] width 459 height 9
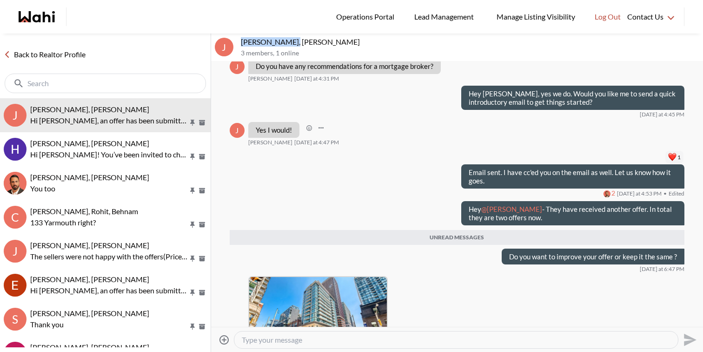
scroll to position [643, 0]
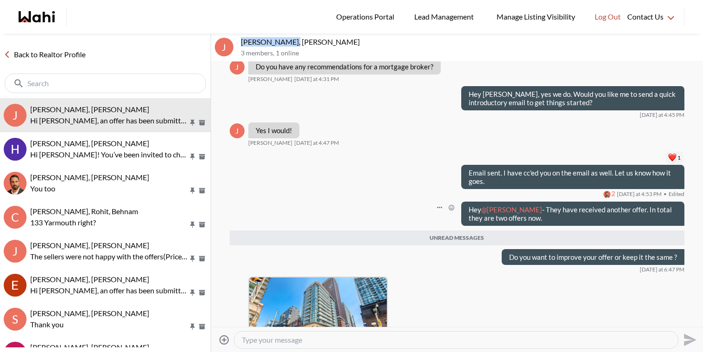
drag, startPoint x: 555, startPoint y: 207, endPoint x: 467, endPoint y: 196, distance: 89.5
click at [467, 201] on div "Hey @Josh Hortaleza - They have received another offer. In total they are two o…" at bounding box center [572, 213] width 223 height 24
copy p "Hey @Josh Hortaleza - They have received another offer. In total they are two o…"
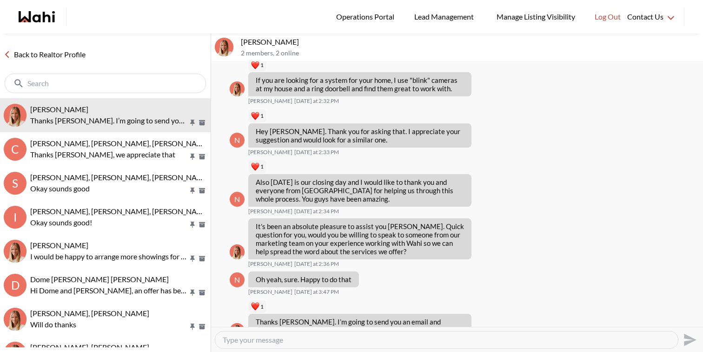
scroll to position [1395, 0]
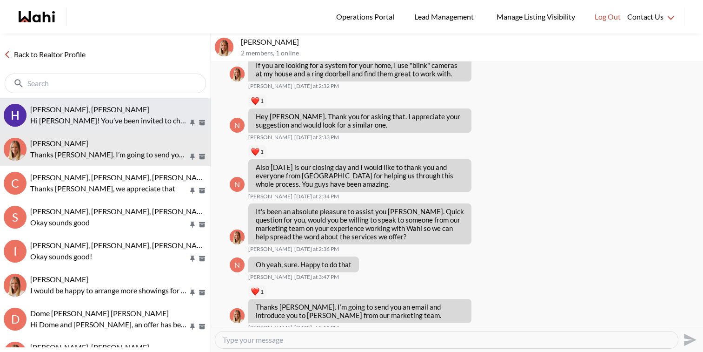
click at [114, 116] on p "Hi [PERSON_NAME]! You’ve been invited to chat with your Wahi Realtor, [PERSON_N…" at bounding box center [109, 120] width 158 height 11
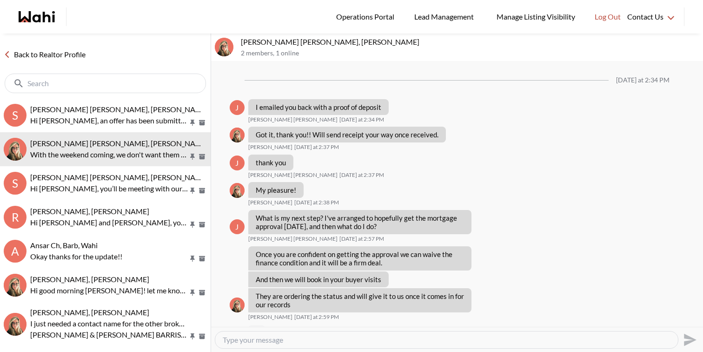
scroll to position [648, 0]
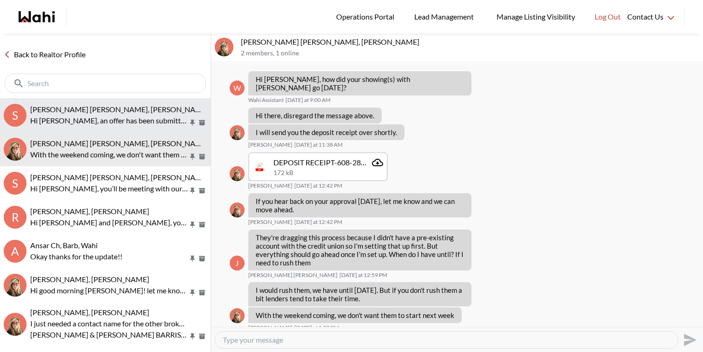
click at [127, 107] on div "[PERSON_NAME] [PERSON_NAME], [PERSON_NAME]" at bounding box center [118, 109] width 177 height 9
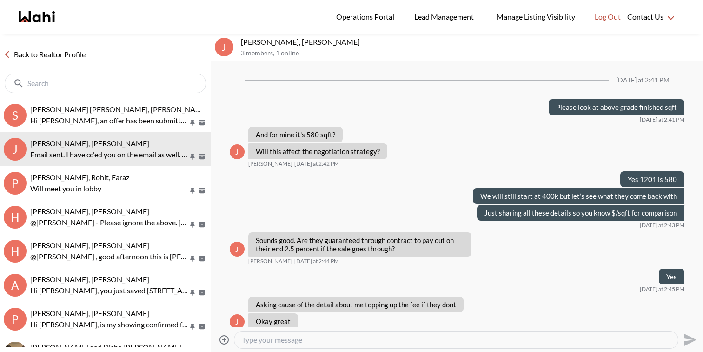
scroll to position [510, 0]
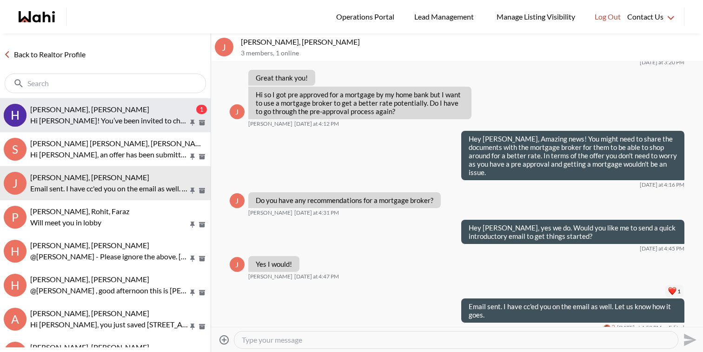
click at [116, 101] on button "Hema Alageson, Faraz 1 Hi Hema! You’ve been invited to chat with your Wahi Real…" at bounding box center [105, 115] width 211 height 34
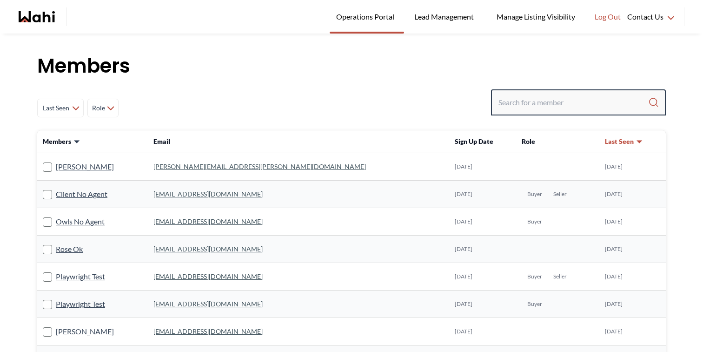
click at [552, 102] on input "Search input" at bounding box center [574, 102] width 150 height 17
paste input "[EMAIL_ADDRESS][DOMAIN_NAME]"
type input "[EMAIL_ADDRESS][DOMAIN_NAME]"
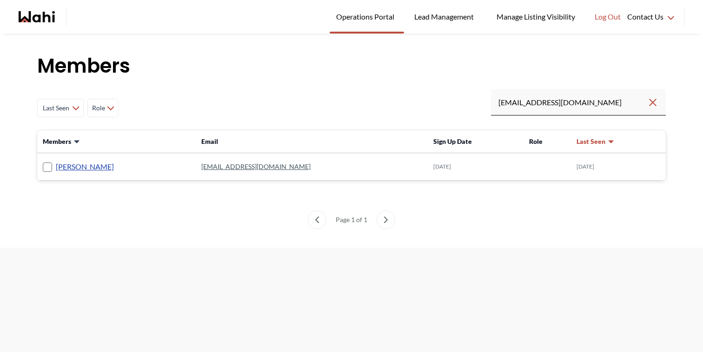
click at [101, 163] on link "[PERSON_NAME]" at bounding box center [85, 166] width 58 height 12
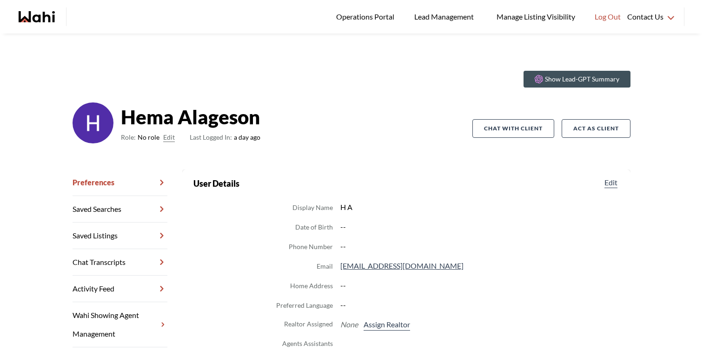
click at [172, 138] on button "Edit" at bounding box center [169, 137] width 12 height 11
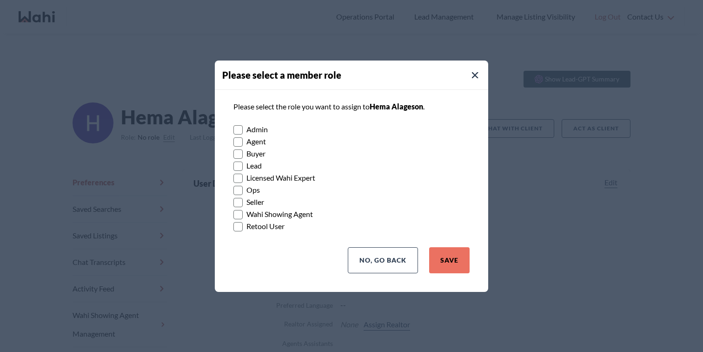
click at [250, 158] on label "Buyer" at bounding box center [352, 153] width 236 height 12
click at [234, 154] on input "Buyer" at bounding box center [234, 150] width 0 height 6
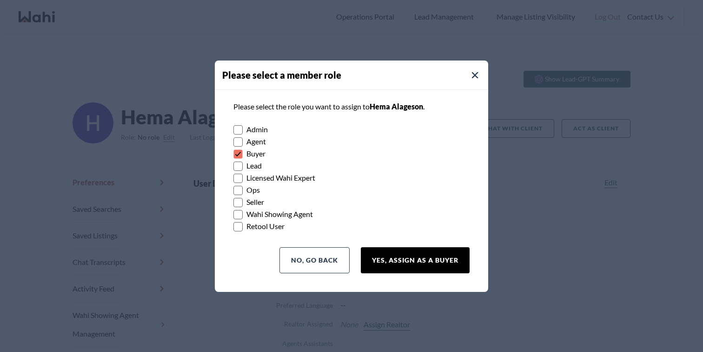
click at [395, 263] on button "Yes, Assign as a Buyer" at bounding box center [415, 260] width 109 height 26
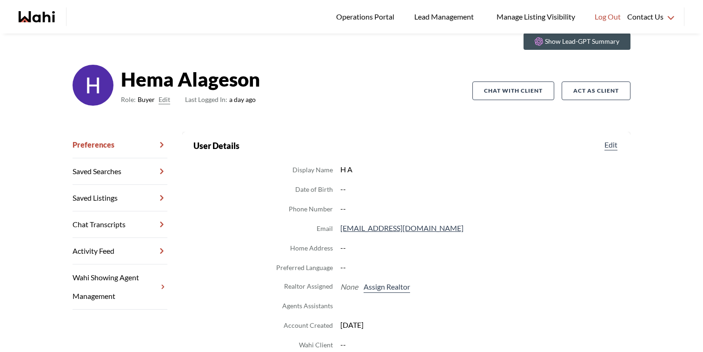
scroll to position [47, 0]
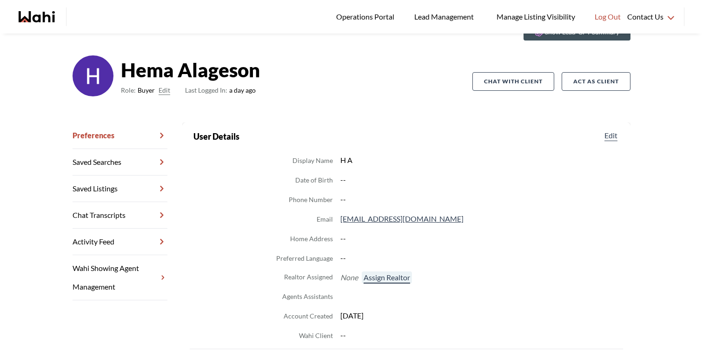
click at [394, 278] on button "Assign Realtor" at bounding box center [387, 277] width 50 height 12
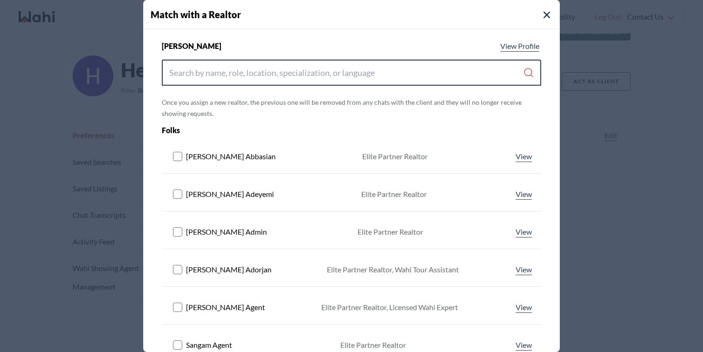
click at [342, 73] on input "Search input" at bounding box center [346, 72] width 354 height 17
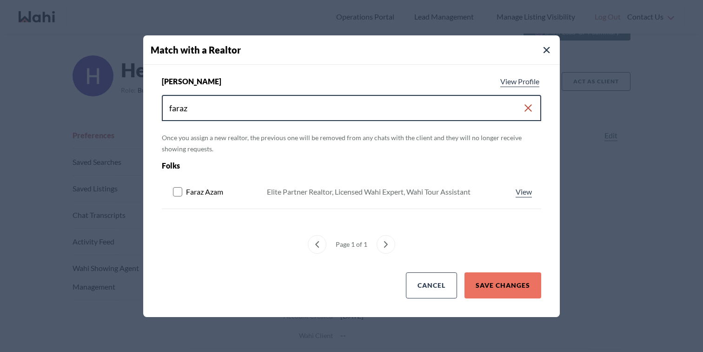
type input "faraz"
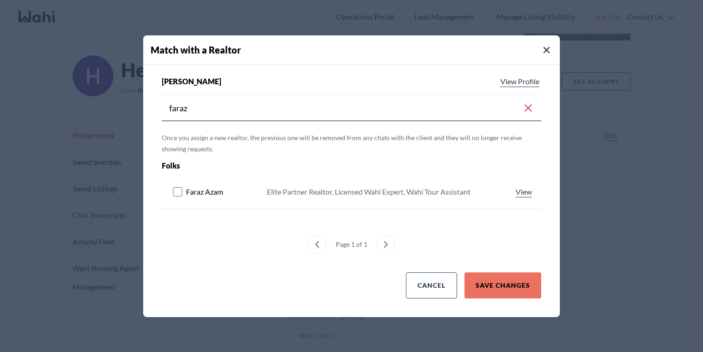
click at [179, 194] on rect at bounding box center [178, 191] width 9 height 9
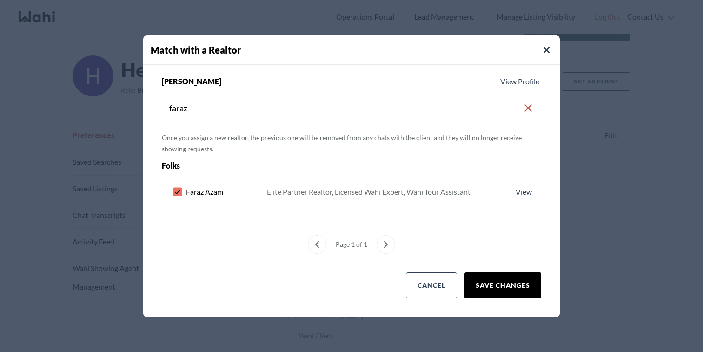
click at [497, 287] on button "Save Changes" at bounding box center [503, 285] width 77 height 26
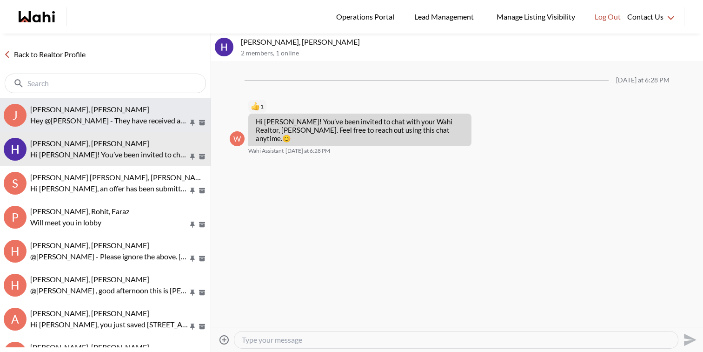
click at [100, 113] on span "Josh Hortaleza, Faraz, Behnam" at bounding box center [89, 109] width 119 height 9
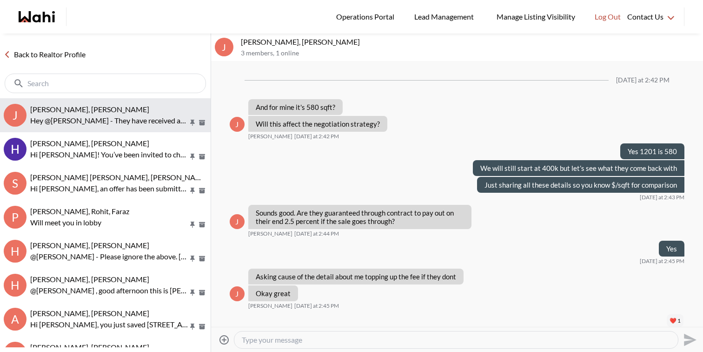
scroll to position [518, 0]
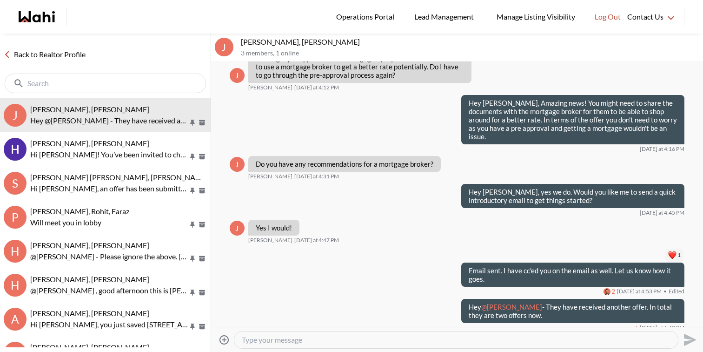
click at [515, 334] on div at bounding box center [456, 339] width 444 height 17
click at [513, 335] on textarea "Type your message" at bounding box center [456, 339] width 429 height 9
type textarea "Do you want to improve your offer or keep it the same ?"
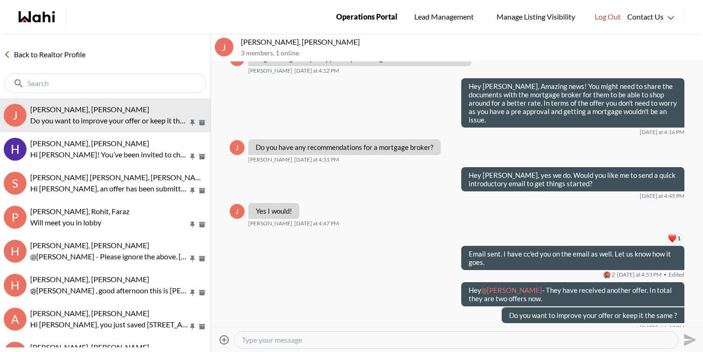
scroll to position [596, 0]
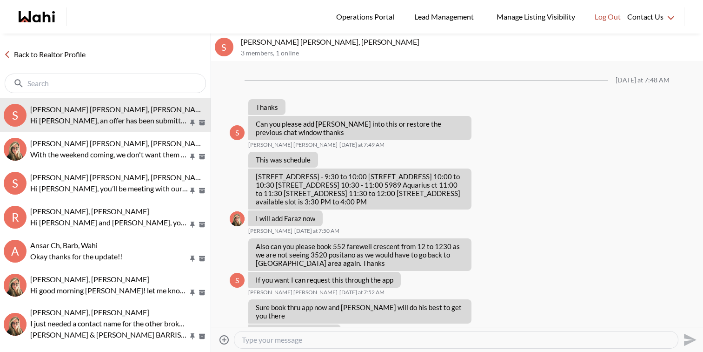
scroll to position [622, 0]
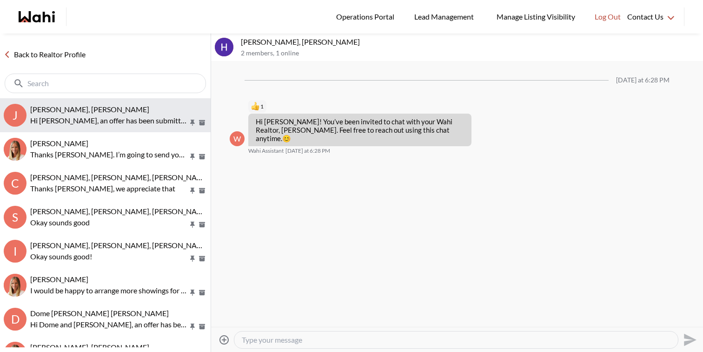
click at [146, 113] on div "[PERSON_NAME], [PERSON_NAME]" at bounding box center [118, 109] width 177 height 9
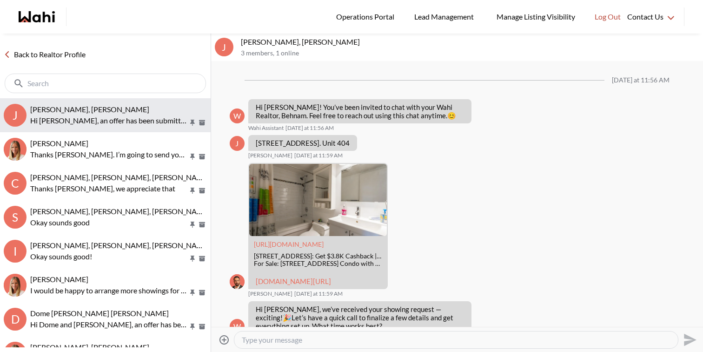
scroll to position [2551, 0]
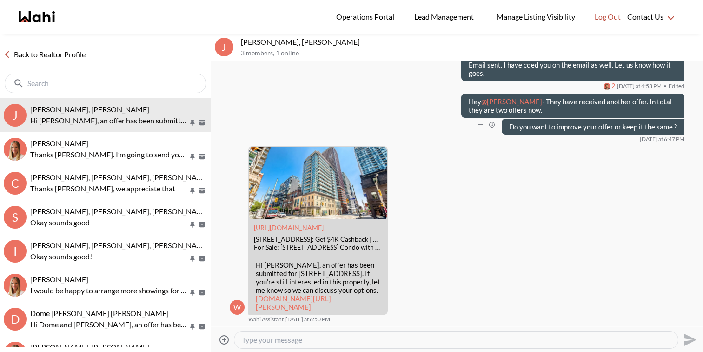
click at [610, 122] on p "Do you want to improve your offer or keep it the same ?" at bounding box center [593, 126] width 168 height 8
copy div "Do you want to improve your offer or keep it the same ?"
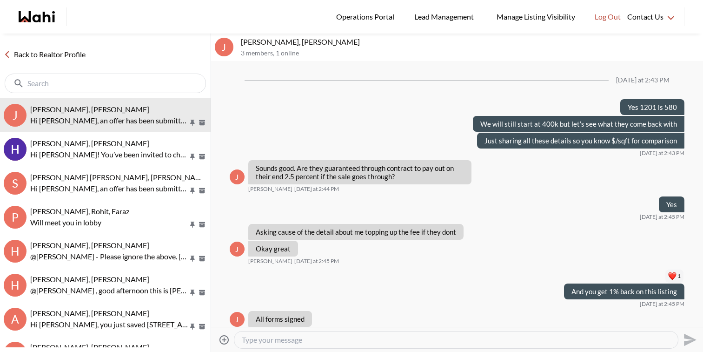
scroll to position [695, 0]
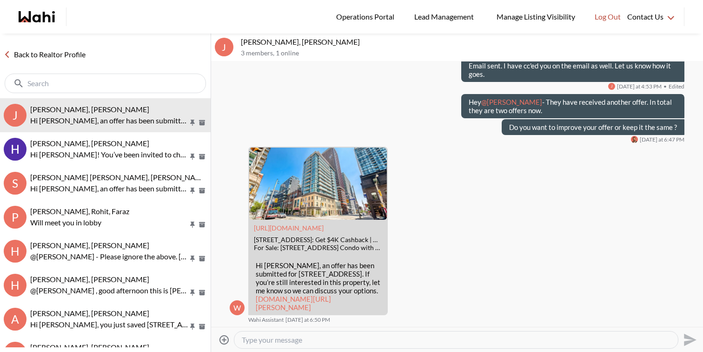
click at [320, 341] on textarea "Type your message" at bounding box center [456, 339] width 429 height 9
drag, startPoint x: 461, startPoint y: 340, endPoint x: 442, endPoint y: 338, distance: 18.7
click at [442, 338] on textarea "Just tried to reach you as well. Kindly let me know as they will have a decisio…" at bounding box center [456, 339] width 429 height 9
type textarea "Just tried to reach you as well. Kindly let me know as they will make a decisio…"
click at [682, 336] on icon "Send" at bounding box center [689, 339] width 15 height 15
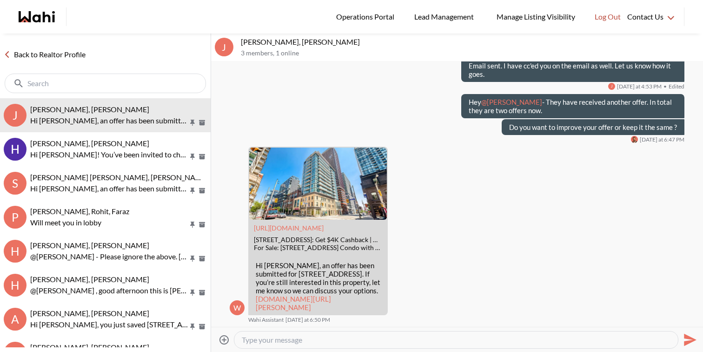
scroll to position [731, 0]
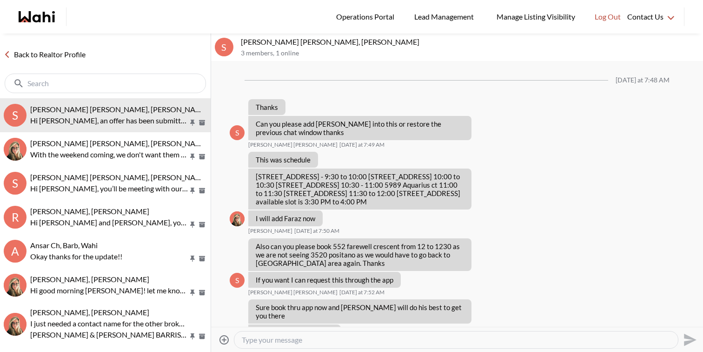
scroll to position [622, 0]
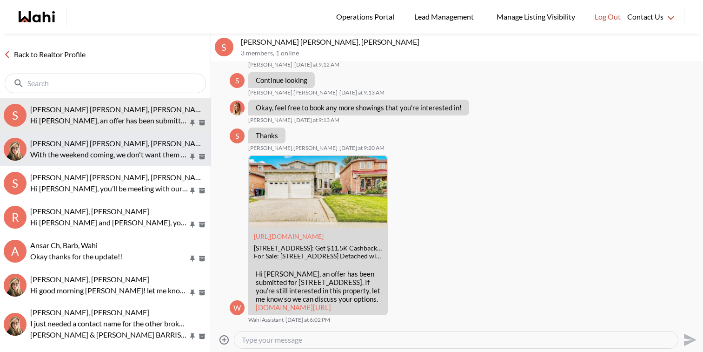
click at [103, 156] on p "With the weekend coming, we don't want them to start next week" at bounding box center [109, 154] width 158 height 11
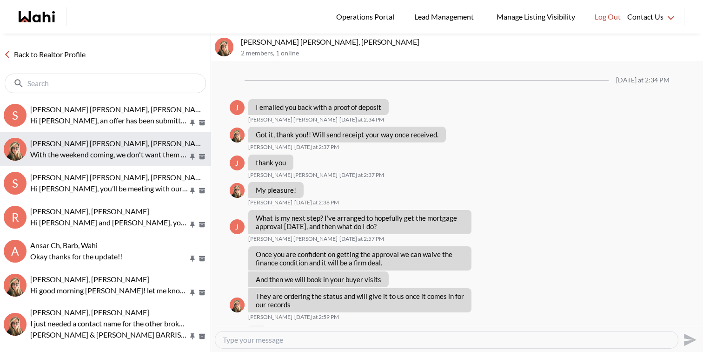
scroll to position [648, 0]
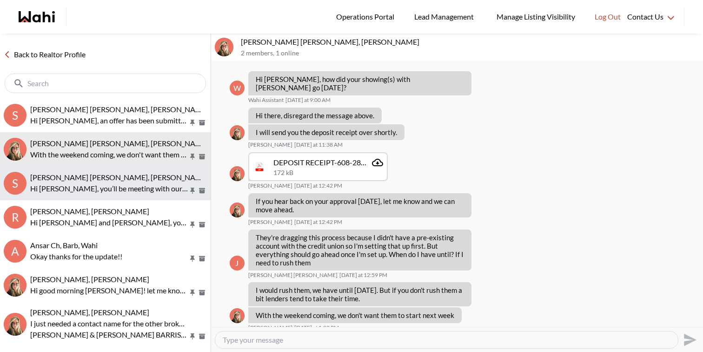
click at [99, 189] on p "Hi [PERSON_NAME], you’ll be meeting with our tour assistant, [PERSON_NAME], aga…" at bounding box center [109, 188] width 158 height 11
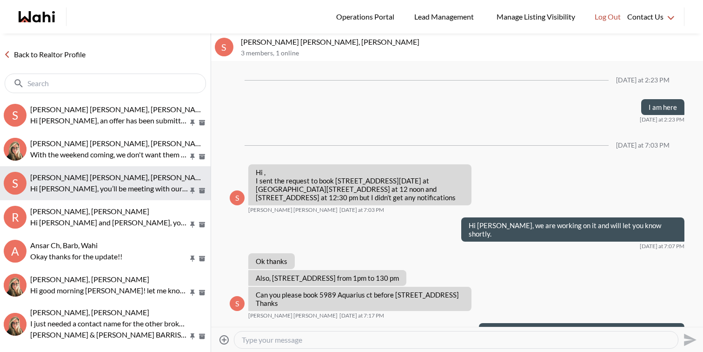
scroll to position [660, 0]
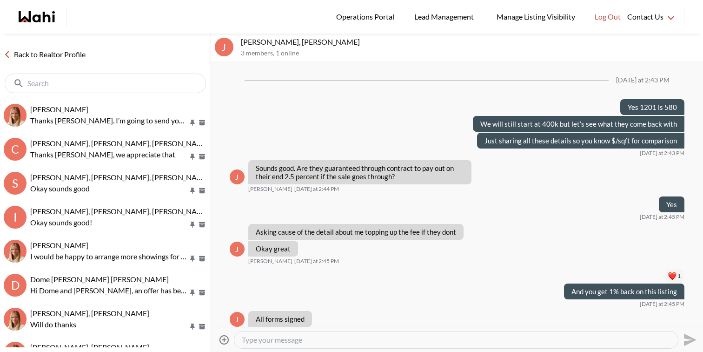
scroll to position [695, 0]
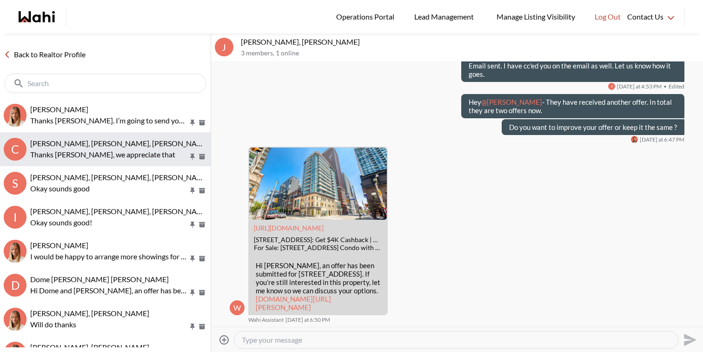
click at [144, 149] on p "Thanks Michelle, we appreciate that" at bounding box center [109, 154] width 158 height 11
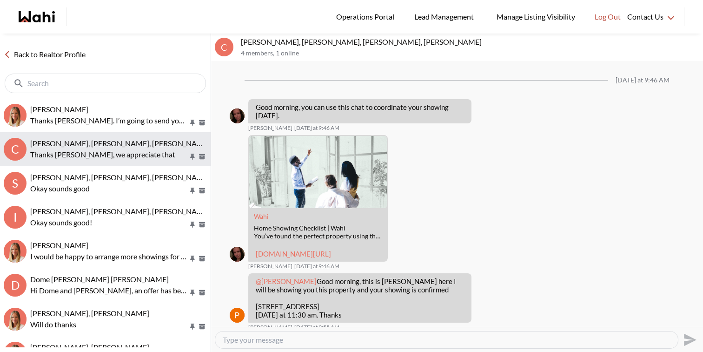
scroll to position [525, 0]
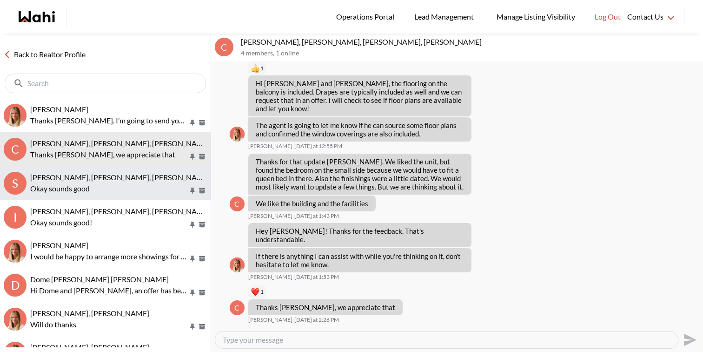
click at [132, 191] on p "Okay sounds good" at bounding box center [109, 188] width 158 height 11
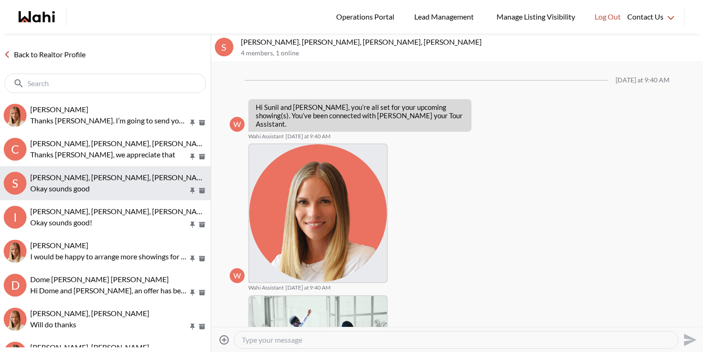
scroll to position [535, 0]
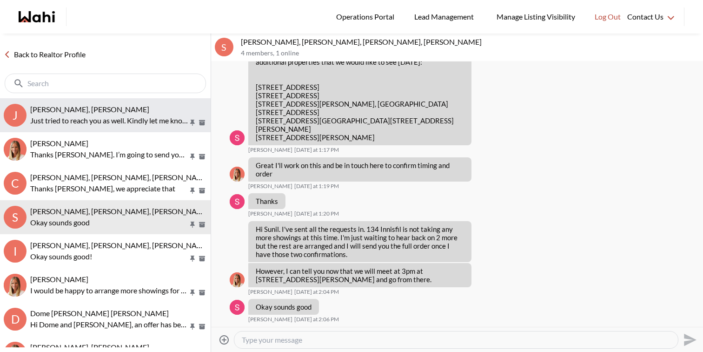
click at [72, 109] on span "[PERSON_NAME], [PERSON_NAME]" at bounding box center [89, 109] width 119 height 9
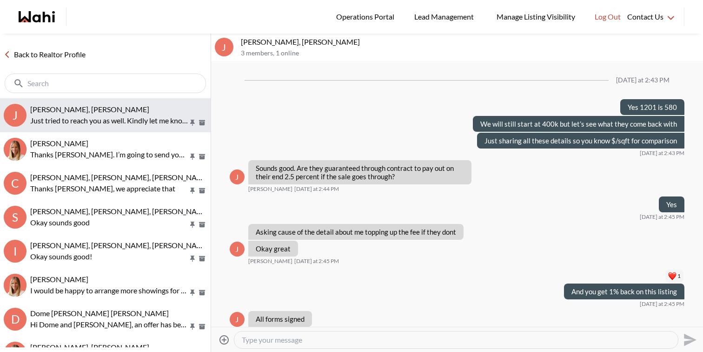
scroll to position [731, 0]
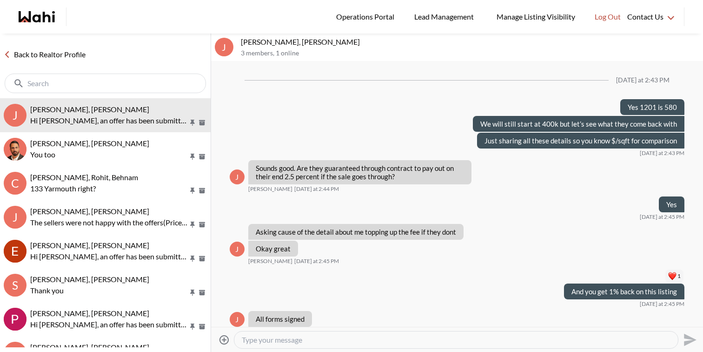
scroll to position [695, 0]
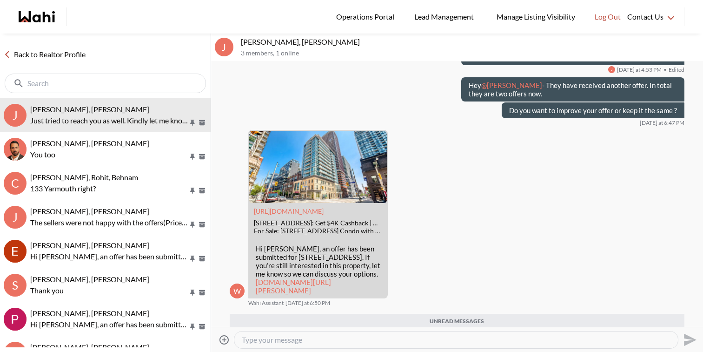
scroll to position [753, 0]
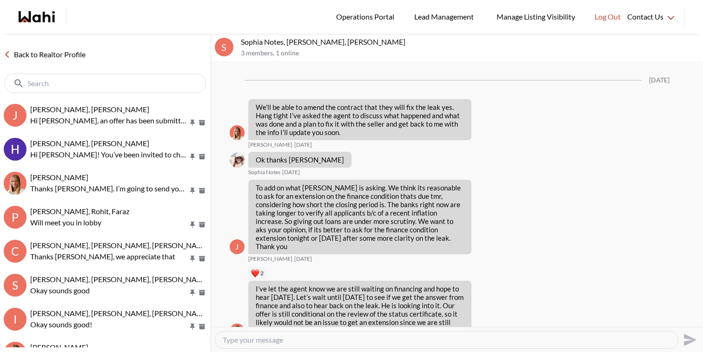
scroll to position [4410, 0]
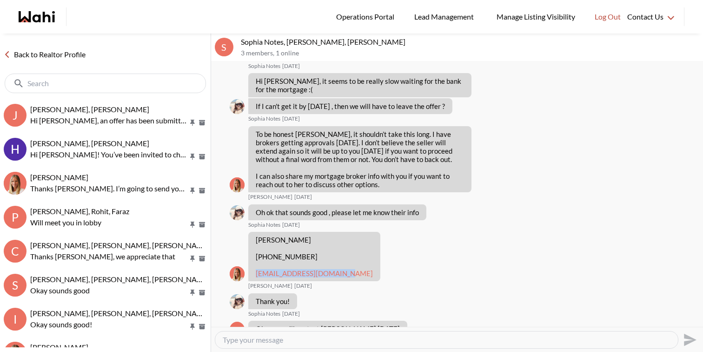
click at [58, 58] on link "Back to Realtor Profile" at bounding box center [44, 54] width 89 height 12
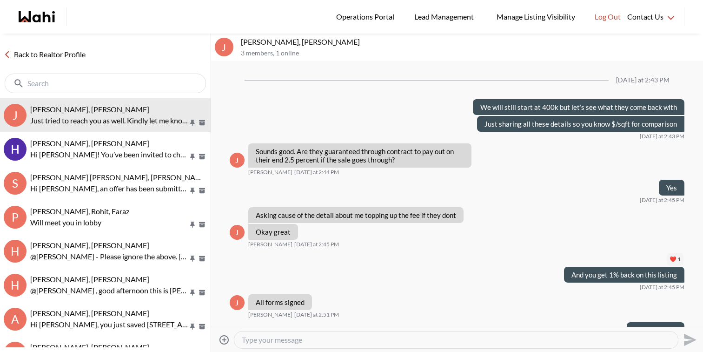
scroll to position [714, 0]
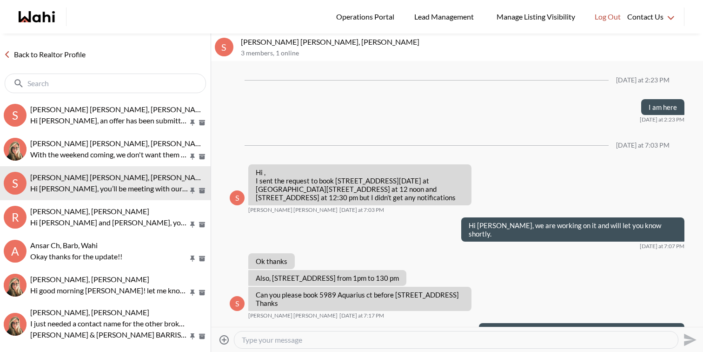
scroll to position [660, 0]
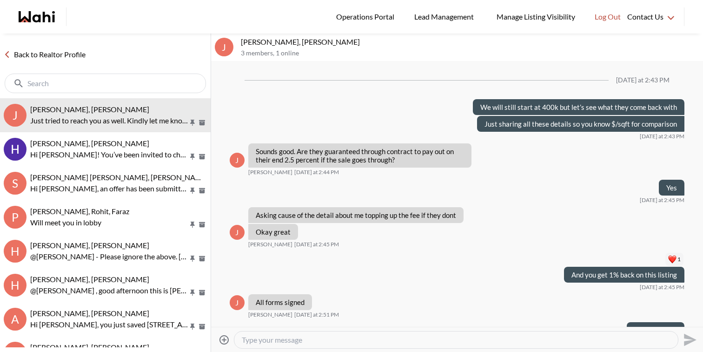
scroll to position [714, 0]
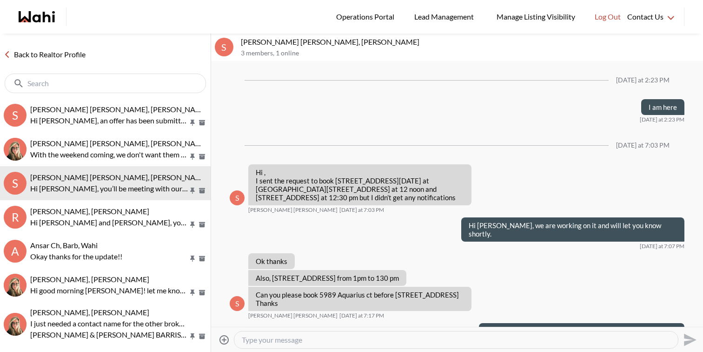
scroll to position [660, 0]
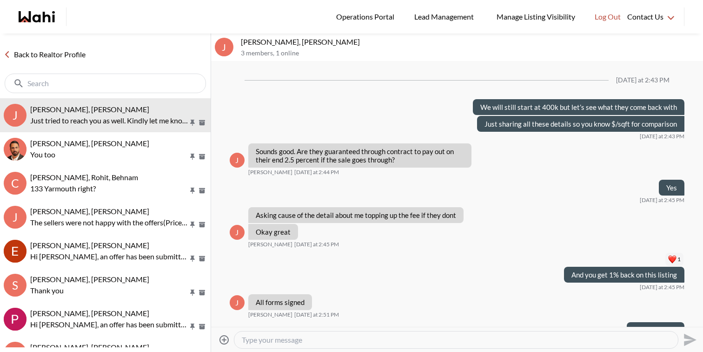
scroll to position [714, 0]
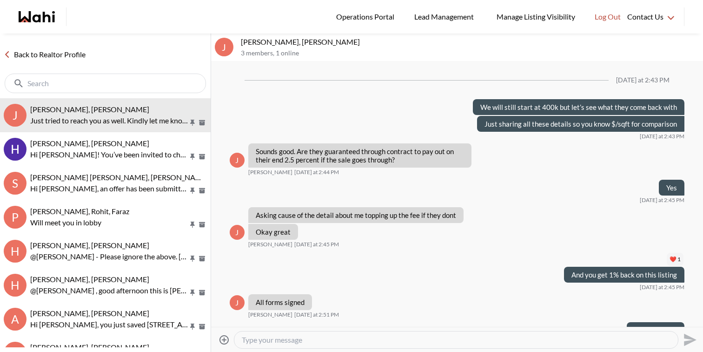
scroll to position [714, 0]
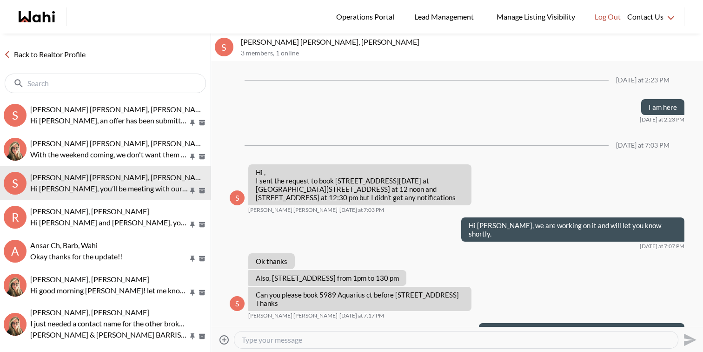
scroll to position [660, 0]
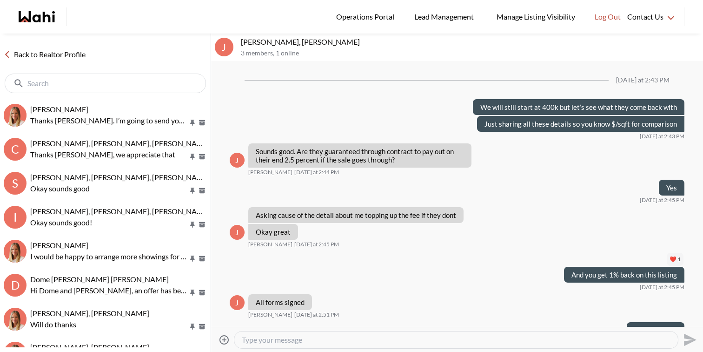
scroll to position [714, 0]
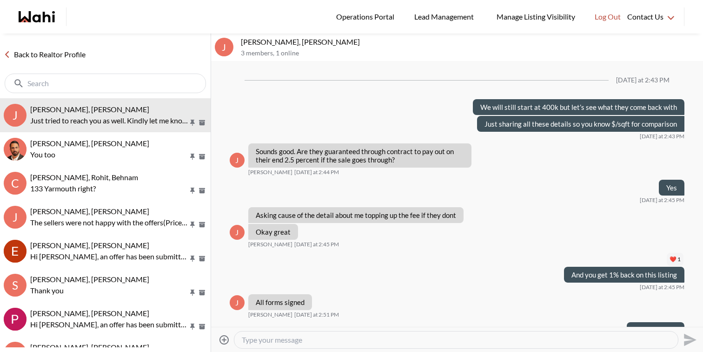
scroll to position [714, 0]
